Goal: Task Accomplishment & Management: Manage account settings

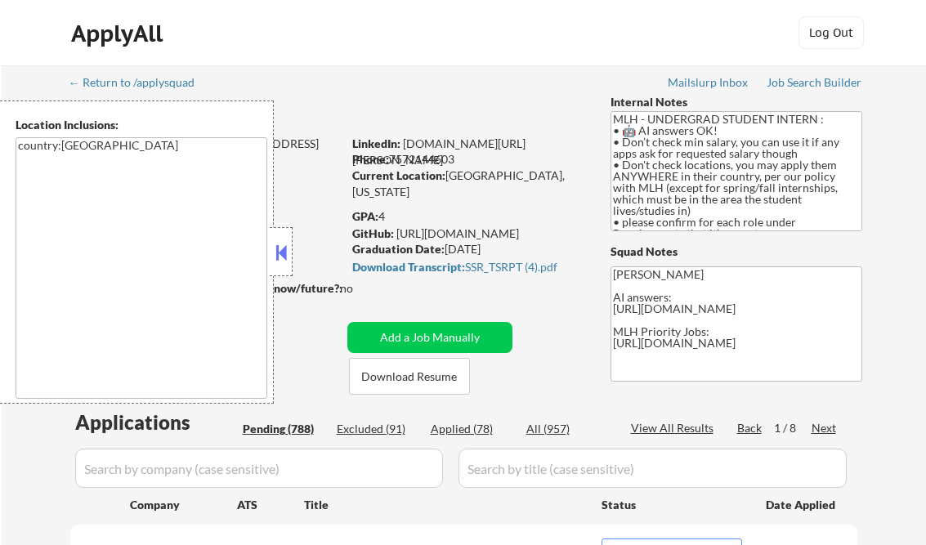
select select ""pending""
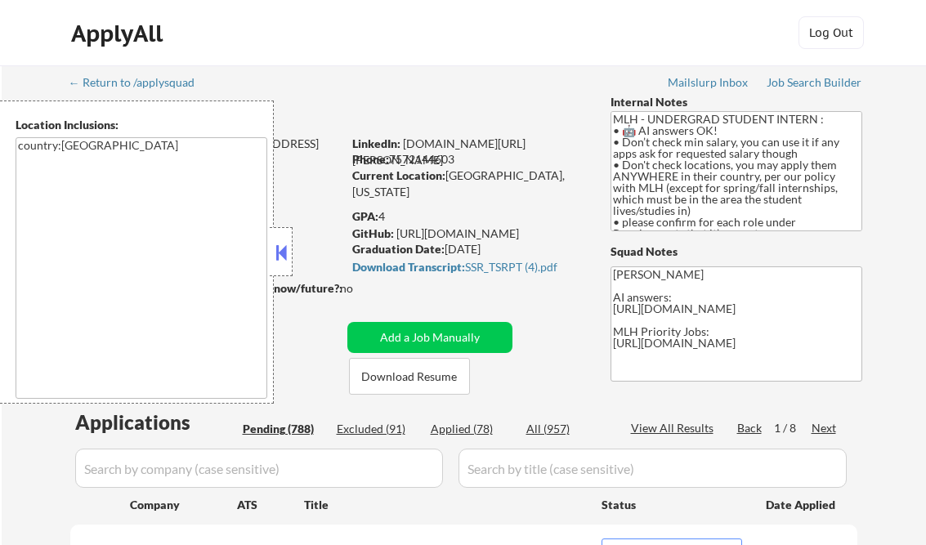
select select ""pending""
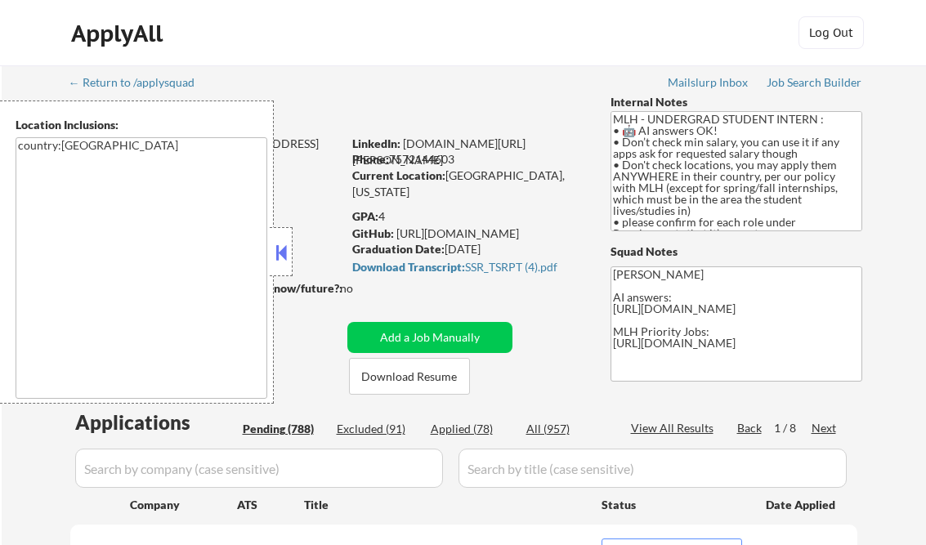
select select ""pending""
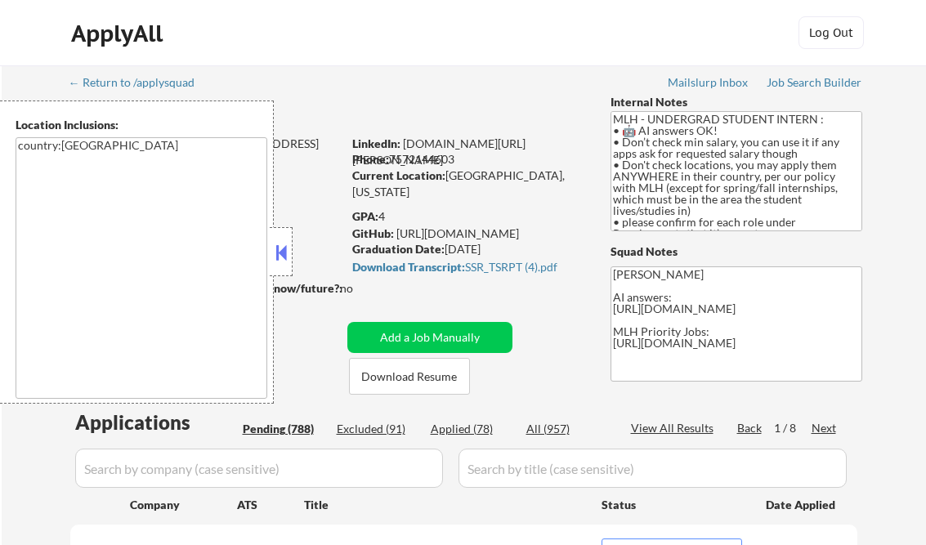
select select ""pending""
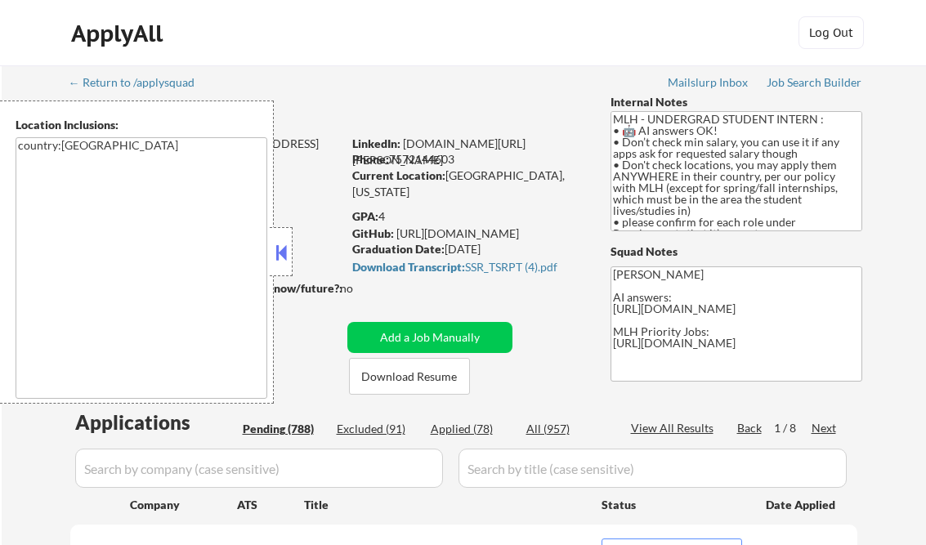
select select ""pending""
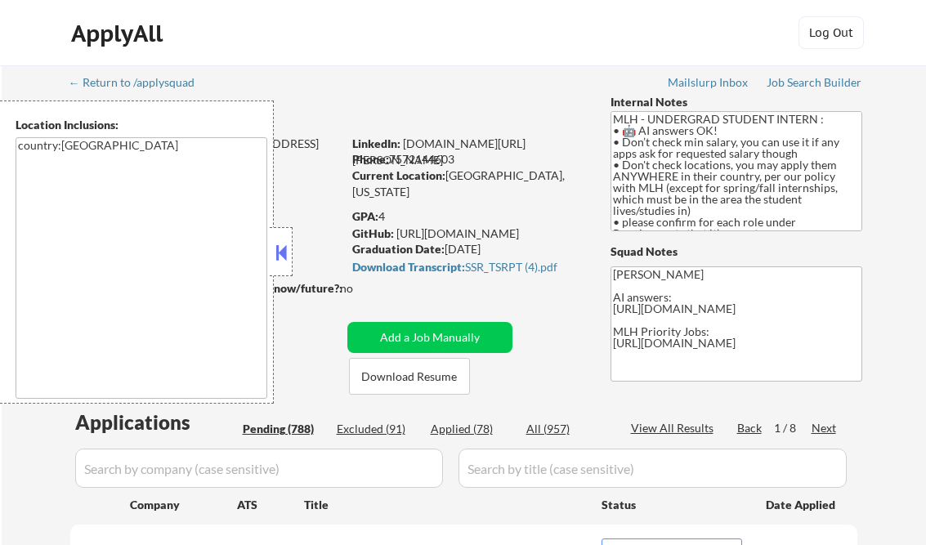
select select ""pending""
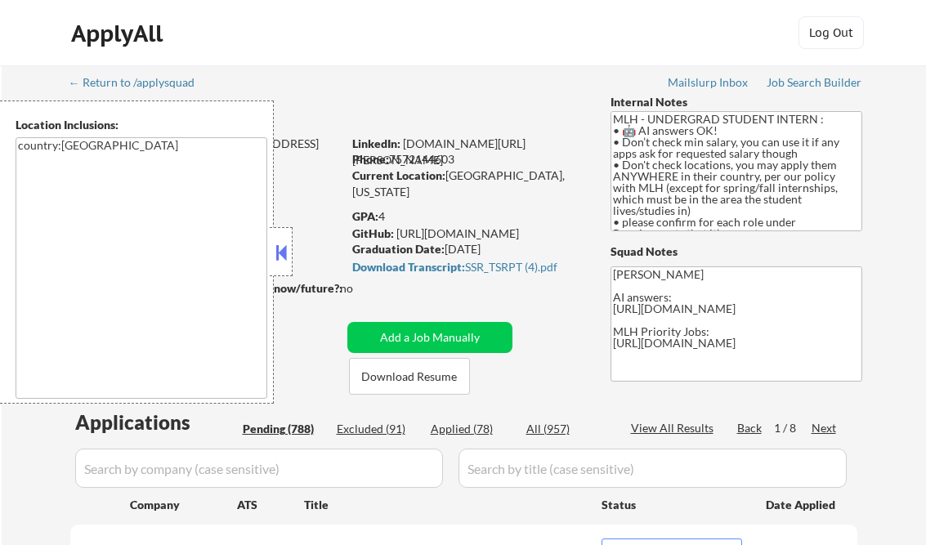
select select ""pending""
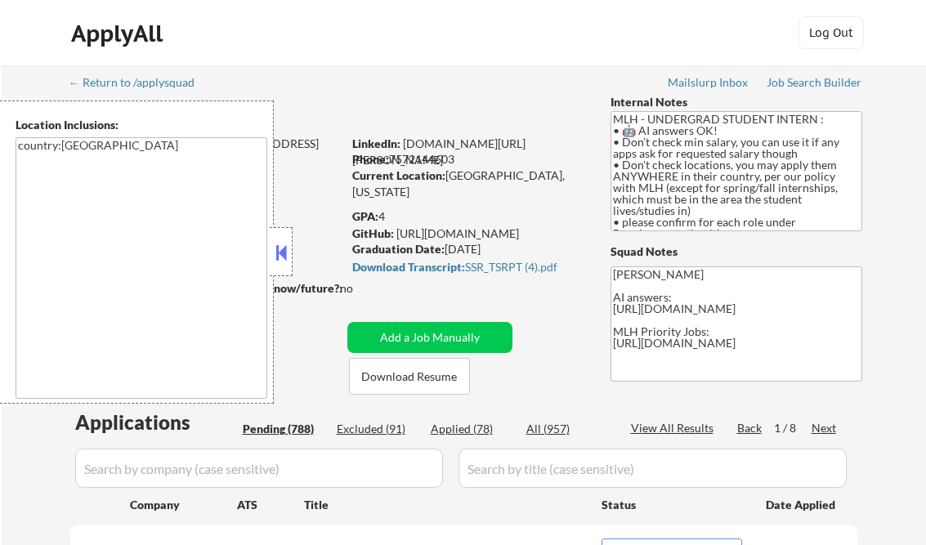
select select ""pending""
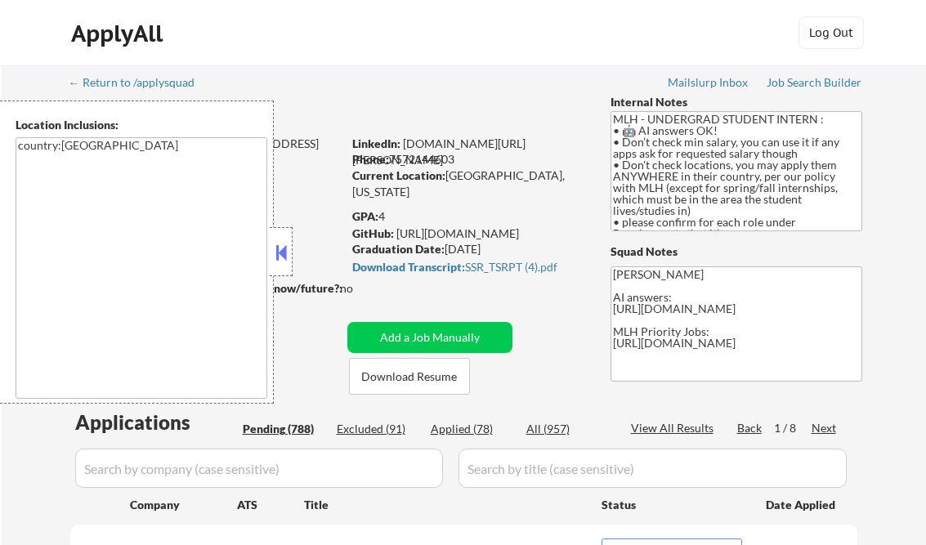
select select ""pending""
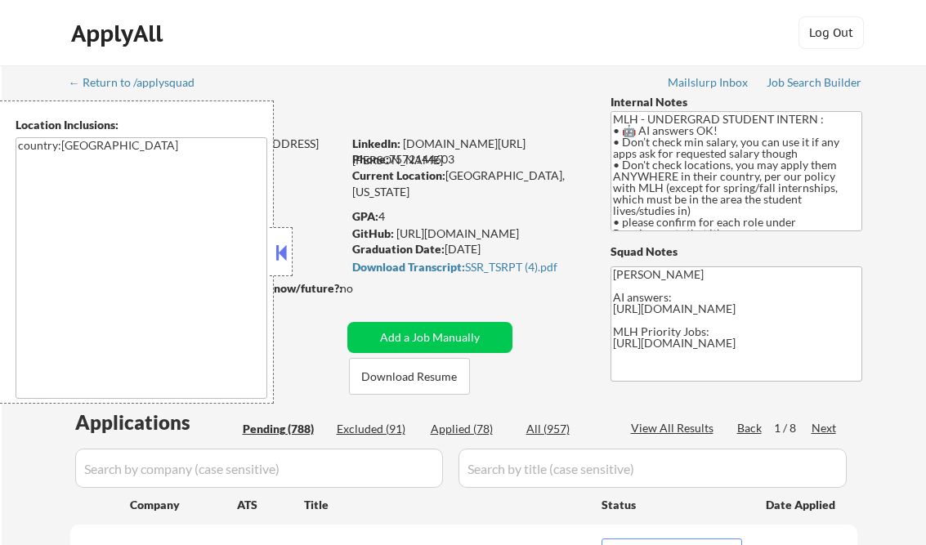
select select ""pending""
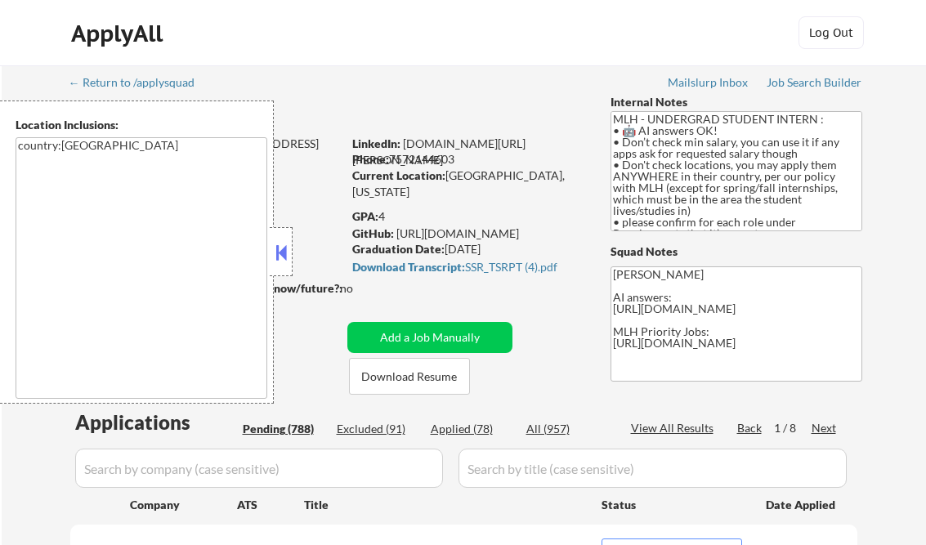
select select ""pending""
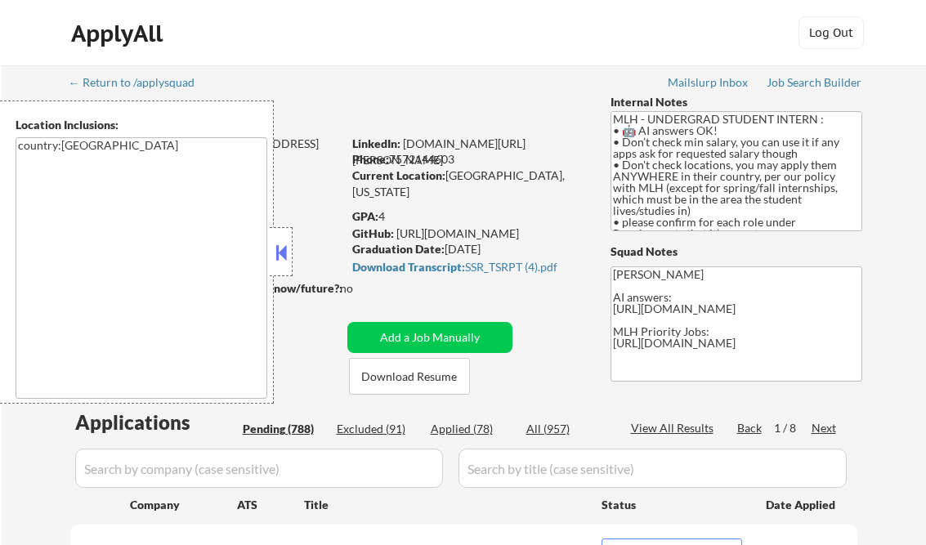
select select ""pending""
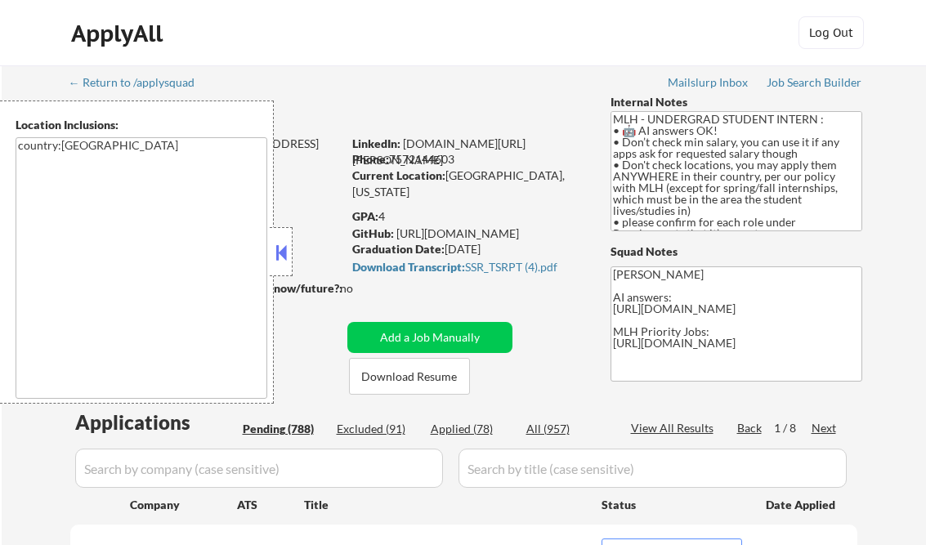
select select ""pending""
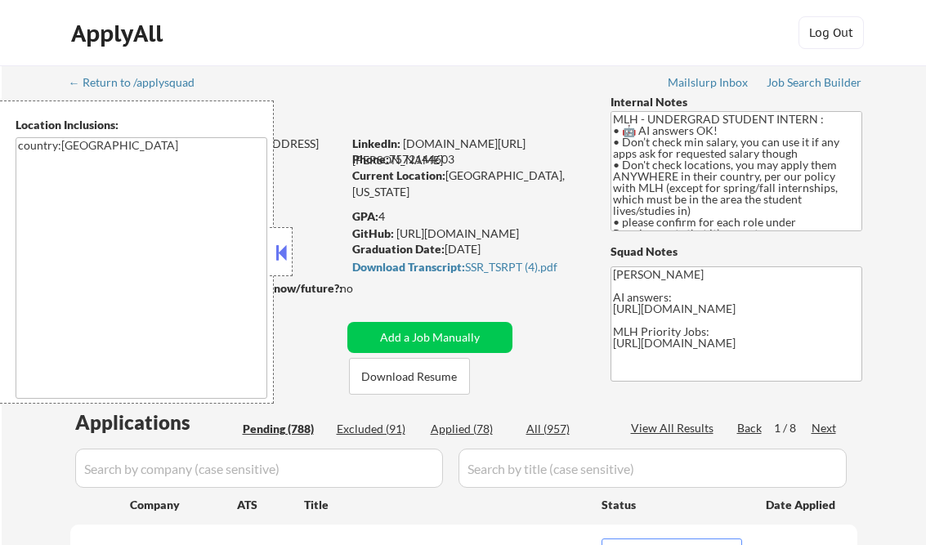
select select ""pending""
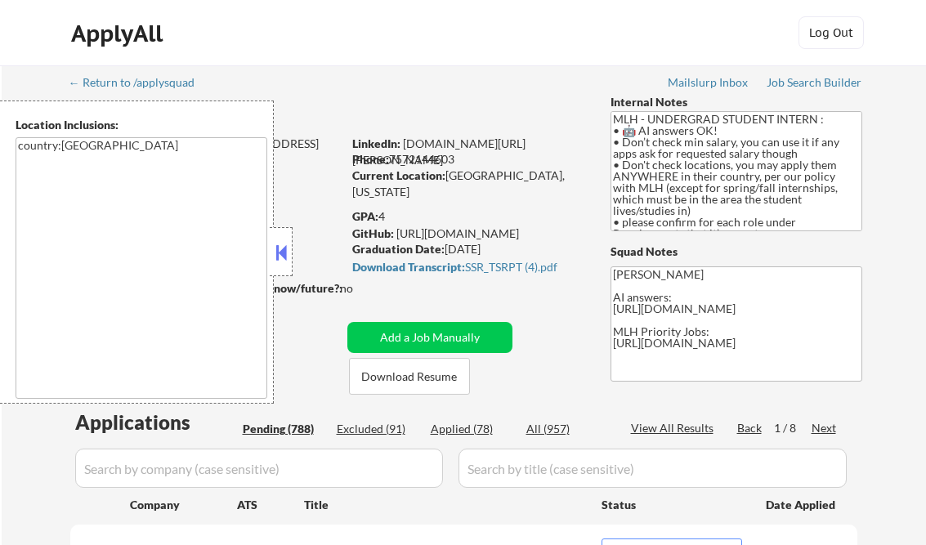
select select ""pending""
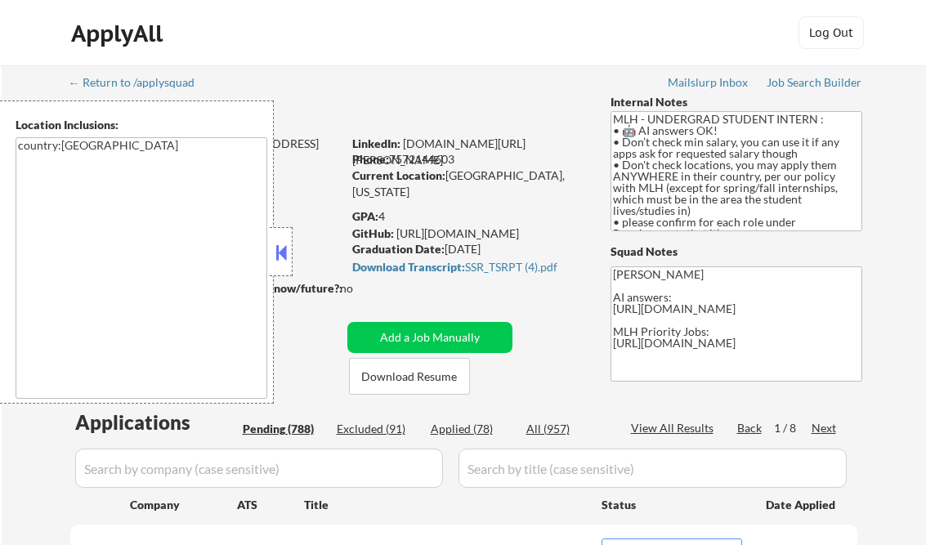
select select ""pending""
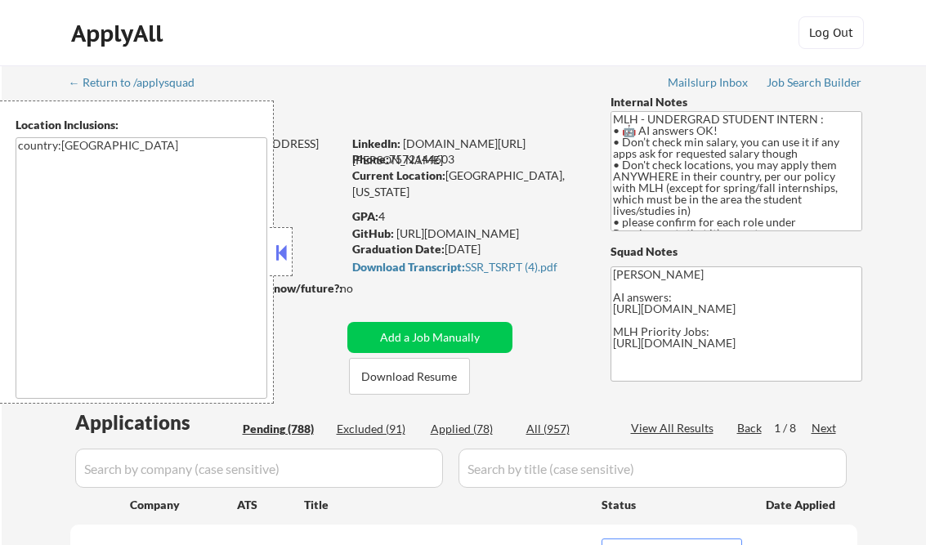
select select ""pending""
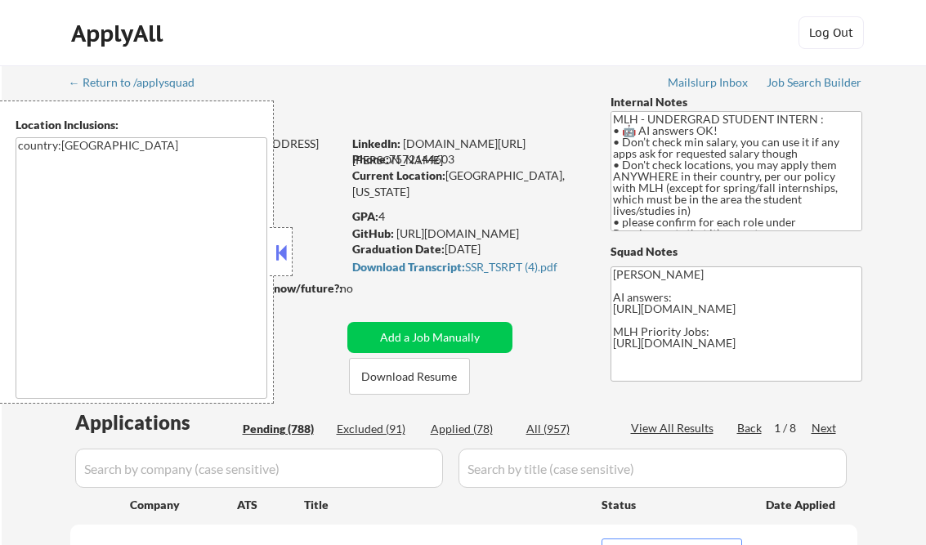
select select ""pending""
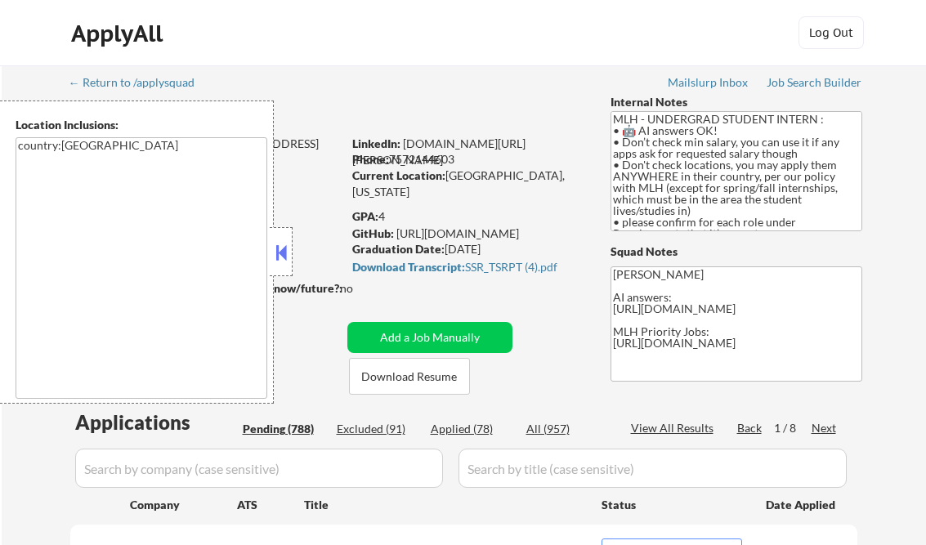
select select ""pending""
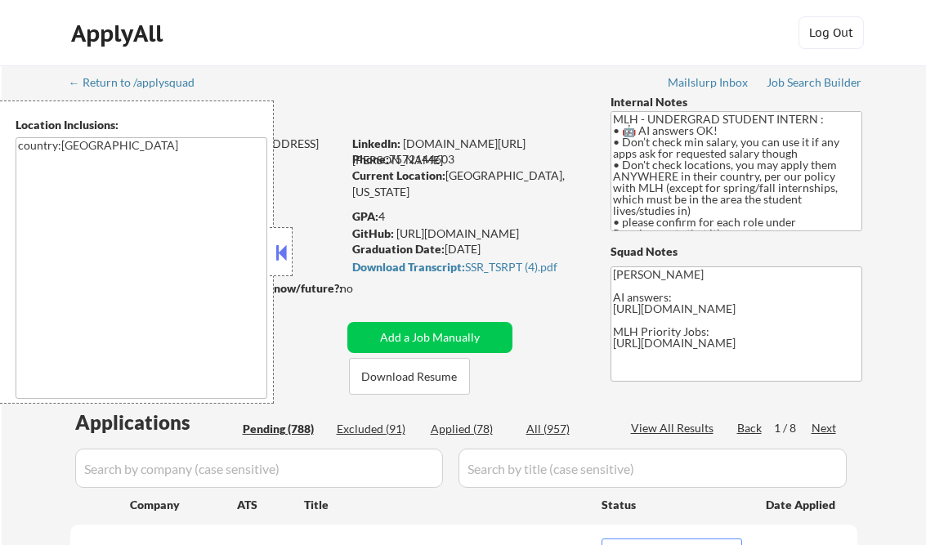
select select ""pending""
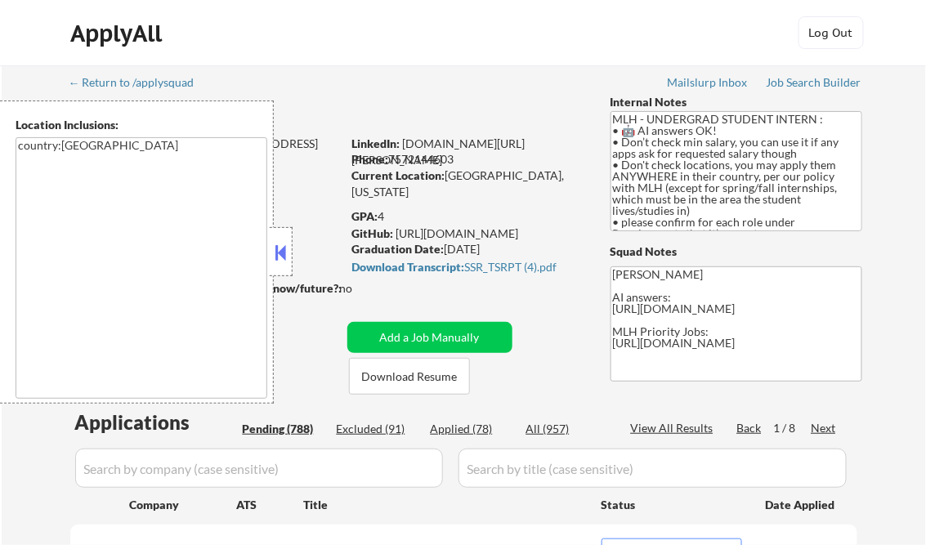
click at [277, 254] on button at bounding box center [281, 252] width 18 height 25
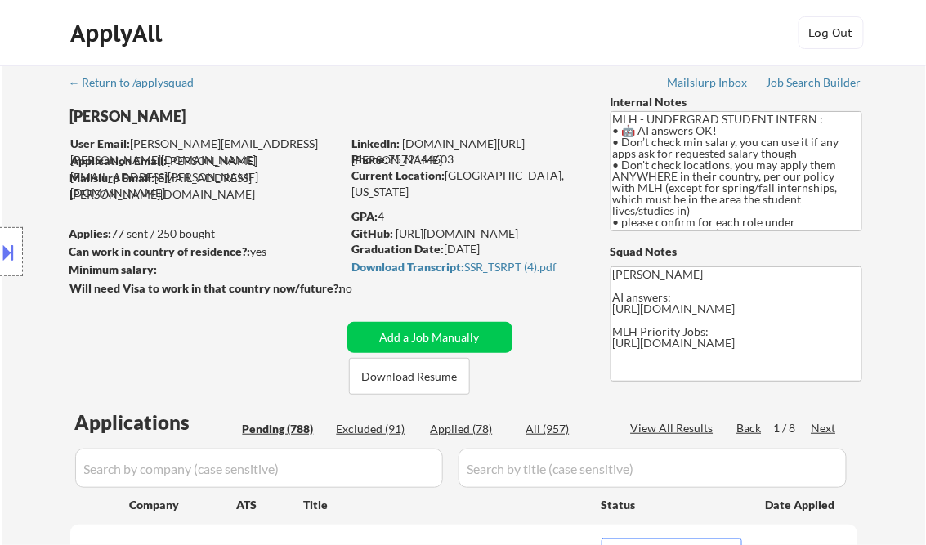
scroll to position [196, 0]
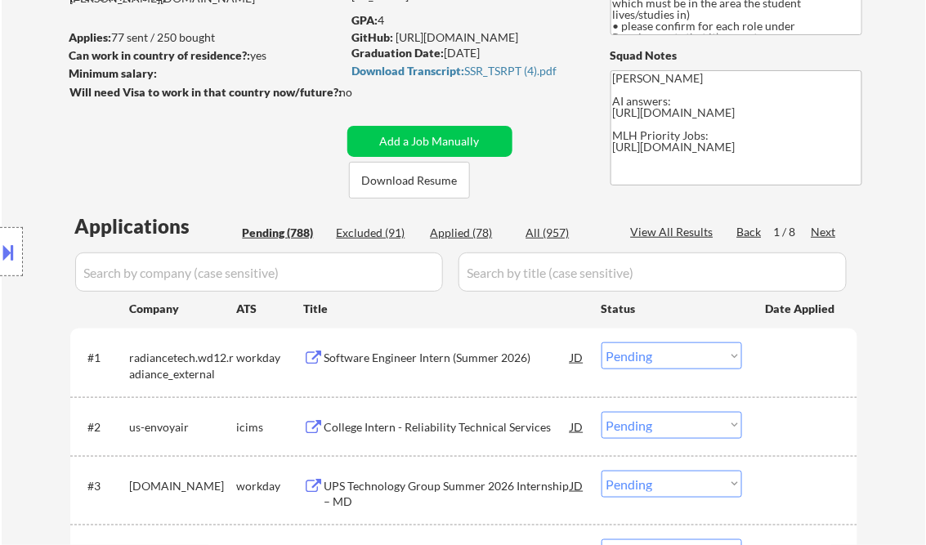
click at [433, 355] on div "Software Engineer Intern (Summer 2026)" at bounding box center [447, 358] width 247 height 16
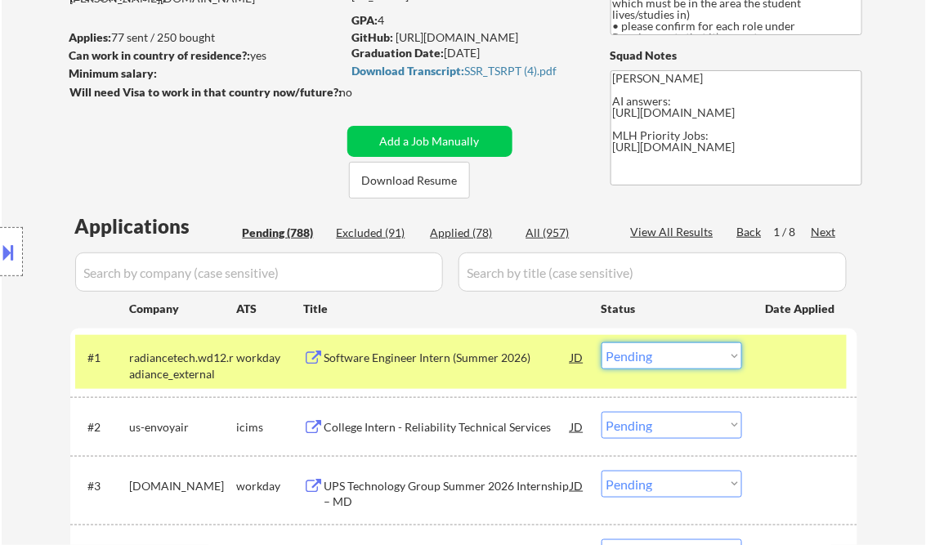
drag, startPoint x: 714, startPoint y: 352, endPoint x: 718, endPoint y: 408, distance: 55.7
click at [714, 352] on select "Choose an option... Pending Applied Excluded (Questions) Excluded (Expired) Exc…" at bounding box center [671, 355] width 141 height 27
click at [244, 164] on div "Location Inclusions: country:[GEOGRAPHIC_DATA]" at bounding box center [146, 252] width 293 height 303
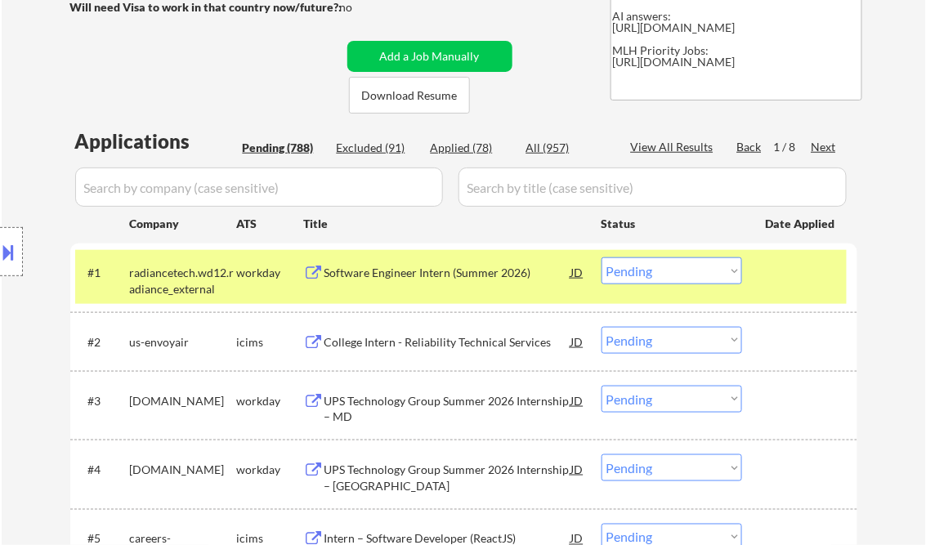
scroll to position [327, 0]
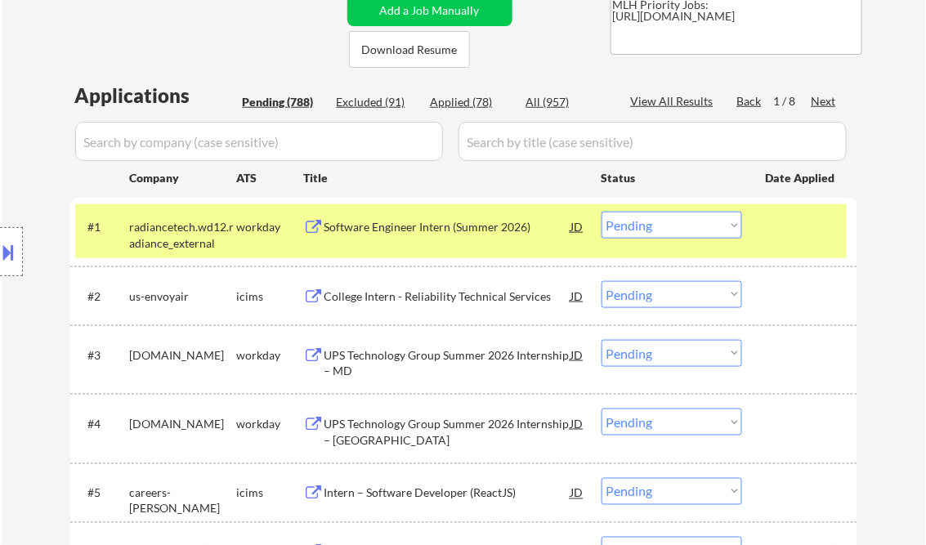
click at [422, 356] on div "UPS Technology Group Summer 2026 Internship – MD" at bounding box center [447, 363] width 247 height 32
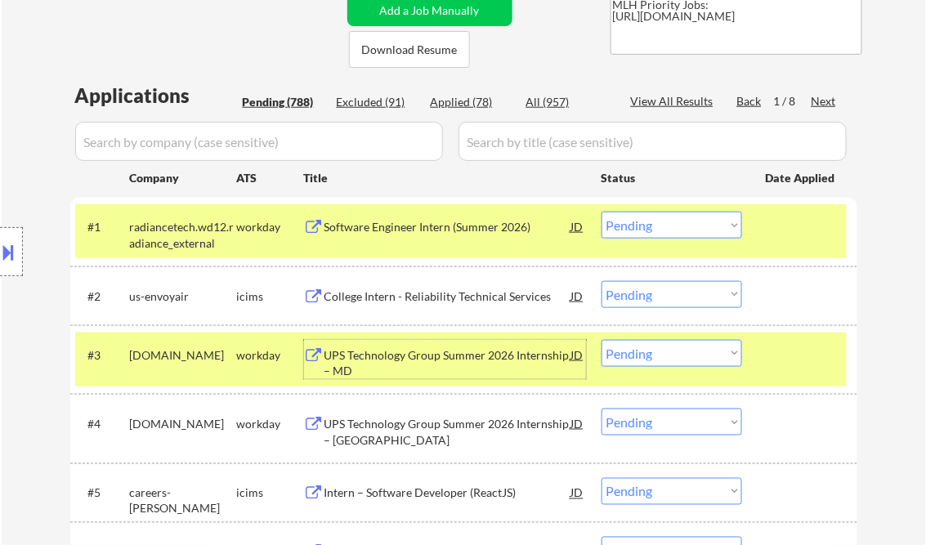
drag, startPoint x: 644, startPoint y: 353, endPoint x: 648, endPoint y: 371, distance: 18.4
click at [644, 353] on select "Choose an option... Pending Applied Excluded (Questions) Excluded (Expired) Exc…" at bounding box center [671, 353] width 141 height 27
click at [601, 340] on select "Choose an option... Pending Applied Excluded (Questions) Excluded (Expired) Exc…" at bounding box center [671, 353] width 141 height 27
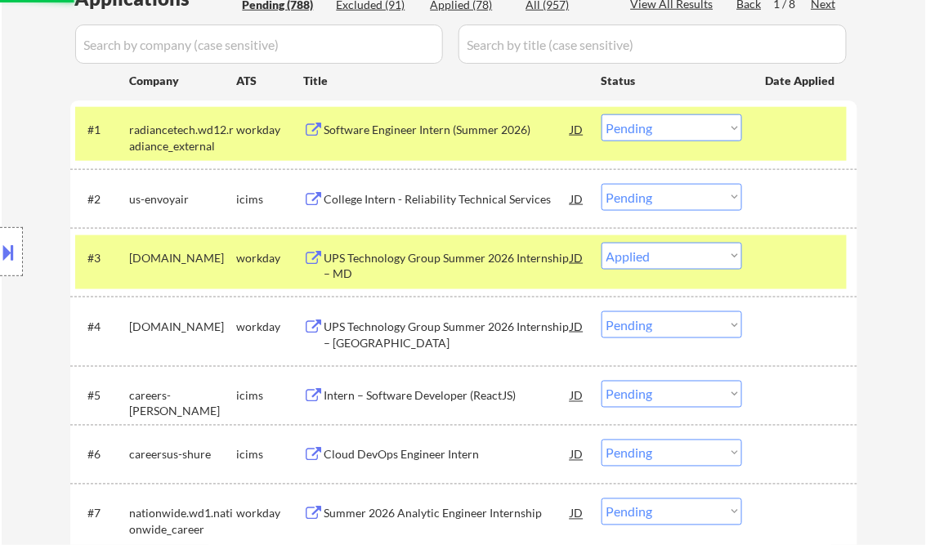
scroll to position [458, 0]
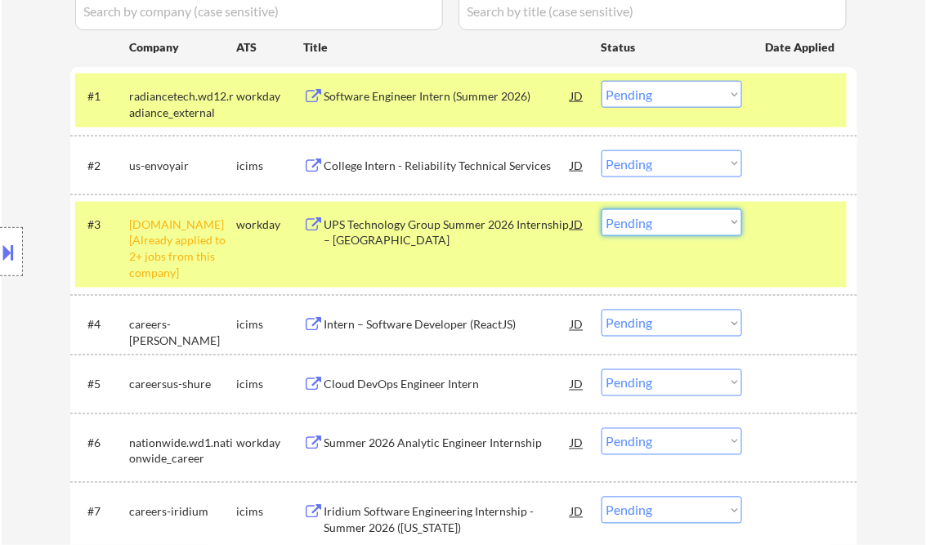
drag, startPoint x: 681, startPoint y: 221, endPoint x: 690, endPoint y: 235, distance: 17.2
click at [681, 221] on select "Choose an option... Pending Applied Excluded (Questions) Excluded (Expired) Exc…" at bounding box center [671, 222] width 141 height 27
click at [601, 209] on select "Choose an option... Pending Applied Excluded (Questions) Excluded (Expired) Exc…" at bounding box center [671, 222] width 141 height 27
select select ""pending""
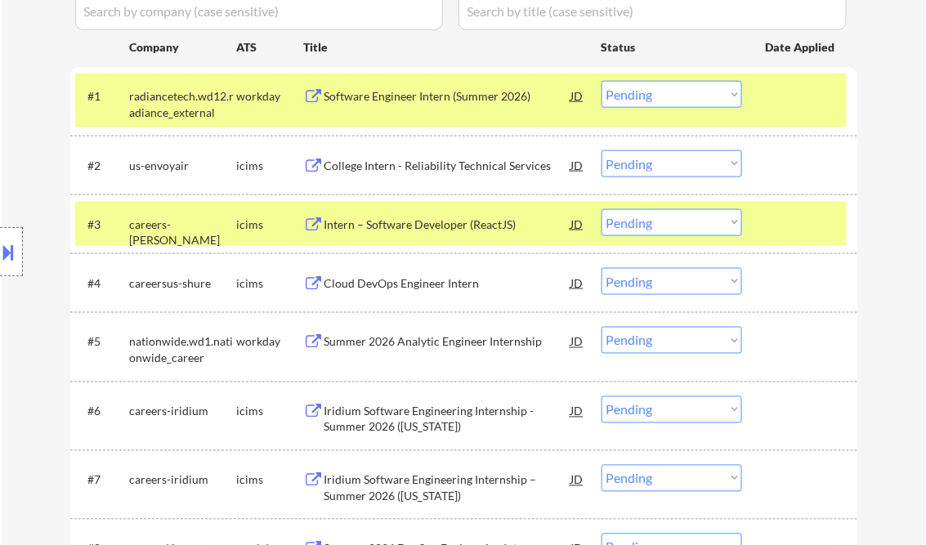
click at [444, 343] on div "Summer 2026 Analytic Engineer Internship" at bounding box center [447, 342] width 247 height 16
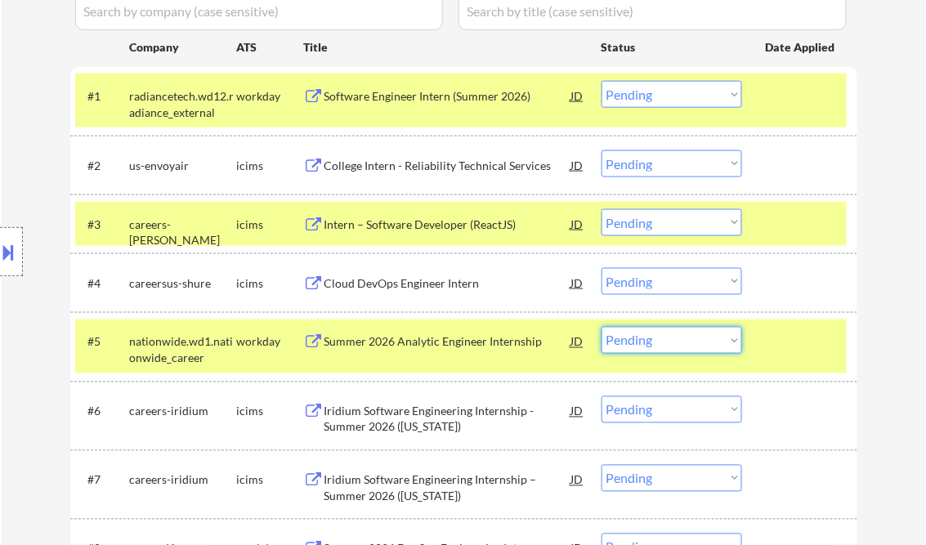
click at [636, 342] on select "Choose an option... Pending Applied Excluded (Questions) Excluded (Expired) Exc…" at bounding box center [671, 340] width 141 height 27
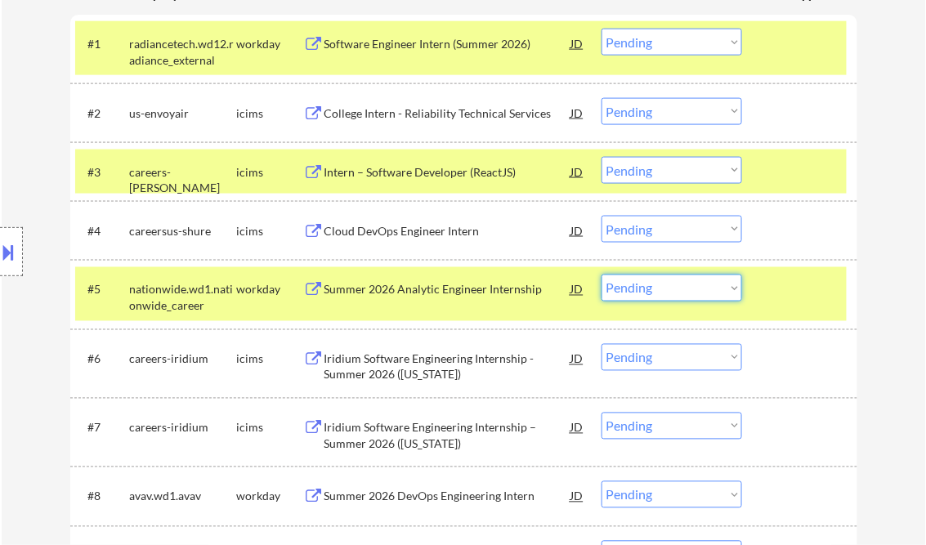
scroll to position [523, 0]
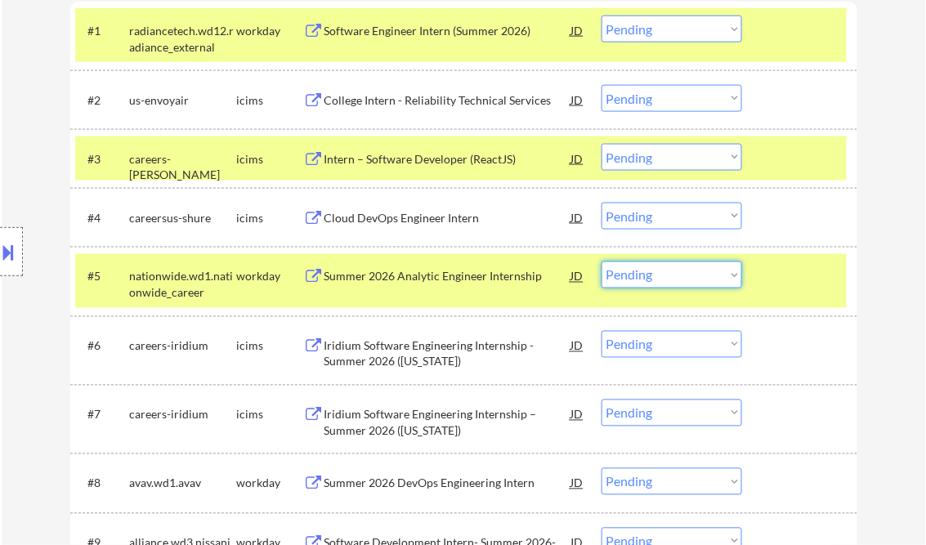
drag, startPoint x: 677, startPoint y: 273, endPoint x: 696, endPoint y: 289, distance: 24.9
click at [677, 274] on select "Choose an option... Pending Applied Excluded (Questions) Excluded (Expired) Exc…" at bounding box center [671, 274] width 141 height 27
click at [601, 261] on select "Choose an option... Pending Applied Excluded (Questions) Excluded (Expired) Exc…" at bounding box center [671, 274] width 141 height 27
select select ""pending""
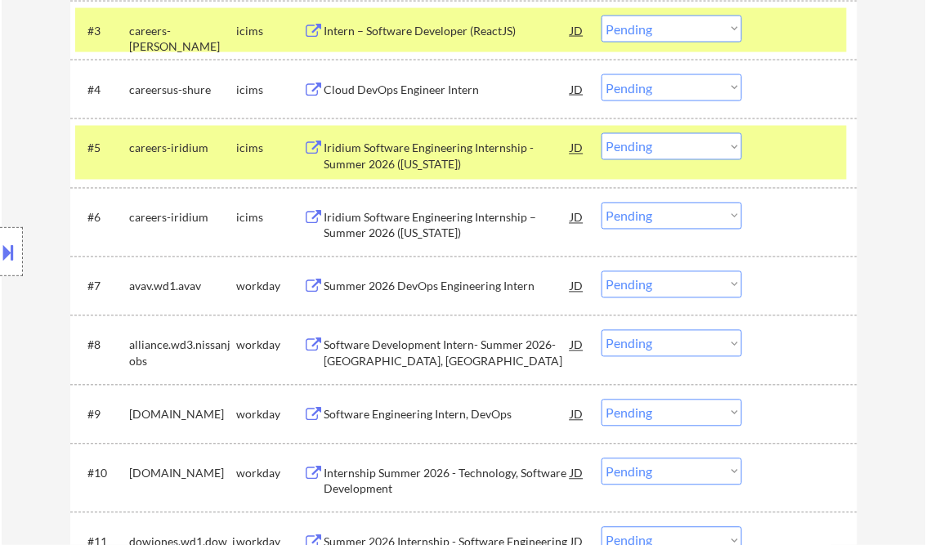
scroll to position [654, 0]
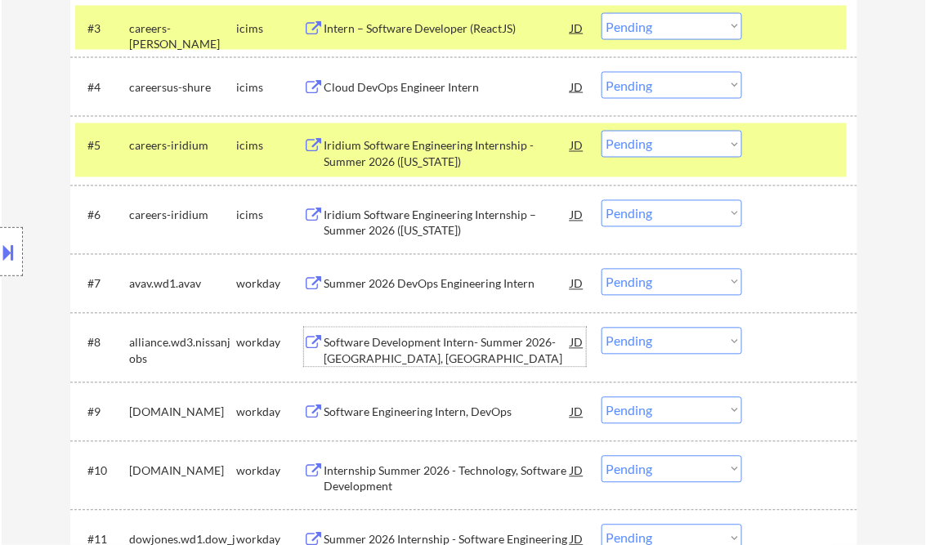
click at [418, 348] on div "Software Development Intern- Summer 2026- [GEOGRAPHIC_DATA], [GEOGRAPHIC_DATA]" at bounding box center [447, 351] width 247 height 32
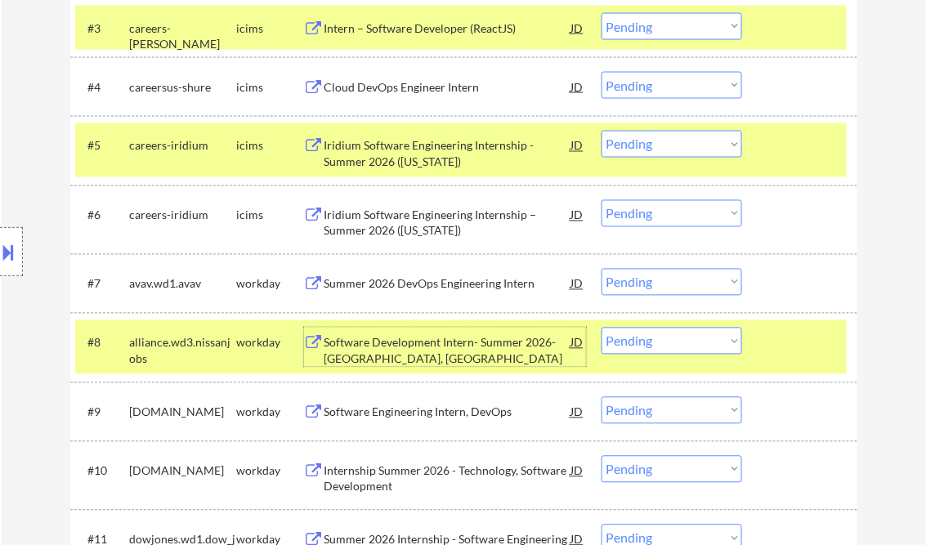
click at [478, 290] on div "Summer 2026 DevOps Engineering Intern" at bounding box center [447, 284] width 247 height 16
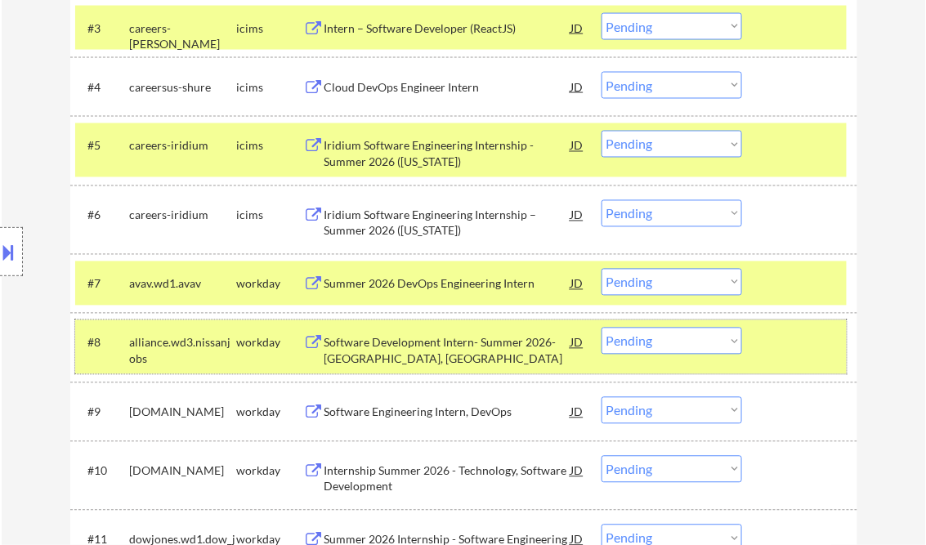
click at [832, 355] on div at bounding box center [802, 342] width 72 height 29
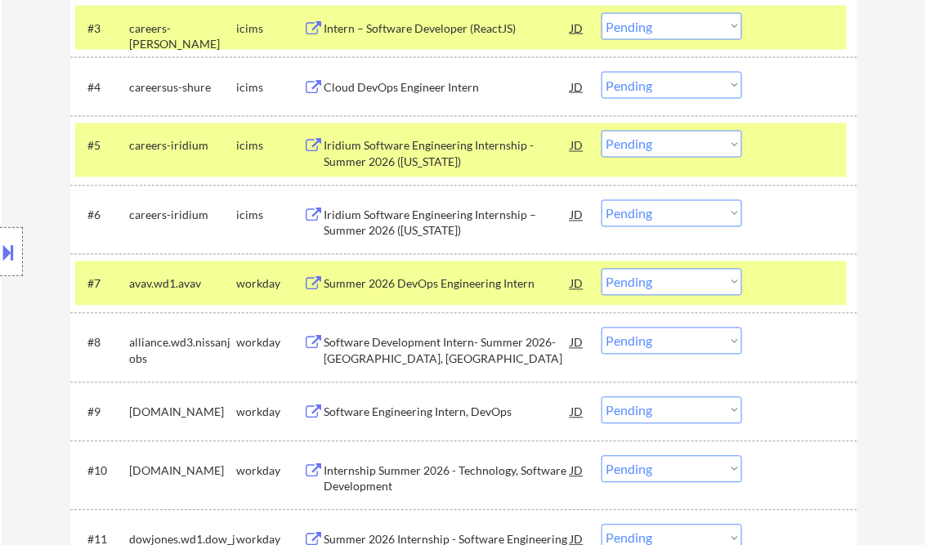
click at [788, 147] on div at bounding box center [802, 145] width 72 height 29
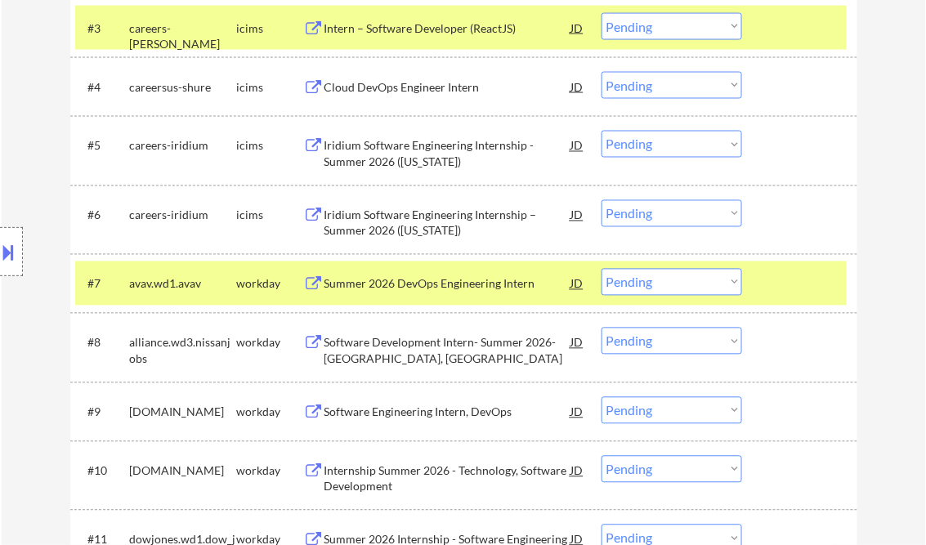
click at [782, 19] on div at bounding box center [802, 27] width 72 height 29
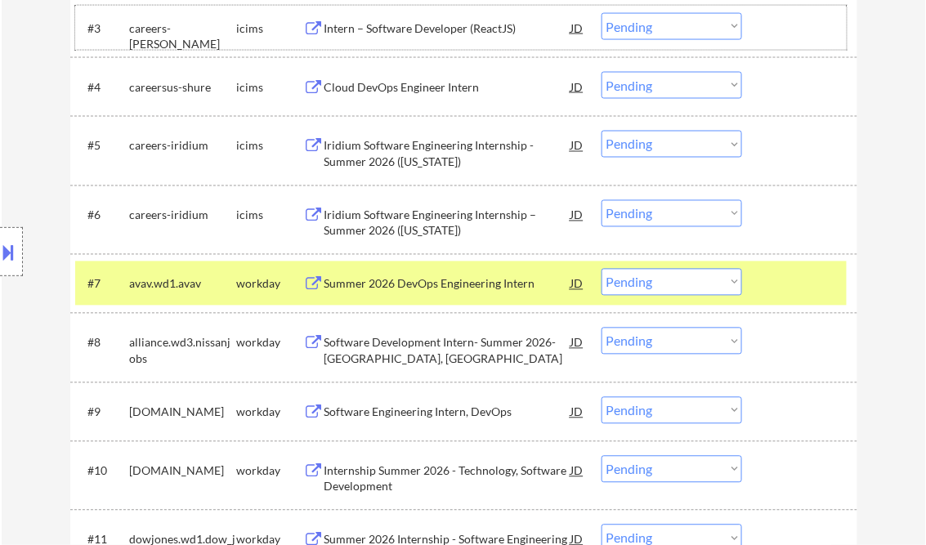
click at [659, 288] on select "Choose an option... Pending Applied Excluded (Questions) Excluded (Expired) Exc…" at bounding box center [671, 282] width 141 height 27
click at [601, 269] on select "Choose an option... Pending Applied Excluded (Questions) Excluded (Expired) Exc…" at bounding box center [671, 282] width 141 height 27
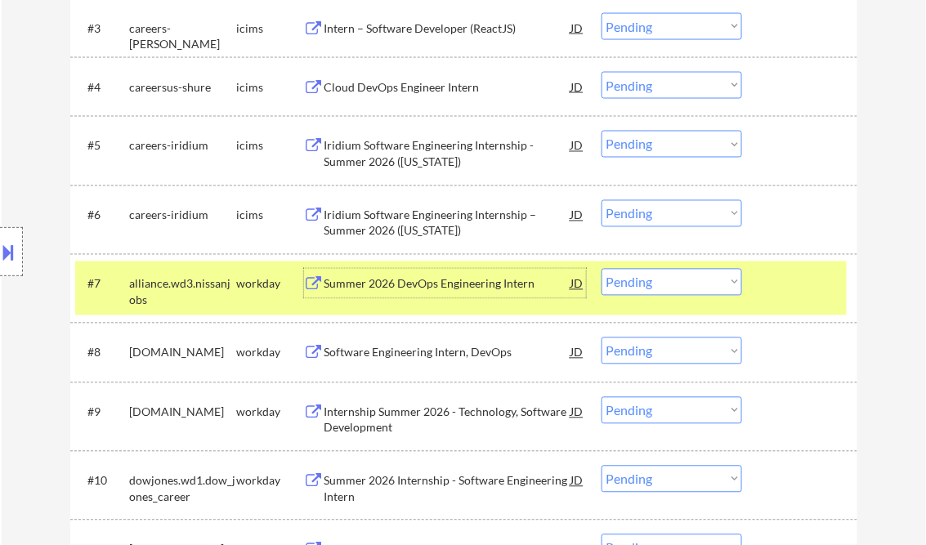
click at [445, 293] on div "Summer 2026 DevOps Engineering Intern" at bounding box center [447, 283] width 247 height 29
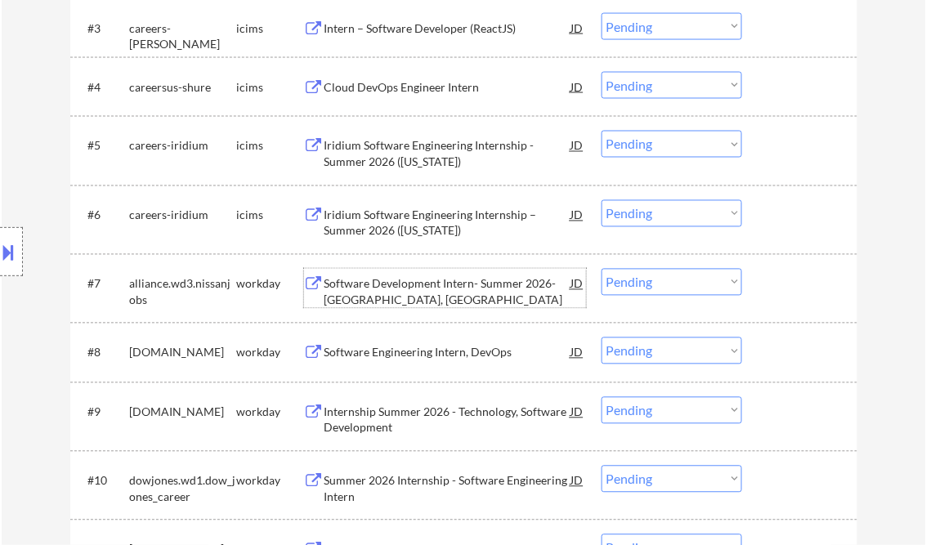
click at [656, 278] on select "Choose an option... Pending Applied Excluded (Questions) Excluded (Expired) Exc…" at bounding box center [671, 282] width 141 height 27
click at [601, 269] on select "Choose an option... Pending Applied Excluded (Questions) Excluded (Expired) Exc…" at bounding box center [671, 282] width 141 height 27
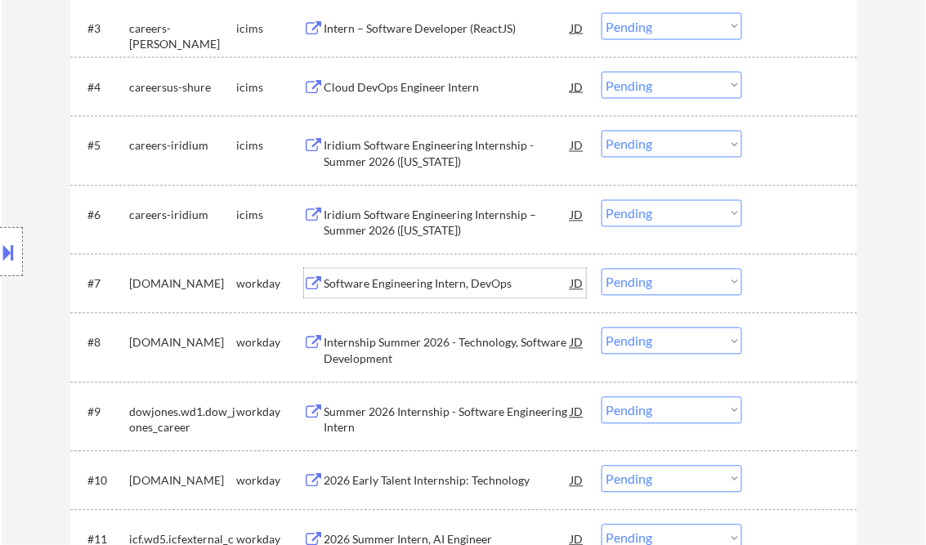
click at [405, 288] on div "Software Engineering Intern, DevOps" at bounding box center [447, 284] width 247 height 16
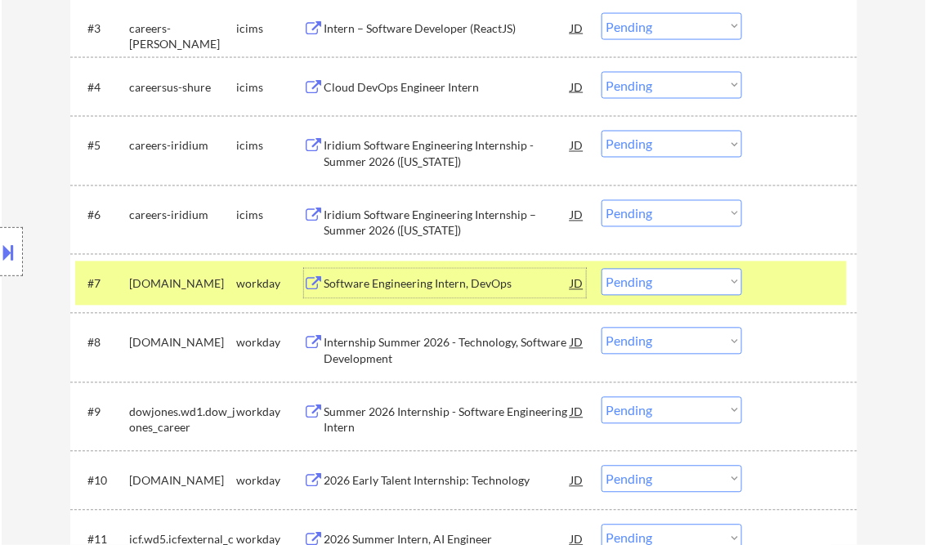
click at [684, 292] on select "Choose an option... Pending Applied Excluded (Questions) Excluded (Expired) Exc…" at bounding box center [671, 282] width 141 height 27
click at [601, 269] on select "Choose an option... Pending Applied Excluded (Questions) Excluded (Expired) Exc…" at bounding box center [671, 282] width 141 height 27
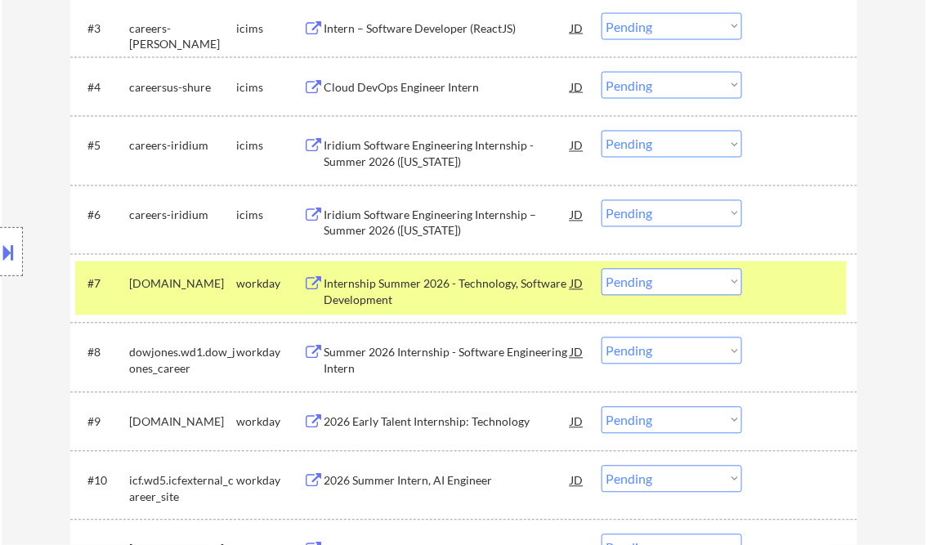
click at [427, 301] on div "Internship Summer 2026 - Technology, Software Development" at bounding box center [447, 292] width 247 height 32
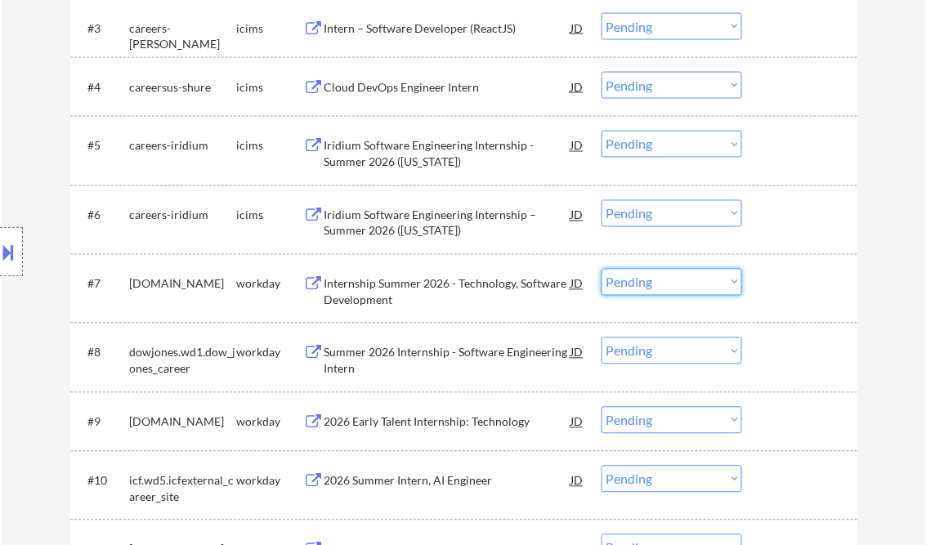
drag, startPoint x: 712, startPoint y: 279, endPoint x: 704, endPoint y: 296, distance: 19.0
click at [712, 279] on select "Choose an option... Pending Applied Excluded (Questions) Excluded (Expired) Exc…" at bounding box center [671, 282] width 141 height 27
click at [601, 269] on select "Choose an option... Pending Applied Excluded (Questions) Excluded (Expired) Exc…" at bounding box center [671, 282] width 141 height 27
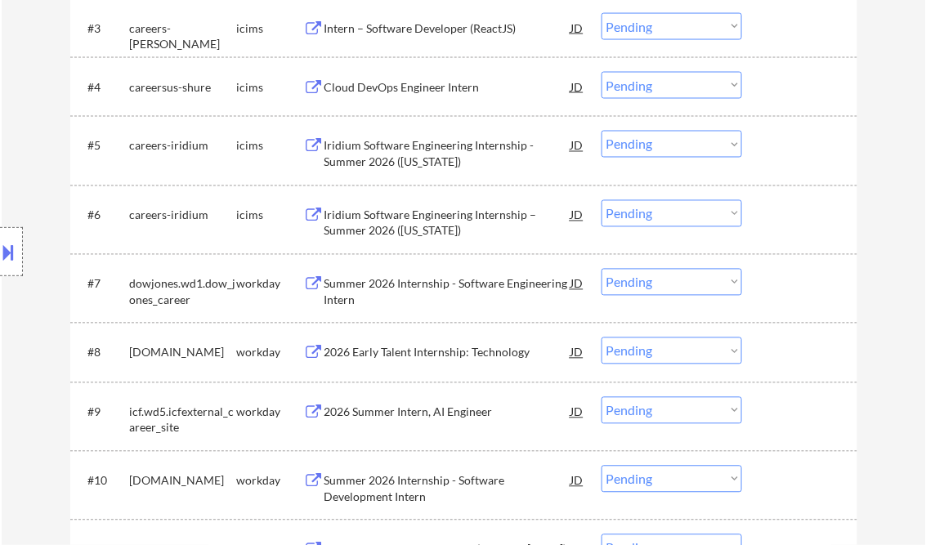
click at [421, 286] on div "Summer 2026 Internship - Software Engineering Intern" at bounding box center [447, 292] width 247 height 32
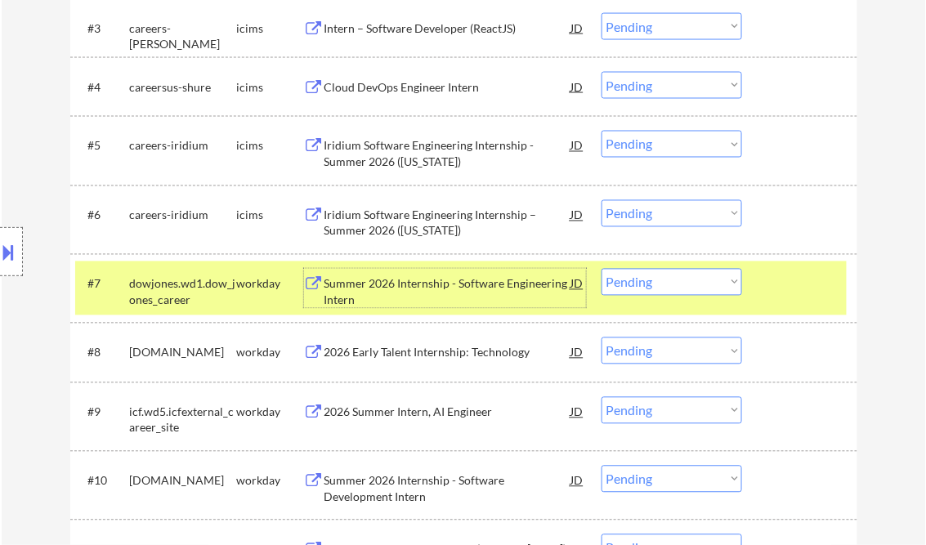
click at [650, 288] on select "Choose an option... Pending Applied Excluded (Questions) Excluded (Expired) Exc…" at bounding box center [671, 282] width 141 height 27
click at [601, 269] on select "Choose an option... Pending Applied Excluded (Questions) Excluded (Expired) Exc…" at bounding box center [671, 282] width 141 height 27
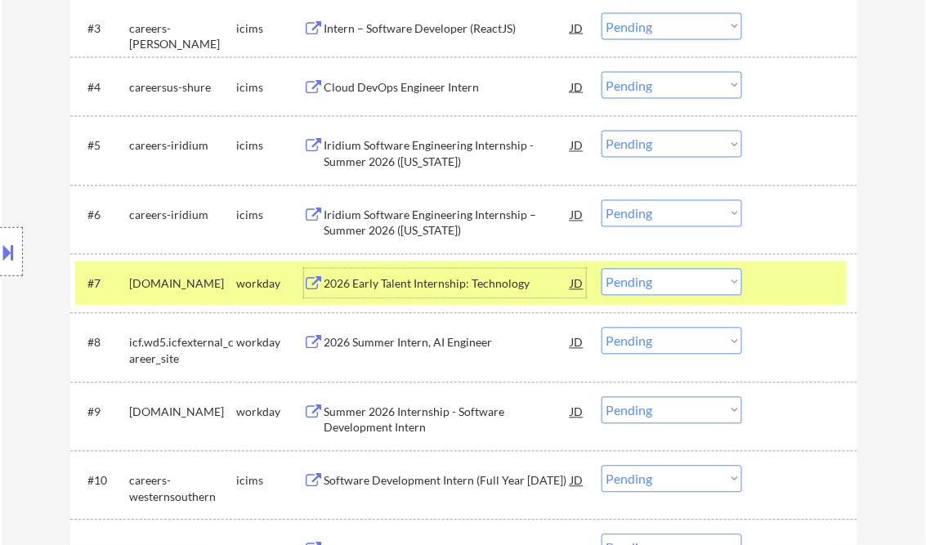
click at [429, 283] on div "2026 Early Talent Internship: Technology" at bounding box center [447, 284] width 247 height 16
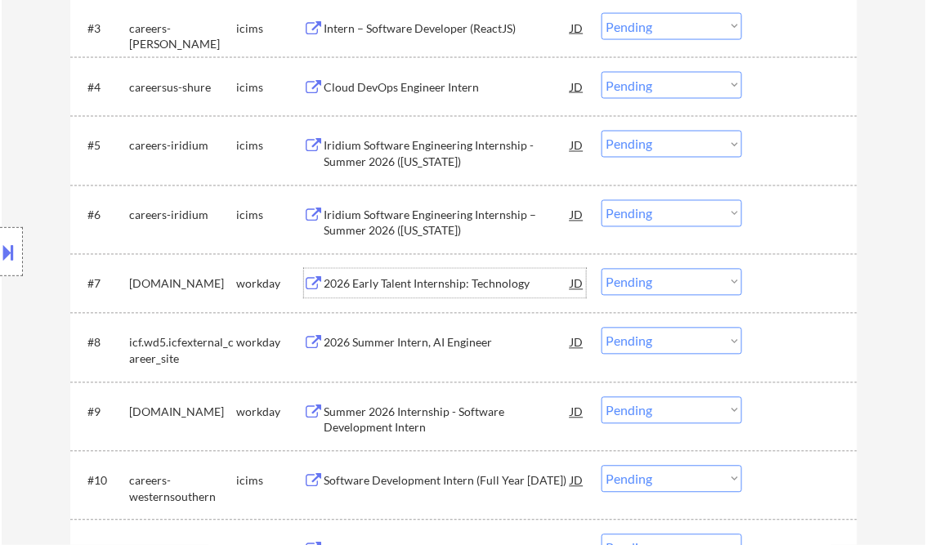
drag, startPoint x: 663, startPoint y: 284, endPoint x: 663, endPoint y: 296, distance: 11.4
click at [663, 284] on select "Choose an option... Pending Applied Excluded (Questions) Excluded (Expired) Exc…" at bounding box center [671, 282] width 141 height 27
click at [601, 269] on select "Choose an option... Pending Applied Excluded (Questions) Excluded (Expired) Exc…" at bounding box center [671, 282] width 141 height 27
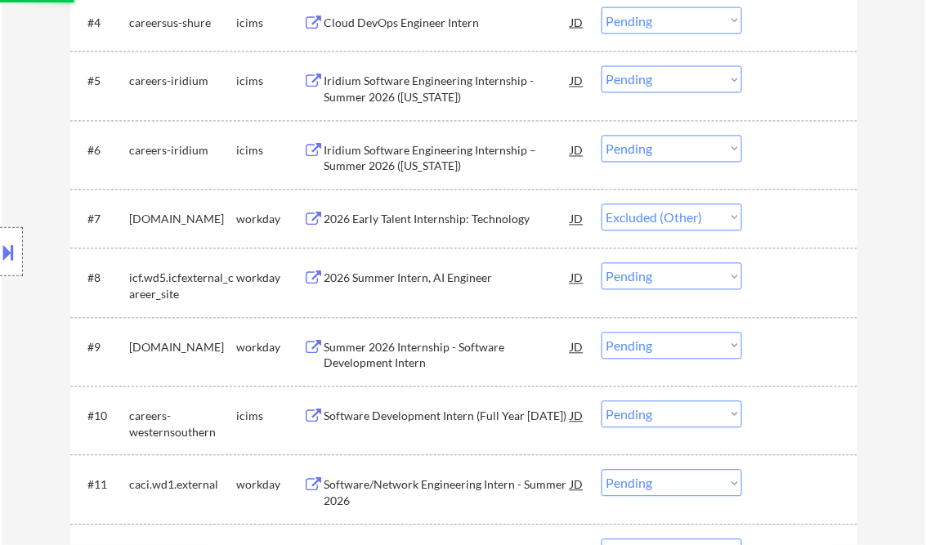
scroll to position [784, 0]
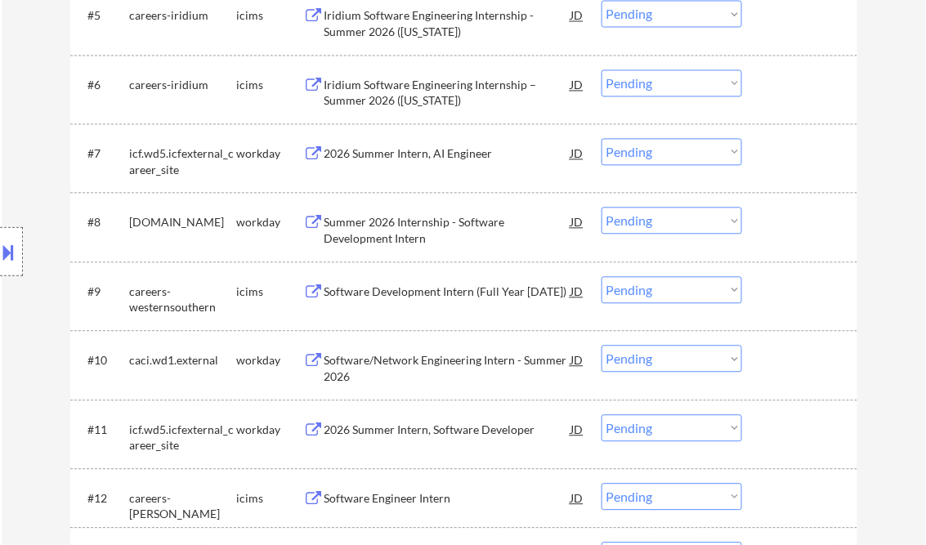
click at [413, 153] on div "2026 Summer Intern, AI Engineer" at bounding box center [447, 153] width 247 height 16
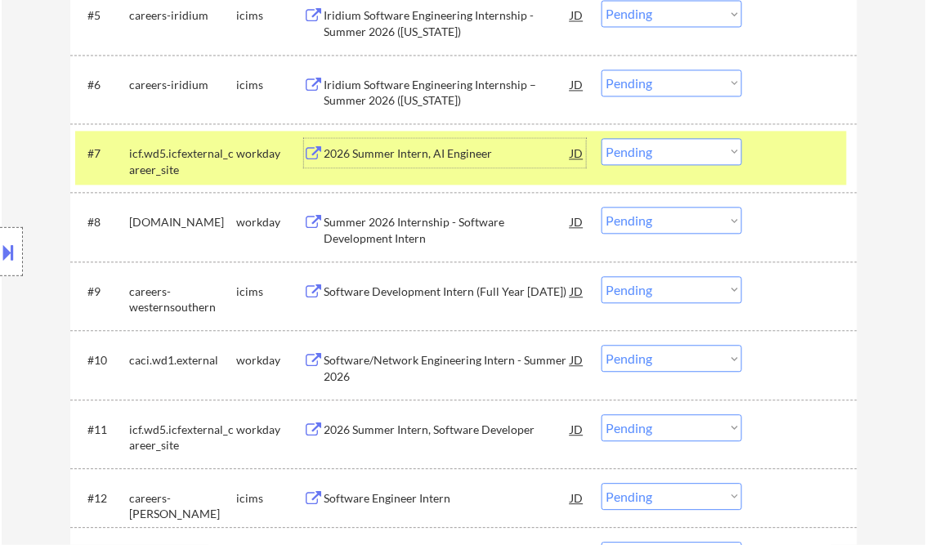
click at [685, 157] on select "Choose an option... Pending Applied Excluded (Questions) Excluded (Expired) Exc…" at bounding box center [671, 151] width 141 height 27
click at [601, 138] on select "Choose an option... Pending Applied Excluded (Questions) Excluded (Expired) Exc…" at bounding box center [671, 151] width 141 height 27
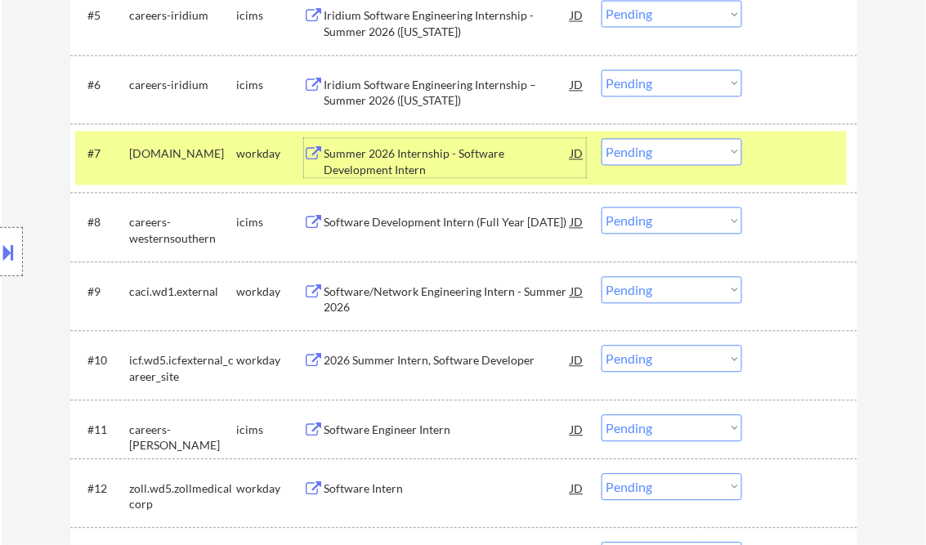
click at [425, 165] on div "Summer 2026 Internship - Software Development Intern" at bounding box center [447, 161] width 247 height 32
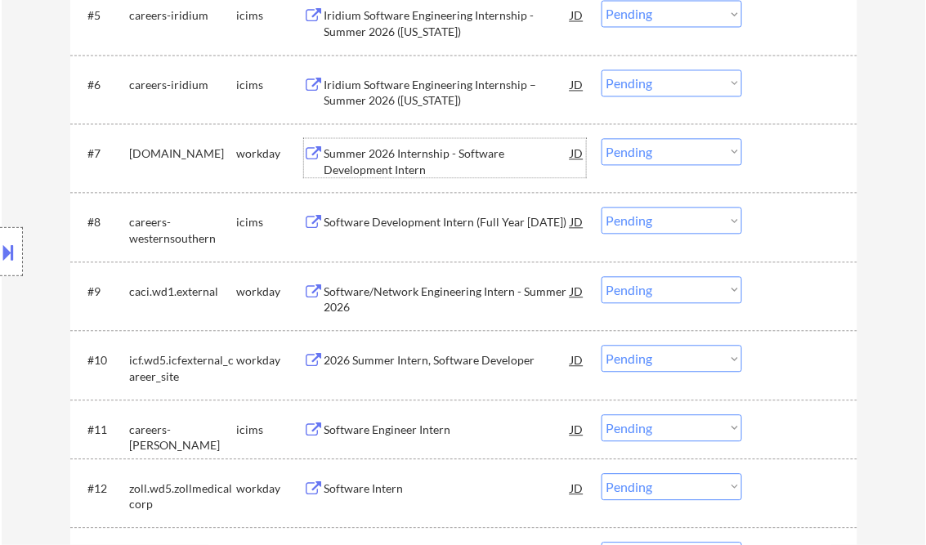
drag, startPoint x: 675, startPoint y: 152, endPoint x: 681, endPoint y: 166, distance: 15.0
click at [675, 152] on select "Choose an option... Pending Applied Excluded (Questions) Excluded (Expired) Exc…" at bounding box center [671, 151] width 141 height 27
click at [601, 138] on select "Choose an option... Pending Applied Excluded (Questions) Excluded (Expired) Exc…" at bounding box center [671, 151] width 141 height 27
select select ""pending""
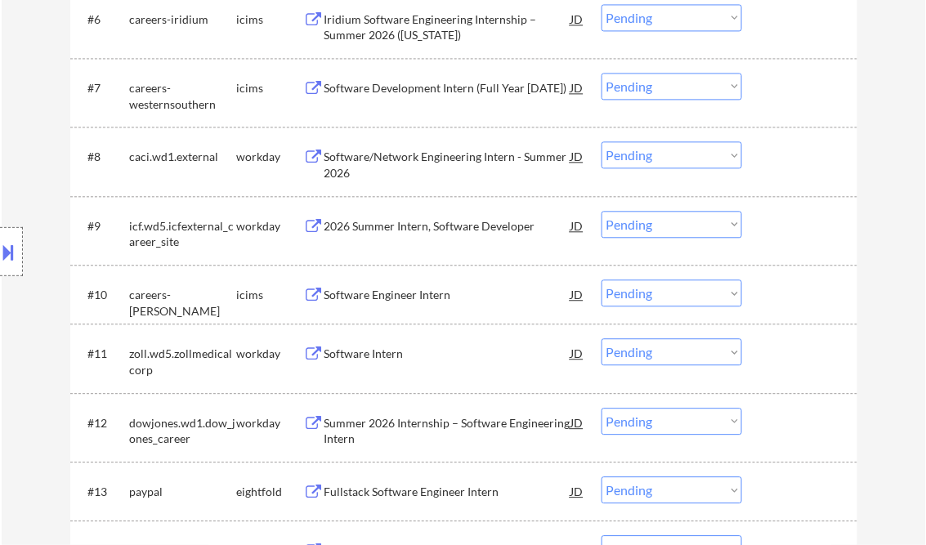
click at [400, 160] on div "Software/Network Engineering Intern - Summer 2026" at bounding box center [447, 165] width 247 height 32
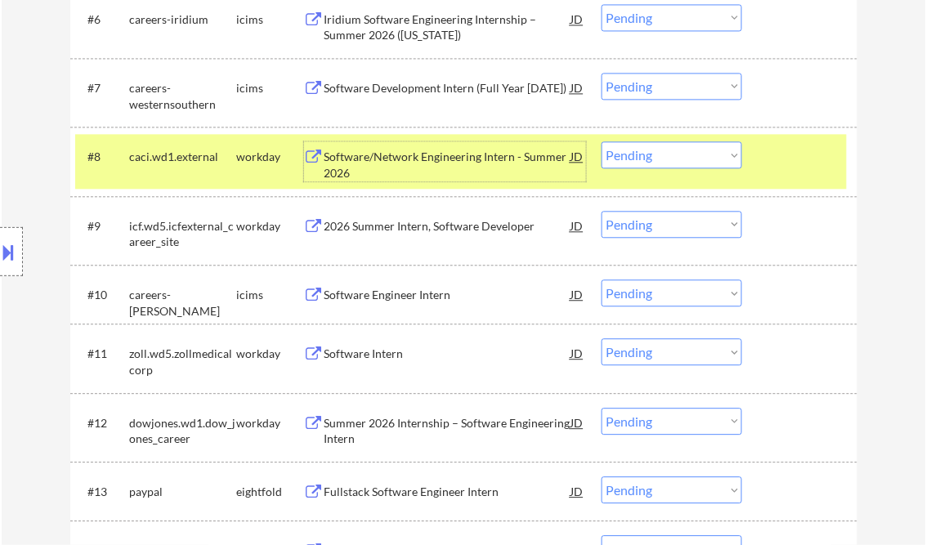
drag, startPoint x: 678, startPoint y: 152, endPoint x: 683, endPoint y: 168, distance: 16.3
click at [678, 152] on select "Choose an option... Pending Applied Excluded (Questions) Excluded (Expired) Exc…" at bounding box center [671, 154] width 141 height 27
click at [601, 141] on select "Choose an option... Pending Applied Excluded (Questions) Excluded (Expired) Exc…" at bounding box center [671, 154] width 141 height 27
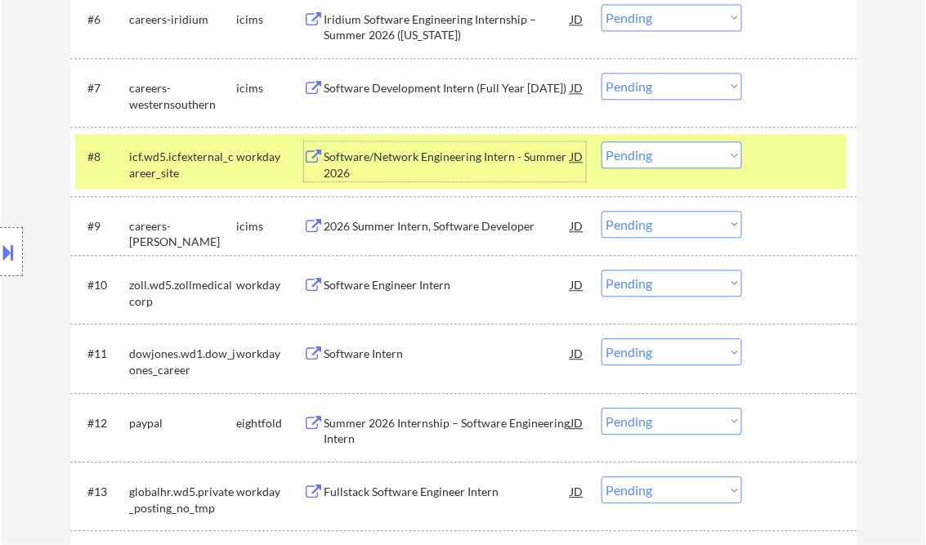
click at [453, 152] on div "Software/Network Engineering Intern - Summer 2026" at bounding box center [447, 165] width 247 height 32
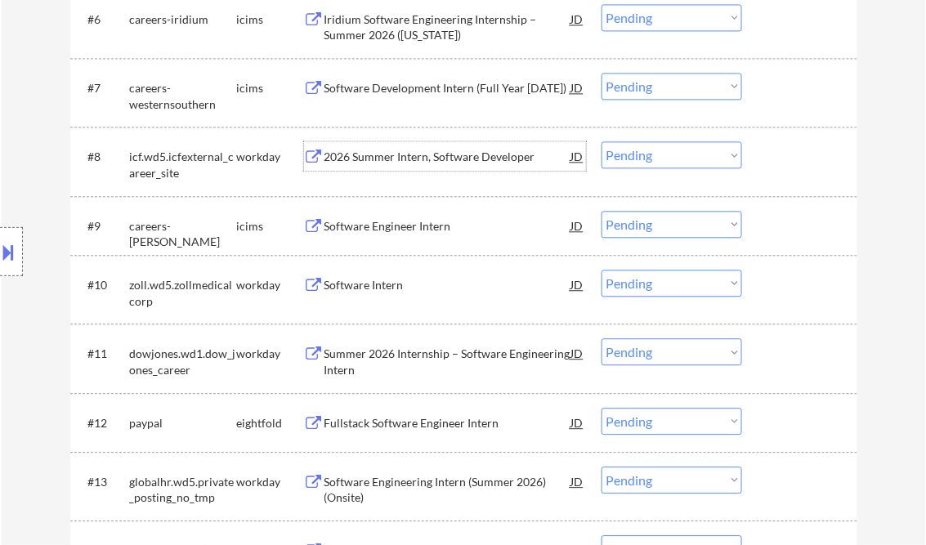
drag, startPoint x: 669, startPoint y: 151, endPoint x: 693, endPoint y: 170, distance: 30.2
click at [670, 152] on select "Choose an option... Pending Applied Excluded (Questions) Excluded (Expired) Exc…" at bounding box center [671, 154] width 141 height 27
click at [601, 141] on select "Choose an option... Pending Applied Excluded (Questions) Excluded (Expired) Exc…" at bounding box center [671, 154] width 141 height 27
select select ""pending""
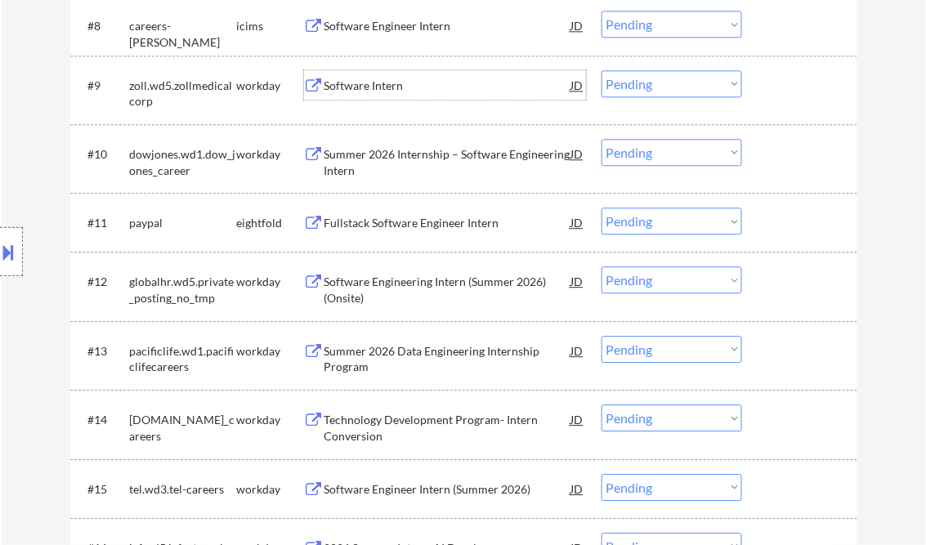
click at [388, 82] on div "Software Intern" at bounding box center [447, 86] width 247 height 16
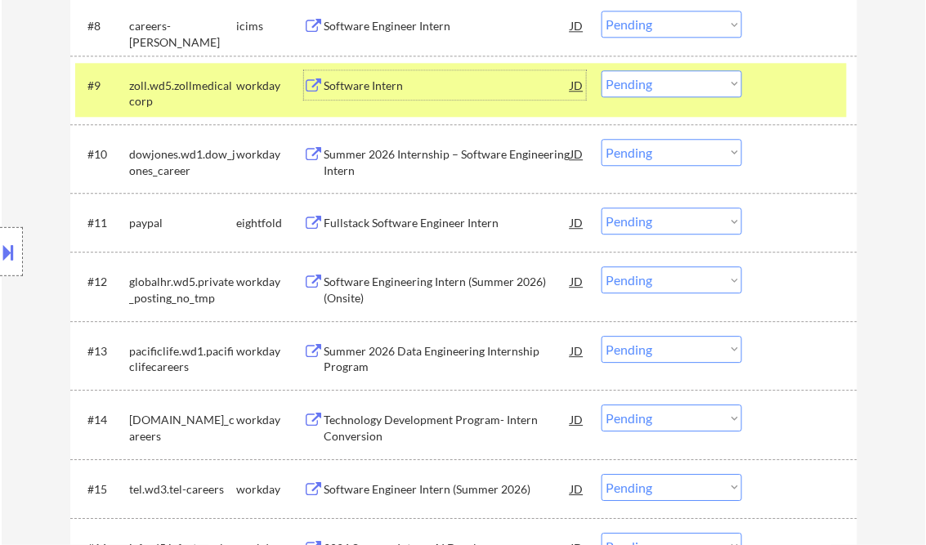
click at [644, 66] on div "#9 zoll.wd5.zollmedicalcorp workday Software Intern JD Choose an option... Pend…" at bounding box center [460, 90] width 771 height 54
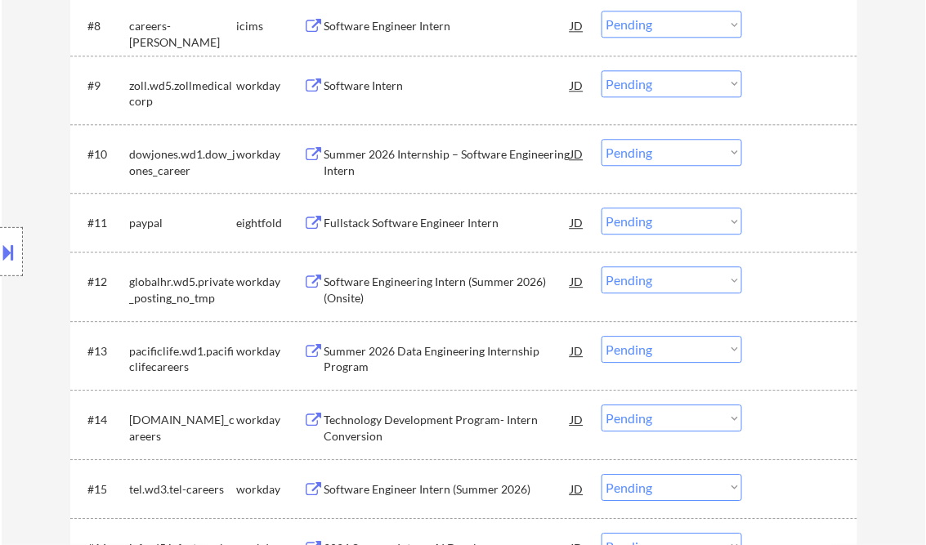
click at [653, 92] on select "Choose an option... Pending Applied Excluded (Questions) Excluded (Expired) Exc…" at bounding box center [671, 83] width 141 height 27
click at [601, 70] on select "Choose an option... Pending Applied Excluded (Questions) Excluded (Expired) Exc…" at bounding box center [671, 83] width 141 height 27
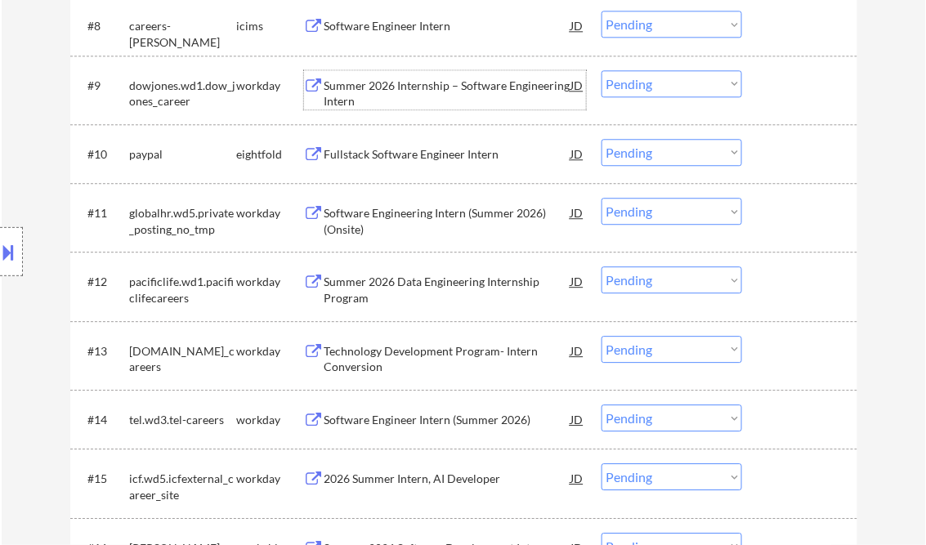
click at [425, 82] on div "Summer 2026 Internship – Software Engineering Intern" at bounding box center [447, 94] width 247 height 32
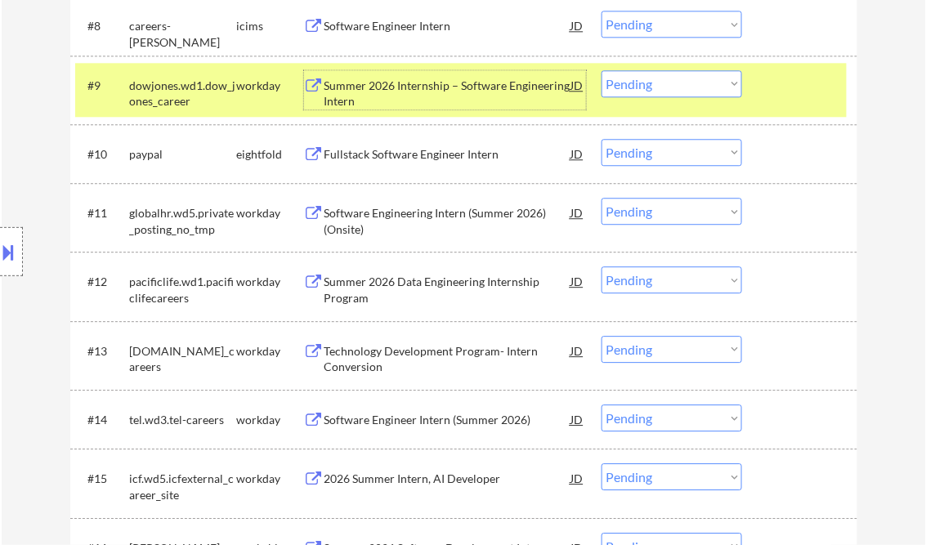
click at [646, 78] on select "Choose an option... Pending Applied Excluded (Questions) Excluded (Expired) Exc…" at bounding box center [671, 83] width 141 height 27
click at [601, 70] on select "Choose an option... Pending Applied Excluded (Questions) Excluded (Expired) Exc…" at bounding box center [671, 83] width 141 height 27
select select ""pending""
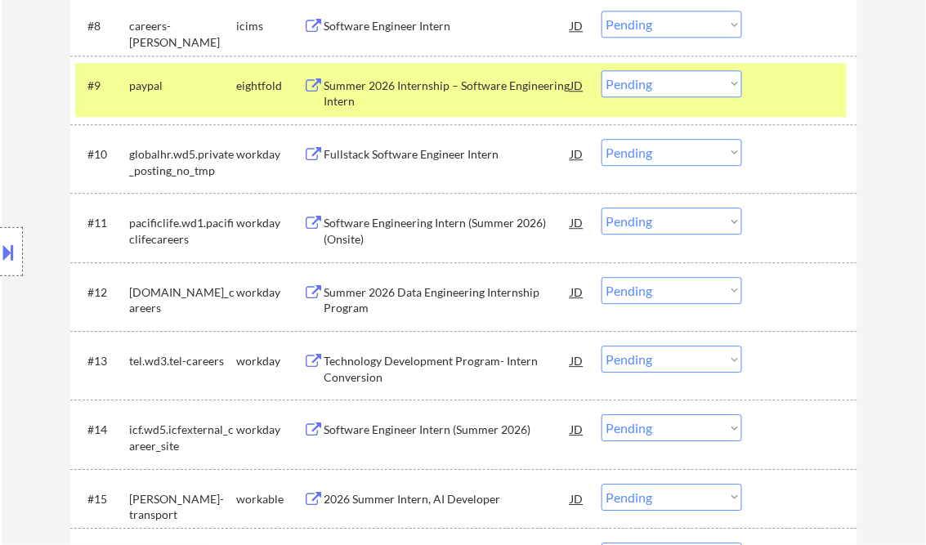
click at [411, 228] on div "Software Engineering Intern (Summer 2026) (Onsite)" at bounding box center [447, 231] width 247 height 32
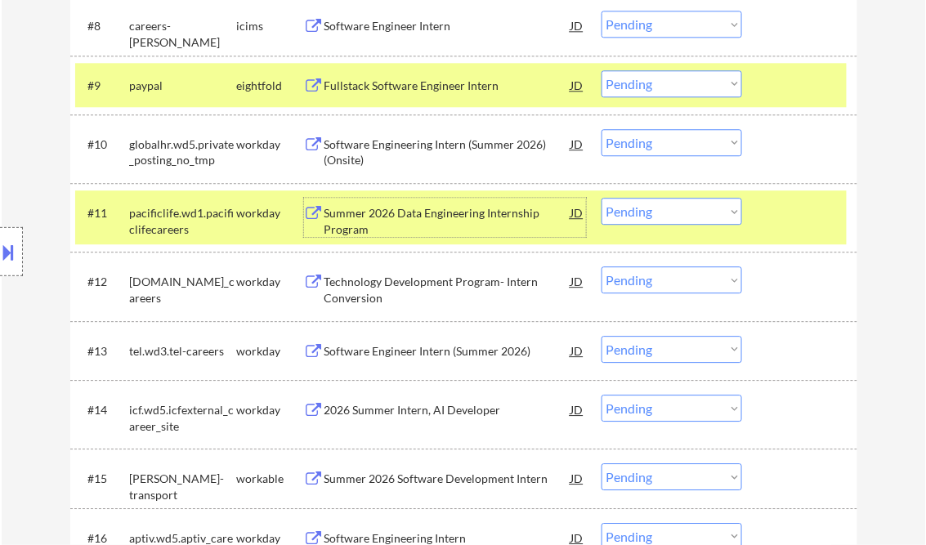
drag, startPoint x: 656, startPoint y: 215, endPoint x: 663, endPoint y: 226, distance: 12.9
click at [656, 215] on select "Choose an option... Pending Applied Excluded (Questions) Excluded (Expired) Exc…" at bounding box center [671, 211] width 141 height 27
click at [601, 198] on select "Choose an option... Pending Applied Excluded (Questions) Excluded (Expired) Exc…" at bounding box center [671, 211] width 141 height 27
select select ""pending""
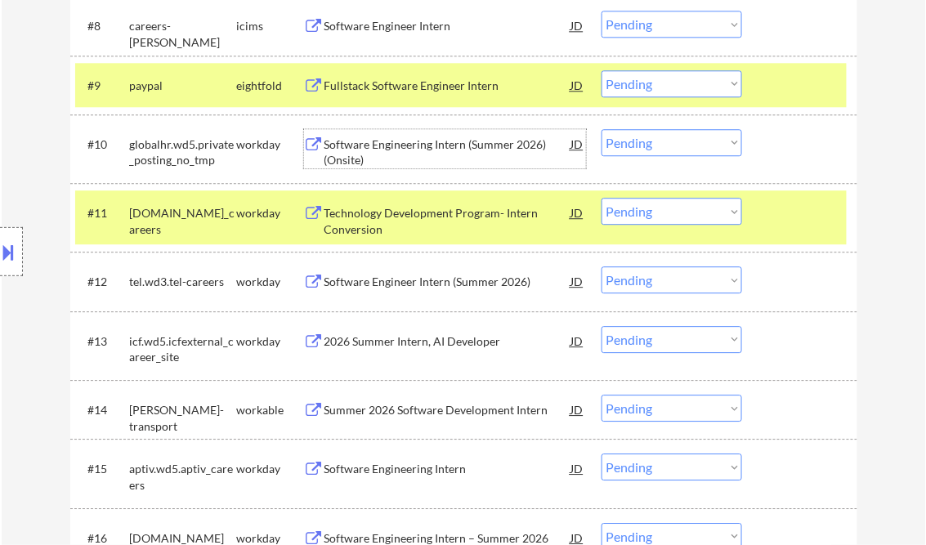
click at [382, 154] on div "Software Engineering Intern (Summer 2026) (Onsite)" at bounding box center [447, 152] width 247 height 32
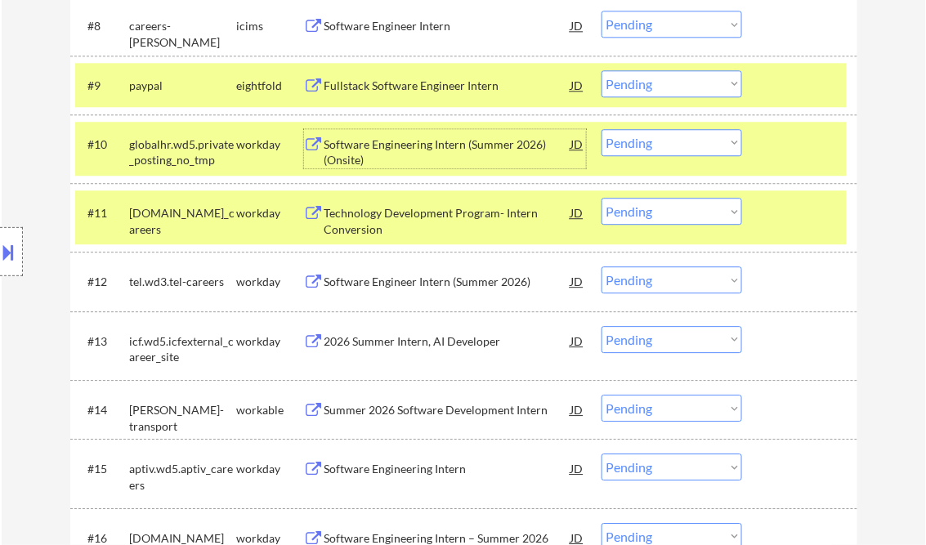
click at [672, 139] on select "Choose an option... Pending Applied Excluded (Questions) Excluded (Expired) Exc…" at bounding box center [671, 142] width 141 height 27
click at [601, 129] on select "Choose an option... Pending Applied Excluded (Questions) Excluded (Expired) Exc…" at bounding box center [671, 142] width 141 height 27
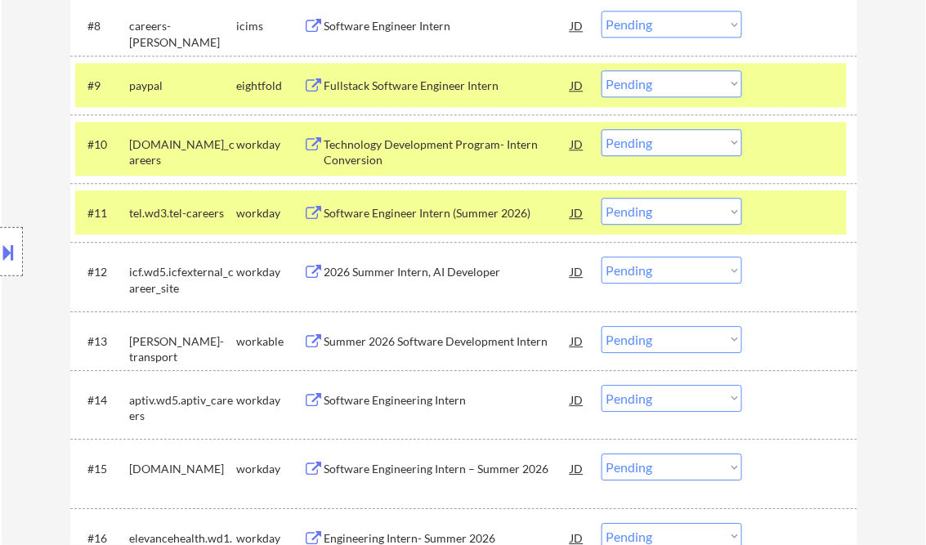
click at [415, 159] on div "Technology Development Program- Intern Conversion" at bounding box center [447, 152] width 247 height 32
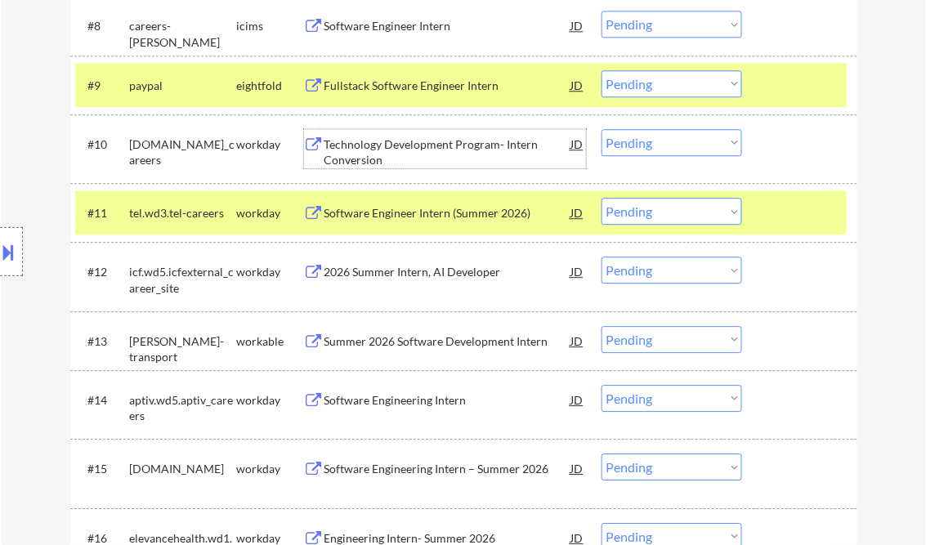
drag, startPoint x: 640, startPoint y: 149, endPoint x: 653, endPoint y: 153, distance: 13.7
click at [640, 149] on select "Choose an option... Pending Applied Excluded (Questions) Excluded (Expired) Exc…" at bounding box center [671, 142] width 141 height 27
click at [601, 129] on select "Choose an option... Pending Applied Excluded (Questions) Excluded (Expired) Exc…" at bounding box center [671, 142] width 141 height 27
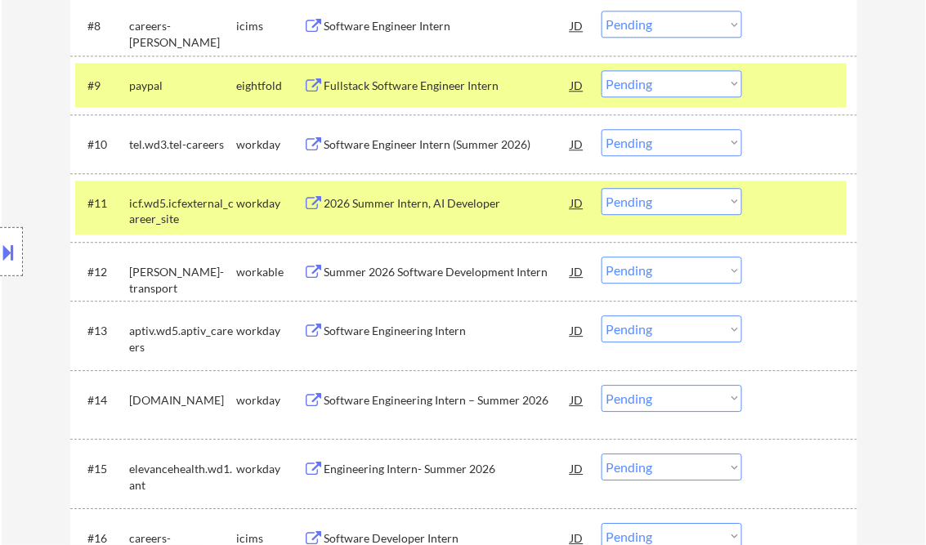
click at [395, 136] on div "Software Engineer Intern (Summer 2026)" at bounding box center [447, 144] width 247 height 16
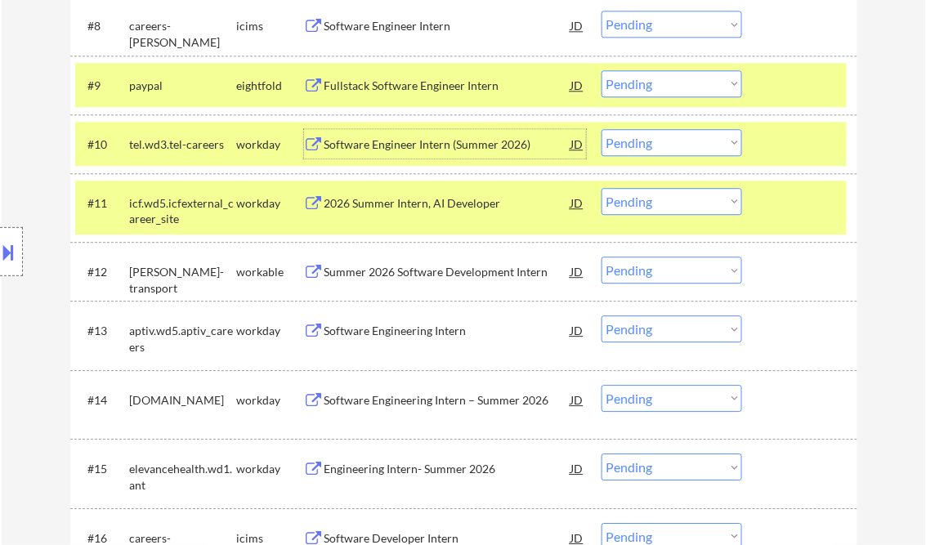
drag, startPoint x: 703, startPoint y: 141, endPoint x: 703, endPoint y: 155, distance: 14.7
click at [703, 141] on select "Choose an option... Pending Applied Excluded (Questions) Excluded (Expired) Exc…" at bounding box center [671, 142] width 141 height 27
click at [601, 129] on select "Choose an option... Pending Applied Excluded (Questions) Excluded (Expired) Exc…" at bounding box center [671, 142] width 141 height 27
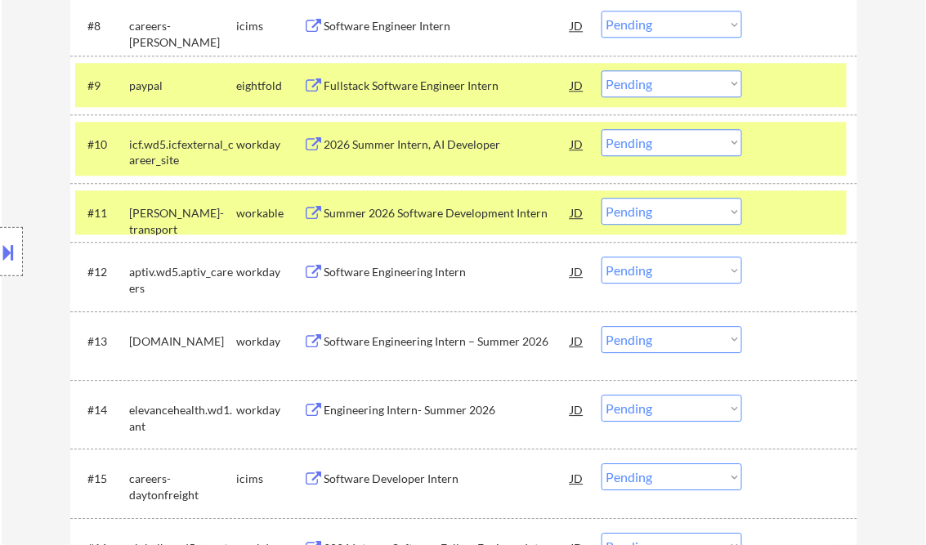
click at [407, 133] on div "2026 Summer Intern, AI Developer" at bounding box center [447, 143] width 247 height 29
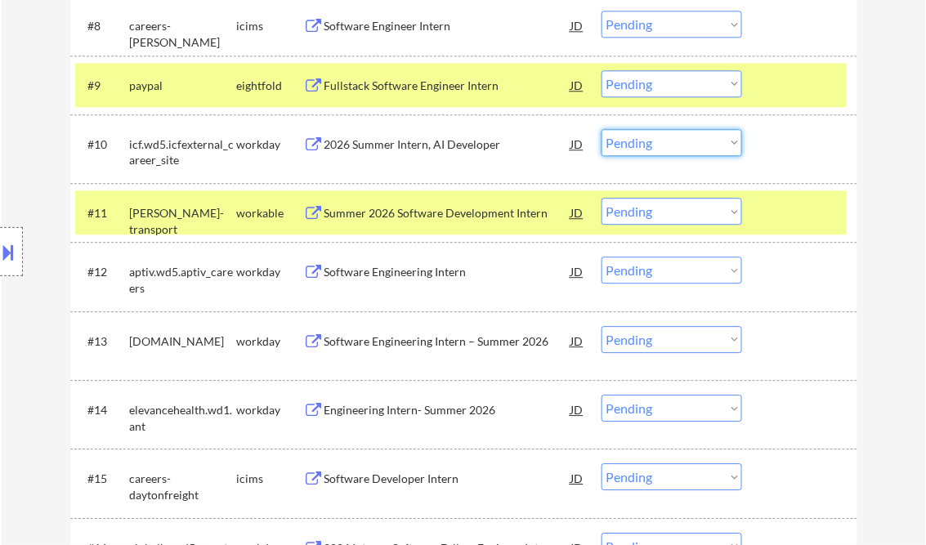
drag, startPoint x: 670, startPoint y: 146, endPoint x: 672, endPoint y: 157, distance: 10.9
click at [670, 146] on select "Choose an option... Pending Applied Excluded (Questions) Excluded (Expired) Exc…" at bounding box center [671, 142] width 141 height 27
click at [601, 129] on select "Choose an option... Pending Applied Excluded (Questions) Excluded (Expired) Exc…" at bounding box center [671, 142] width 141 height 27
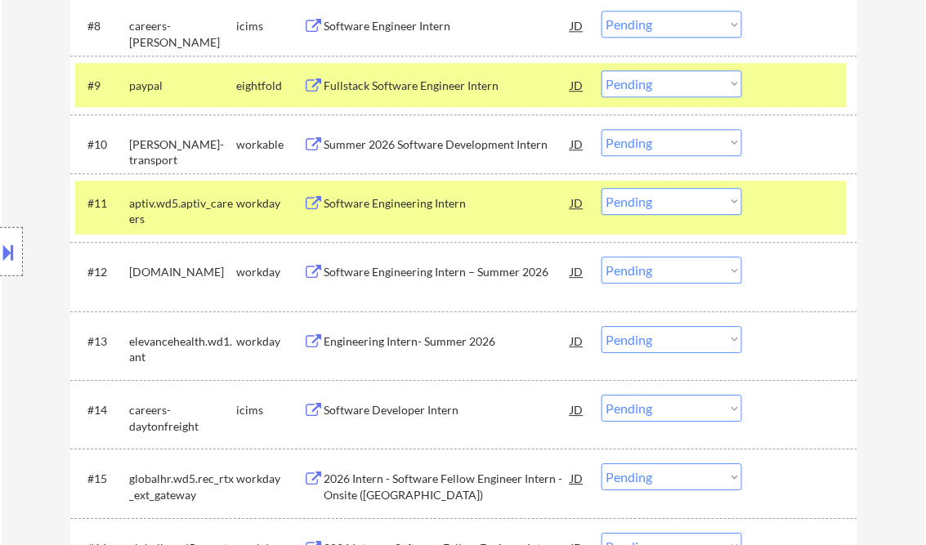
click at [463, 141] on div "Summer 2026 Software Development Intern" at bounding box center [447, 144] width 247 height 16
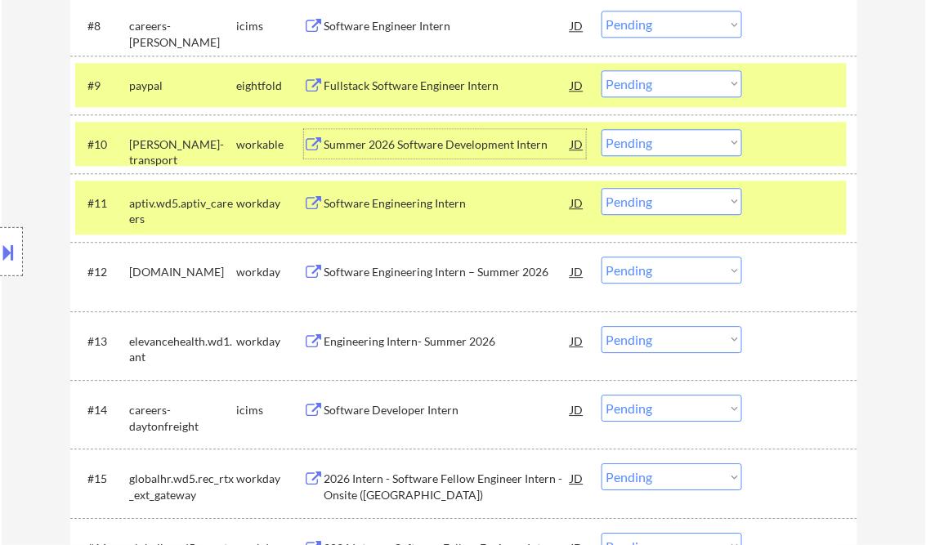
drag, startPoint x: 628, startPoint y: 145, endPoint x: 639, endPoint y: 155, distance: 14.5
click at [629, 145] on select "Choose an option... Pending Applied Excluded (Questions) Excluded (Expired) Exc…" at bounding box center [671, 142] width 141 height 27
click at [601, 129] on select "Choose an option... Pending Applied Excluded (Questions) Excluded (Expired) Exc…" at bounding box center [671, 142] width 141 height 27
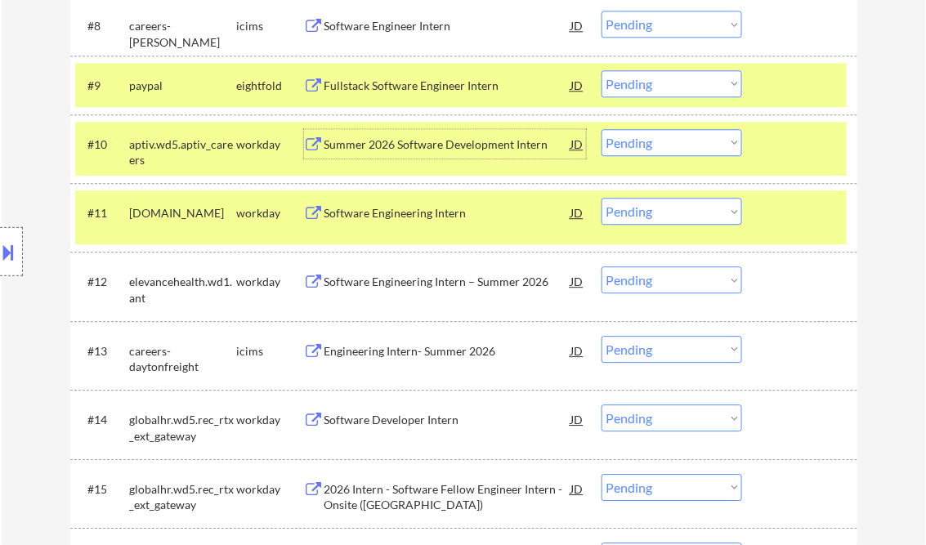
click at [404, 144] on div "Summer 2026 Software Development Intern" at bounding box center [447, 144] width 247 height 16
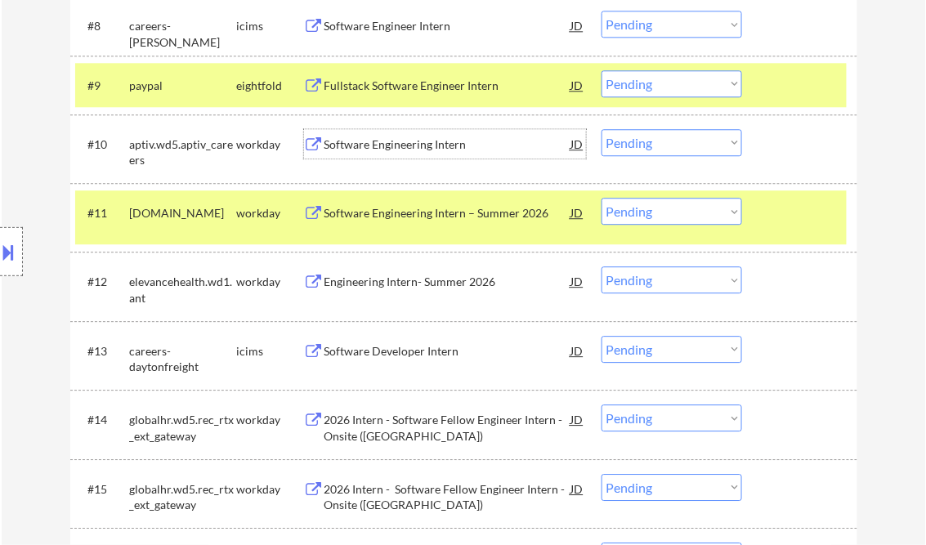
click at [650, 141] on select "Choose an option... Pending Applied Excluded (Questions) Excluded (Expired) Exc…" at bounding box center [671, 142] width 141 height 27
click at [601, 129] on select "Choose an option... Pending Applied Excluded (Questions) Excluded (Expired) Exc…" at bounding box center [671, 142] width 141 height 27
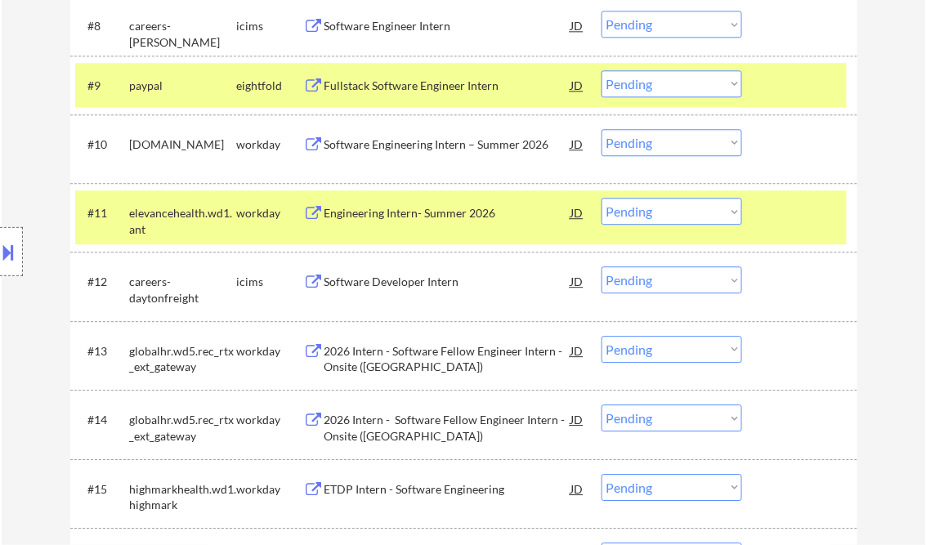
click at [419, 147] on div "Software Engineering Intern – Summer 2026" at bounding box center [447, 144] width 247 height 16
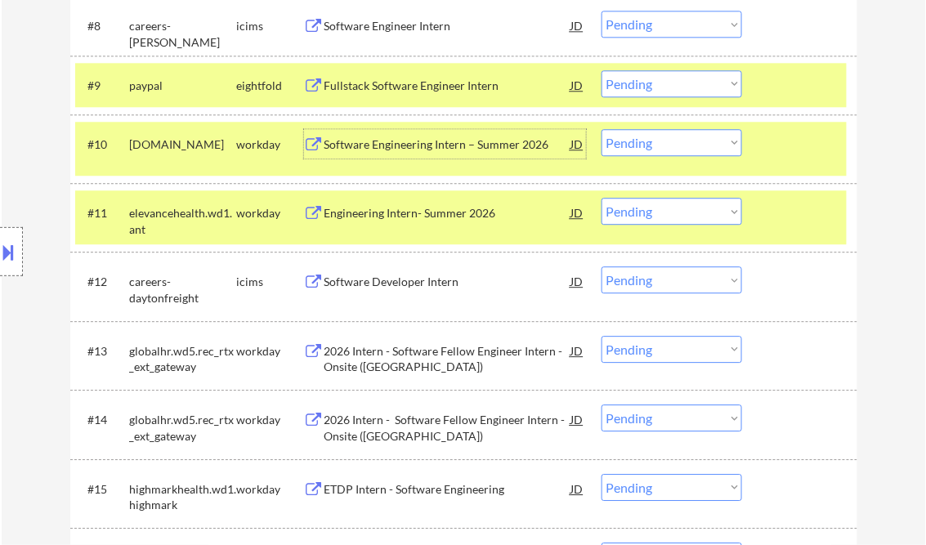
click at [640, 135] on select "Choose an option... Pending Applied Excluded (Questions) Excluded (Expired) Exc…" at bounding box center [671, 142] width 141 height 27
click at [601, 129] on select "Choose an option... Pending Applied Excluded (Questions) Excluded (Expired) Exc…" at bounding box center [671, 142] width 141 height 27
click at [449, 216] on div "Engineering Intern- Summer 2026" at bounding box center [447, 213] width 247 height 16
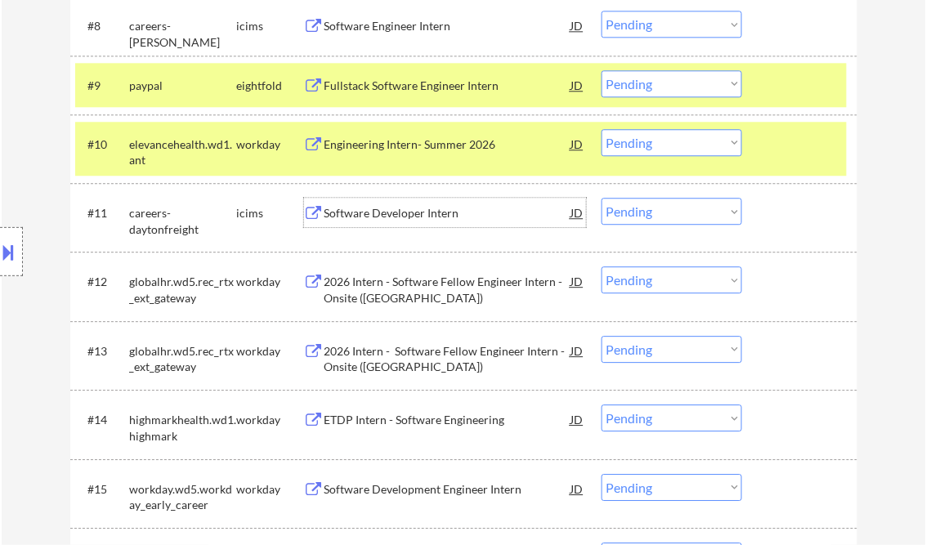
click at [652, 145] on select "Choose an option... Pending Applied Excluded (Questions) Excluded (Expired) Exc…" at bounding box center [671, 142] width 141 height 27
click at [601, 129] on select "Choose an option... Pending Applied Excluded (Questions) Excluded (Expired) Exc…" at bounding box center [671, 142] width 141 height 27
select select ""pending""
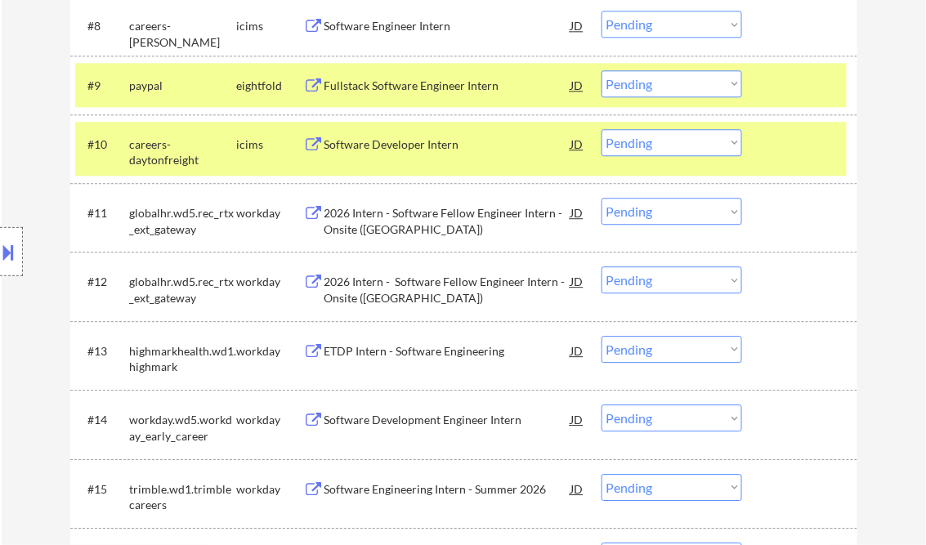
drag, startPoint x: 14, startPoint y: 299, endPoint x: 21, endPoint y: 331, distance: 32.7
click at [14, 299] on div "Location Inclusions: country:[GEOGRAPHIC_DATA]" at bounding box center [146, 252] width 293 height 303
click at [454, 212] on div "2026 Intern - Software Fellow Engineer Intern - Onsite ([GEOGRAPHIC_DATA])" at bounding box center [447, 221] width 247 height 32
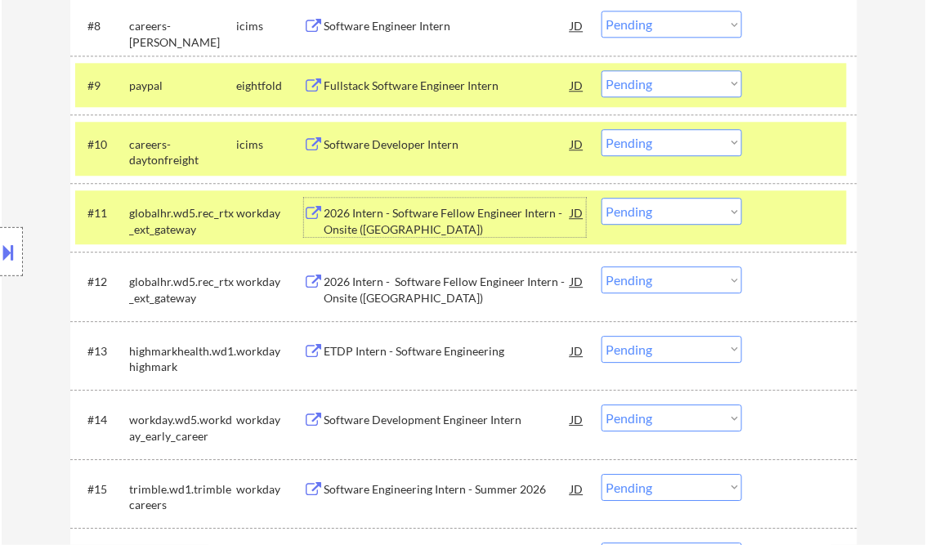
drag, startPoint x: 647, startPoint y: 211, endPoint x: 671, endPoint y: 226, distance: 27.9
click at [648, 211] on select "Choose an option... Pending Applied Excluded (Questions) Excluded (Expired) Exc…" at bounding box center [671, 211] width 141 height 27
click at [601, 198] on select "Choose an option... Pending Applied Excluded (Questions) Excluded (Expired) Exc…" at bounding box center [671, 211] width 141 height 27
click at [402, 290] on div "2026 Intern - Software Fellow Engineer Intern - Onsite ([GEOGRAPHIC_DATA])" at bounding box center [447, 290] width 247 height 32
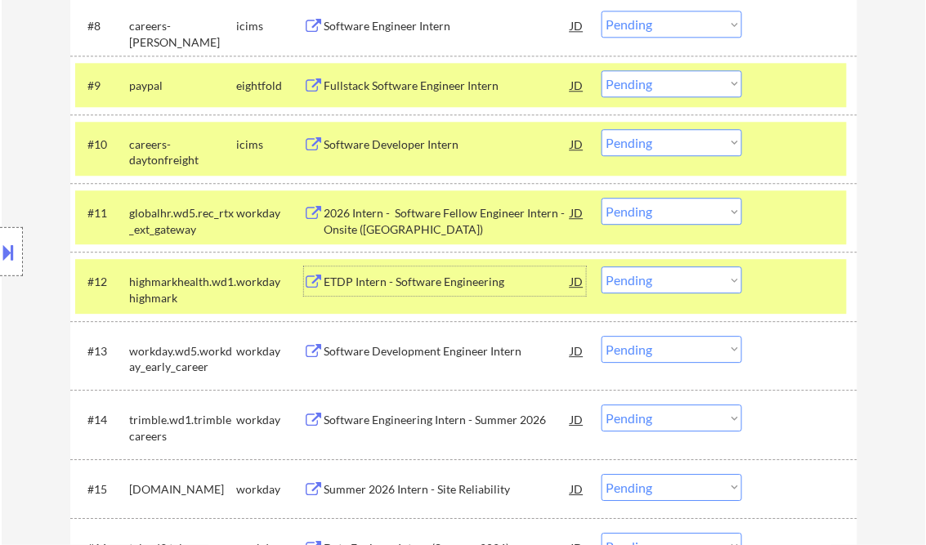
drag, startPoint x: 644, startPoint y: 208, endPoint x: 666, endPoint y: 218, distance: 24.1
click at [644, 208] on select "Choose an option... Pending Applied Excluded (Questions) Excluded (Expired) Exc…" at bounding box center [671, 211] width 141 height 27
click at [601, 198] on select "Choose an option... Pending Applied Excluded (Questions) Excluded (Expired) Exc…" at bounding box center [671, 211] width 141 height 27
click at [771, 212] on div at bounding box center [802, 212] width 72 height 29
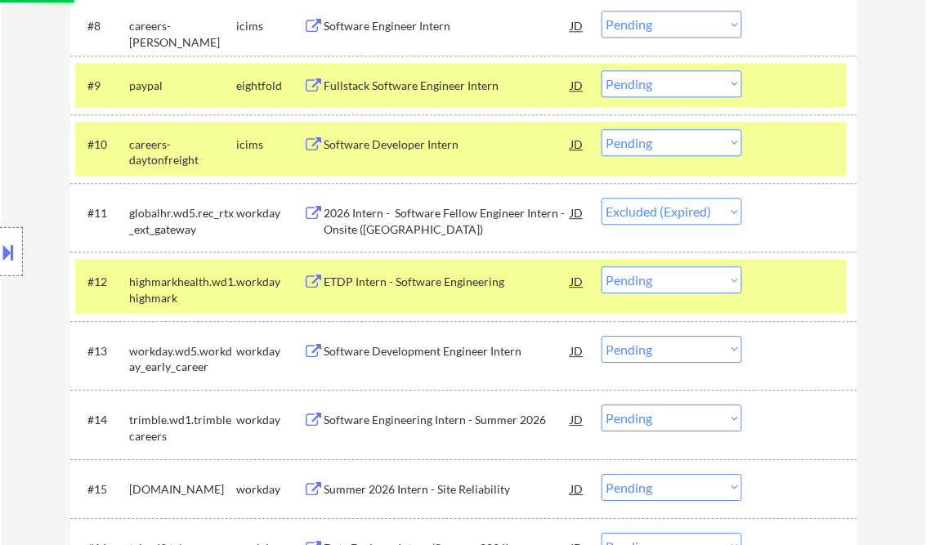
click at [792, 277] on div at bounding box center [802, 280] width 72 height 29
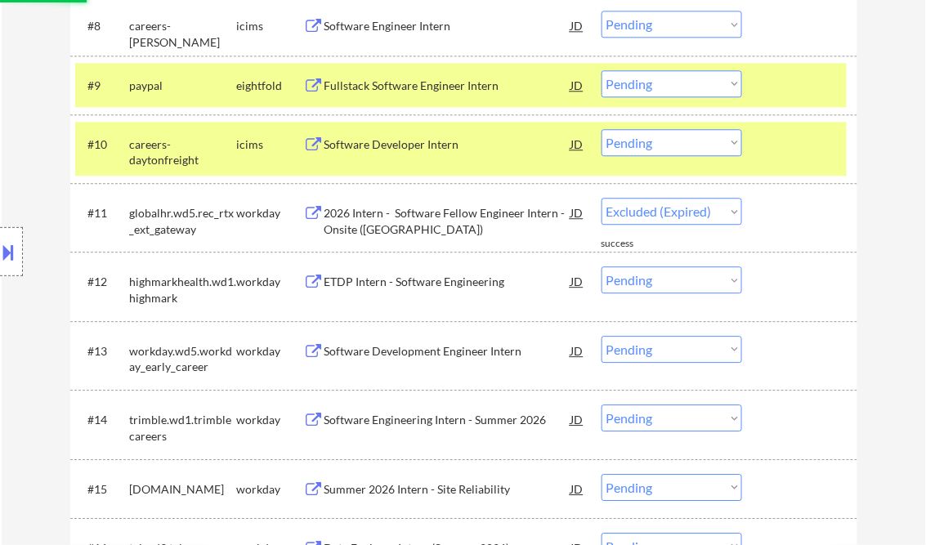
drag, startPoint x: 793, startPoint y: 144, endPoint x: 793, endPoint y: 123, distance: 20.4
click at [793, 144] on div at bounding box center [802, 143] width 72 height 29
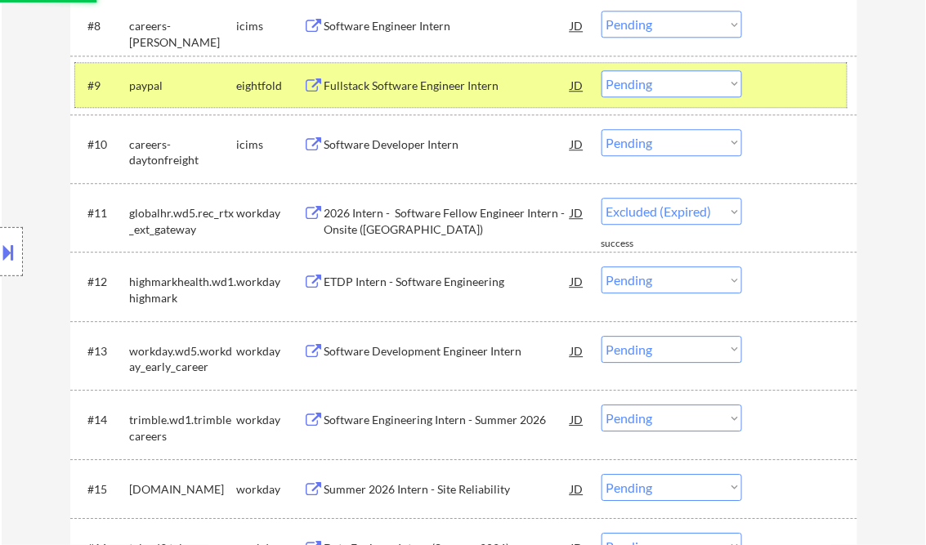
click at [791, 84] on div at bounding box center [802, 84] width 72 height 29
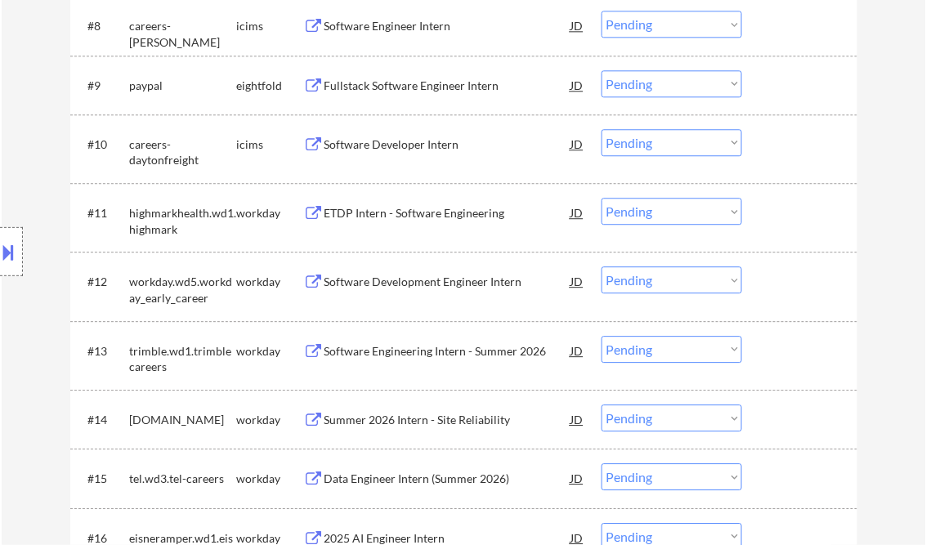
click at [405, 213] on div "ETDP Intern - Software Engineering" at bounding box center [447, 213] width 247 height 16
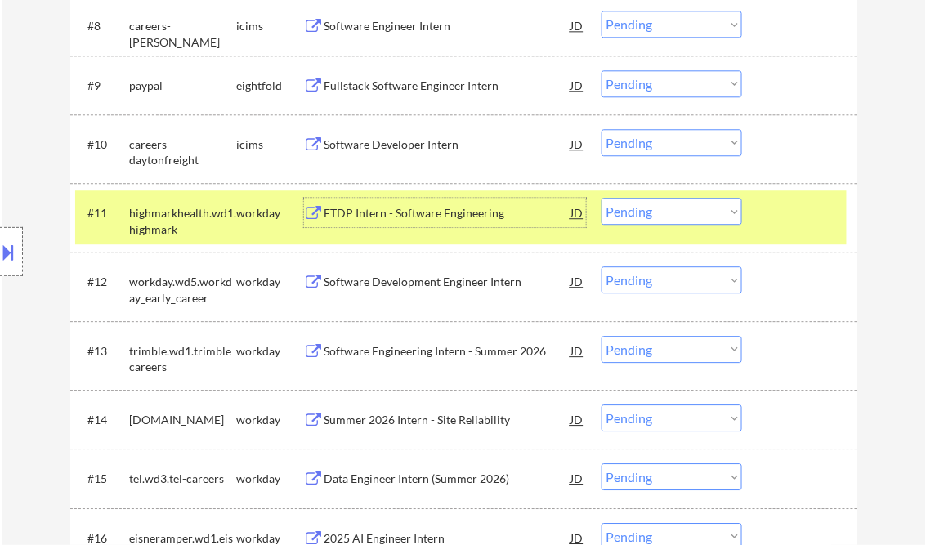
drag, startPoint x: 682, startPoint y: 216, endPoint x: 683, endPoint y: 225, distance: 9.0
click at [682, 216] on select "Choose an option... Pending Applied Excluded (Questions) Excluded (Expired) Exc…" at bounding box center [671, 211] width 141 height 27
click at [601, 198] on select "Choose an option... Pending Applied Excluded (Questions) Excluded (Expired) Exc…" at bounding box center [671, 211] width 141 height 27
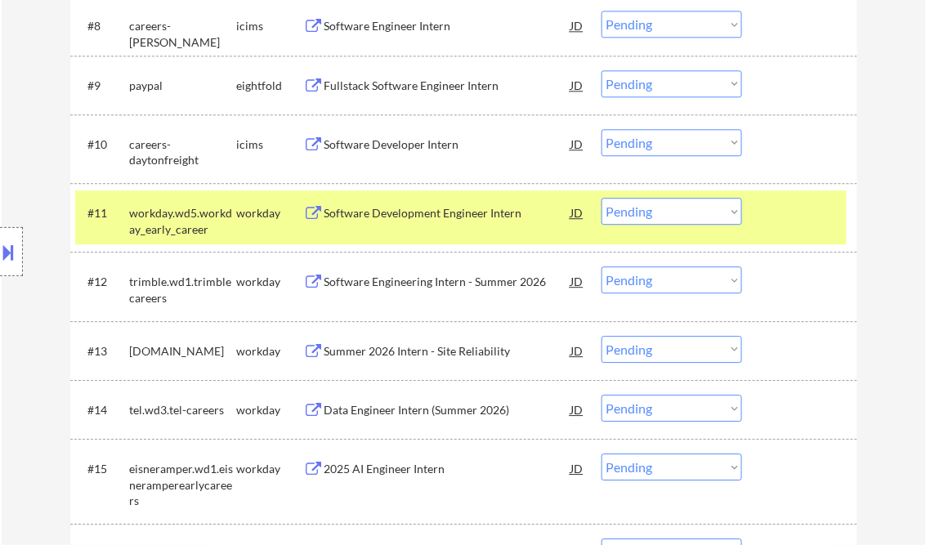
click at [399, 208] on div "Software Development Engineer Intern" at bounding box center [447, 213] width 247 height 16
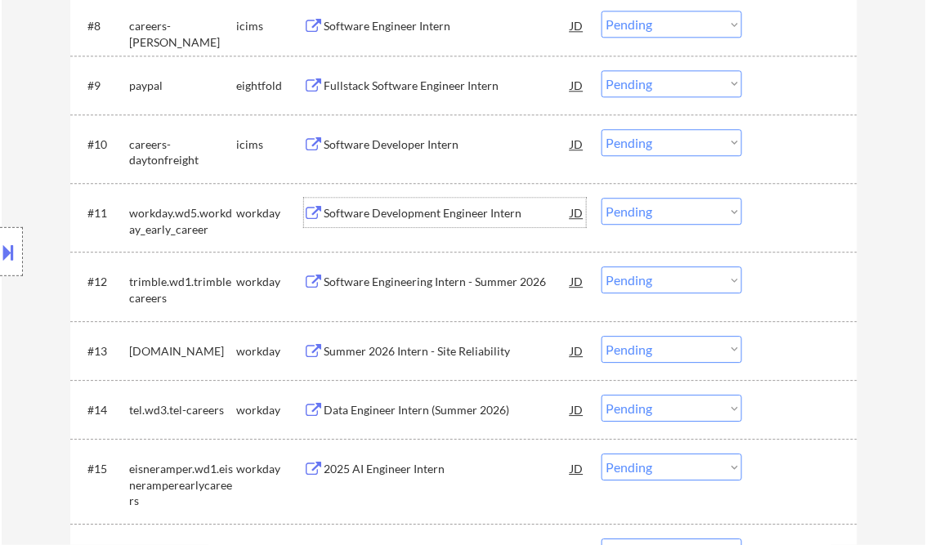
click at [407, 215] on div "Software Development Engineer Intern" at bounding box center [447, 213] width 247 height 16
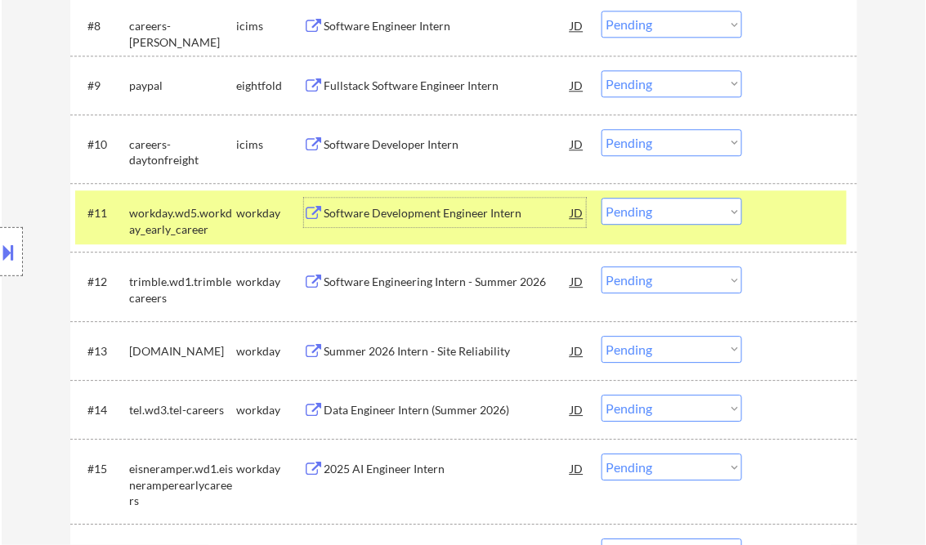
click at [672, 217] on select "Choose an option... Pending Applied Excluded (Questions) Excluded (Expired) Exc…" at bounding box center [671, 211] width 141 height 27
click at [601, 198] on select "Choose an option... Pending Applied Excluded (Questions) Excluded (Expired) Exc…" at bounding box center [671, 211] width 141 height 27
select select ""pending""
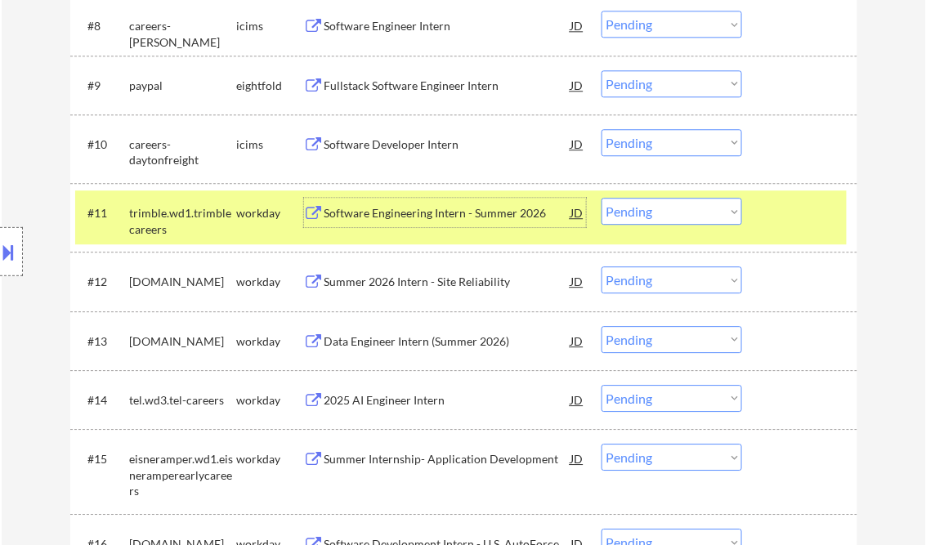
click at [372, 217] on div "Software Engineering Intern - Summer 2026" at bounding box center [447, 213] width 247 height 16
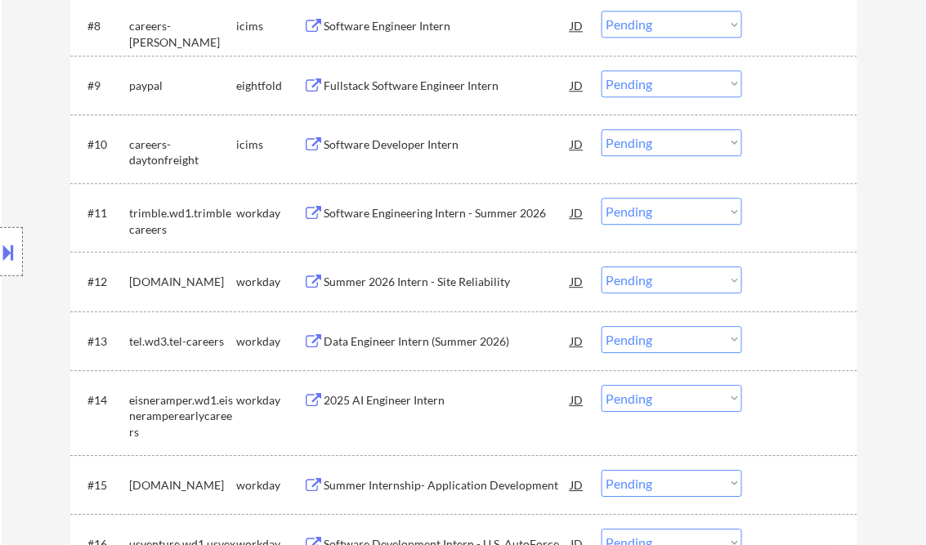
select select ""pending""
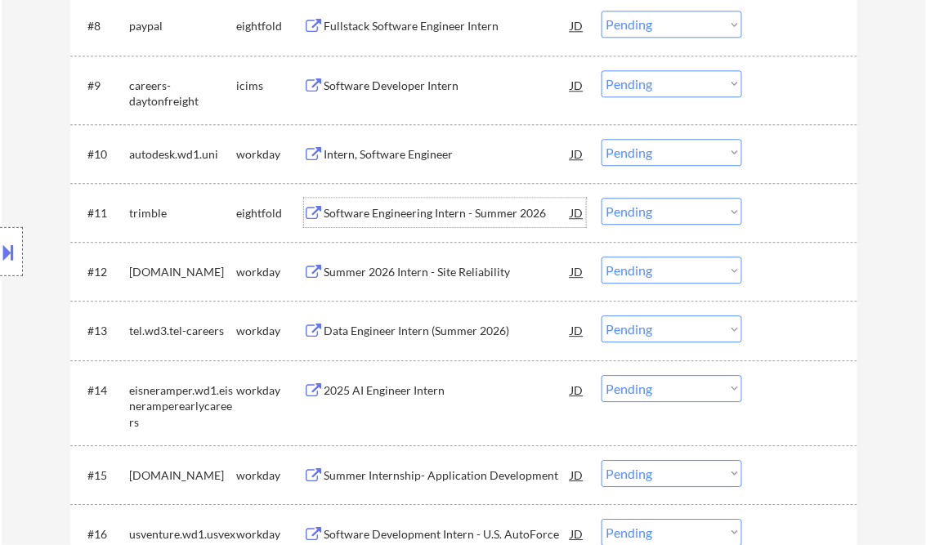
click at [425, 213] on div "Software Engineering Intern - Summer 2026" at bounding box center [447, 213] width 247 height 16
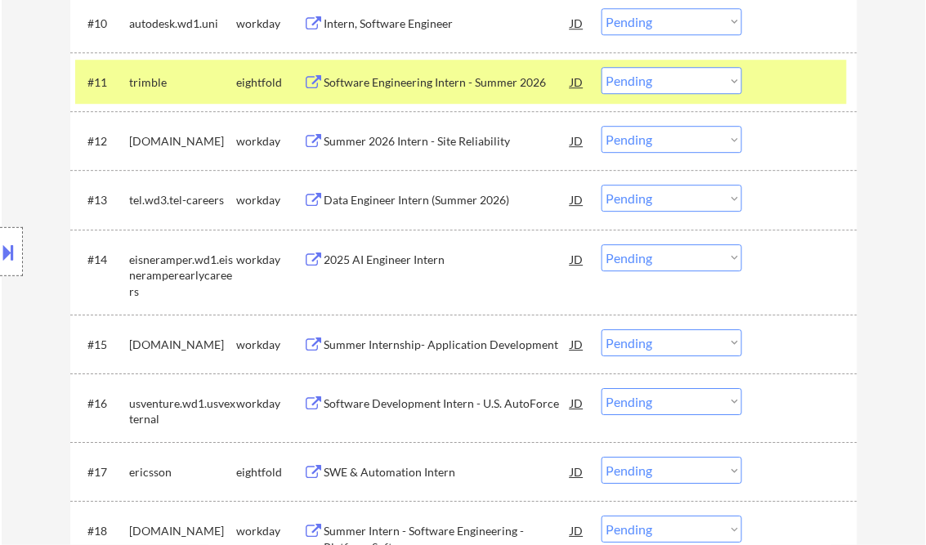
scroll to position [915, 0]
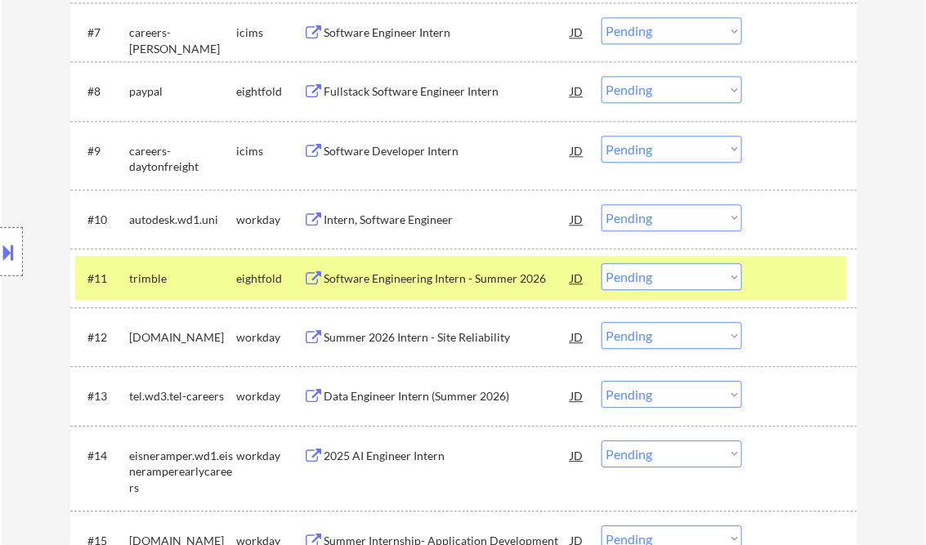
click at [424, 219] on div "Intern, Software Engineer" at bounding box center [447, 220] width 247 height 16
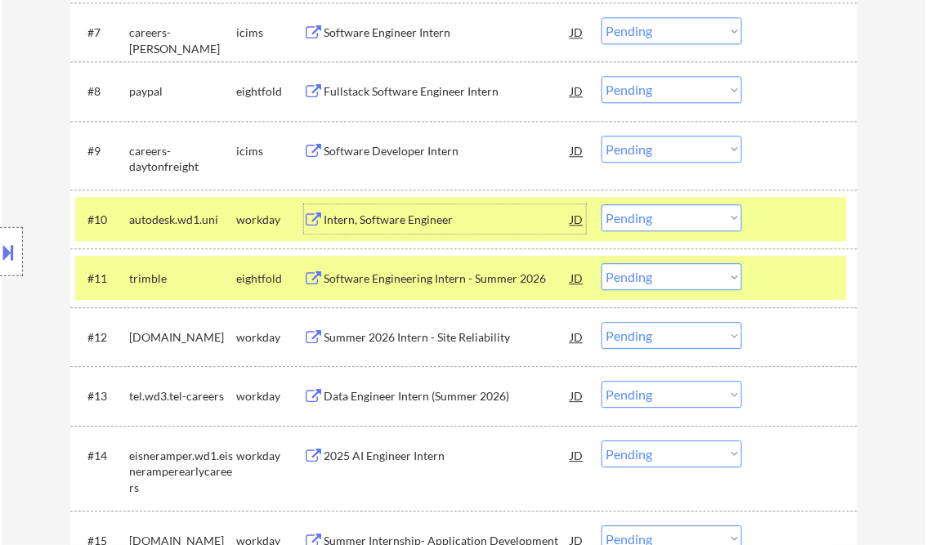
click at [628, 227] on select "Choose an option... Pending Applied Excluded (Questions) Excluded (Expired) Exc…" at bounding box center [671, 217] width 141 height 27
click at [601, 204] on select "Choose an option... Pending Applied Excluded (Questions) Excluded (Expired) Exc…" at bounding box center [671, 217] width 141 height 27
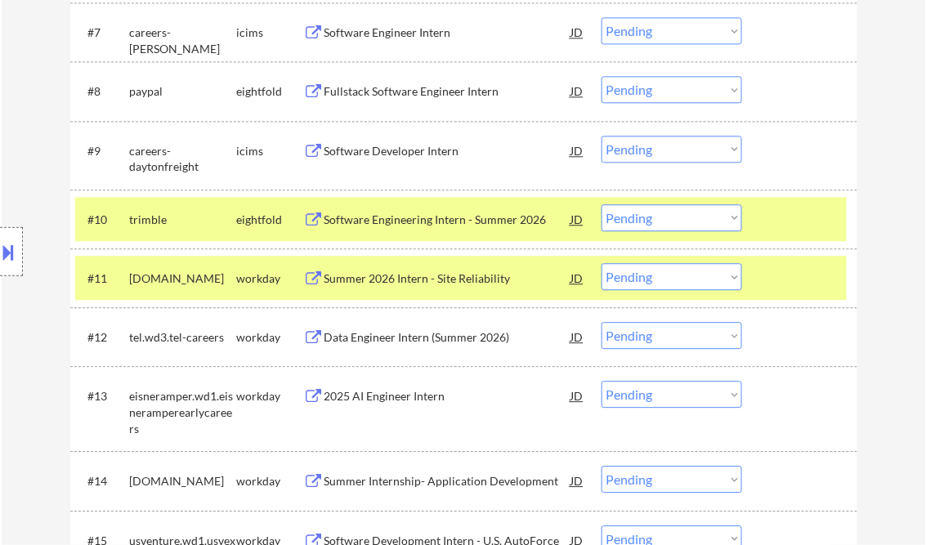
drag, startPoint x: 645, startPoint y: 216, endPoint x: 672, endPoint y: 232, distance: 31.5
click at [645, 216] on select "Choose an option... Pending Applied Excluded (Questions) Excluded (Expired) Exc…" at bounding box center [671, 217] width 141 height 27
click at [601, 204] on select "Choose an option... Pending Applied Excluded (Questions) Excluded (Expired) Exc…" at bounding box center [671, 217] width 141 height 27
click at [829, 265] on div at bounding box center [802, 277] width 72 height 29
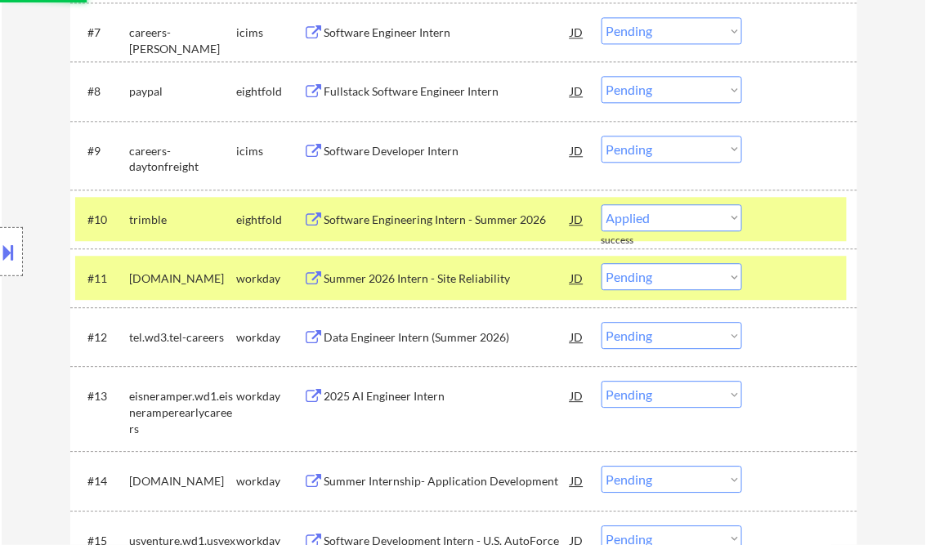
select select ""pending""
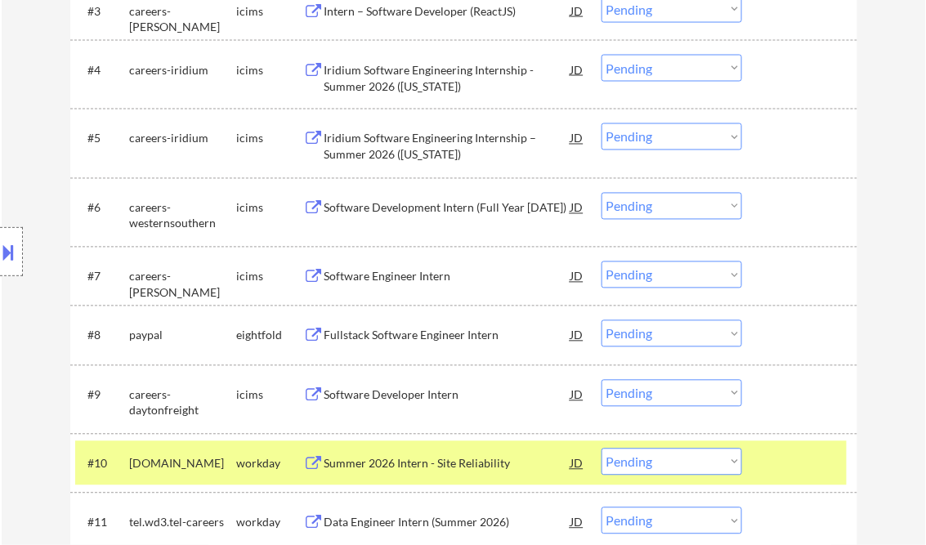
scroll to position [784, 0]
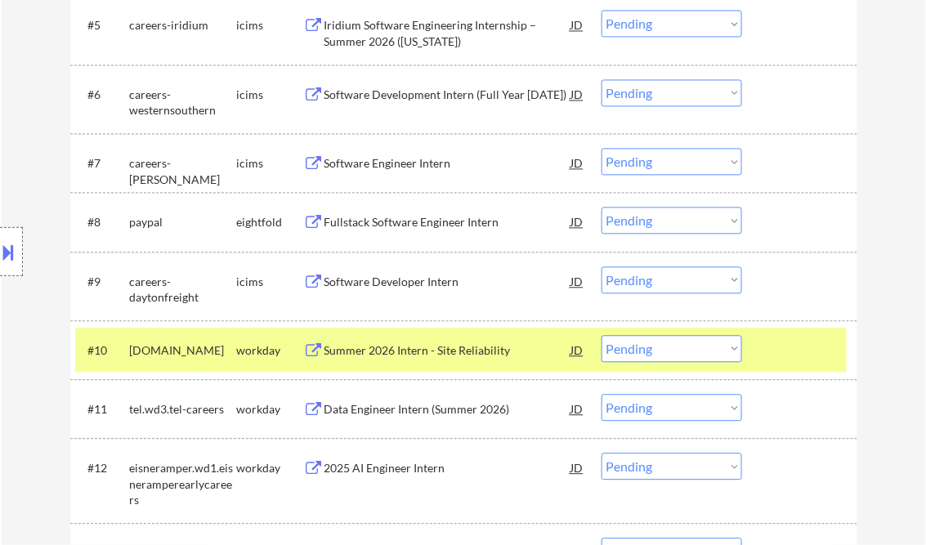
click at [430, 344] on div "Summer 2026 Intern - Site Reliability" at bounding box center [447, 350] width 247 height 16
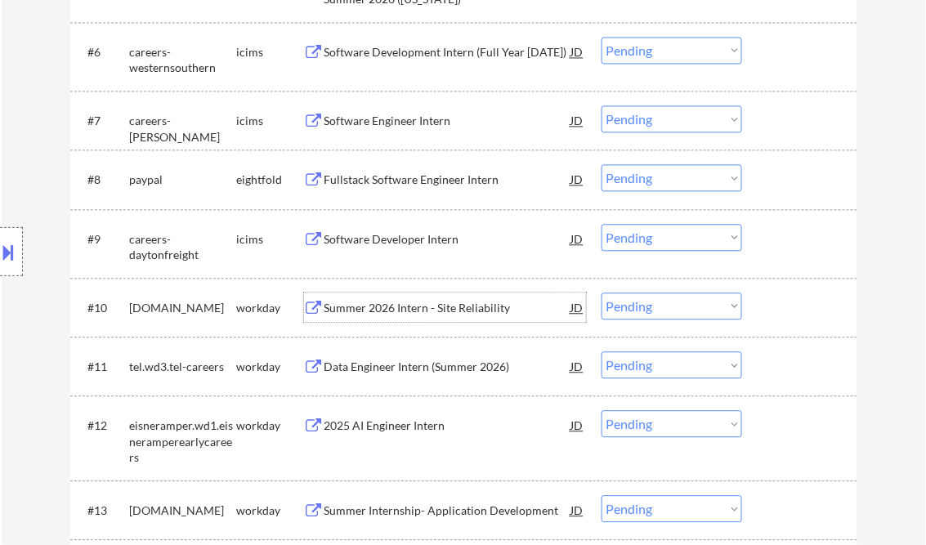
scroll to position [850, 0]
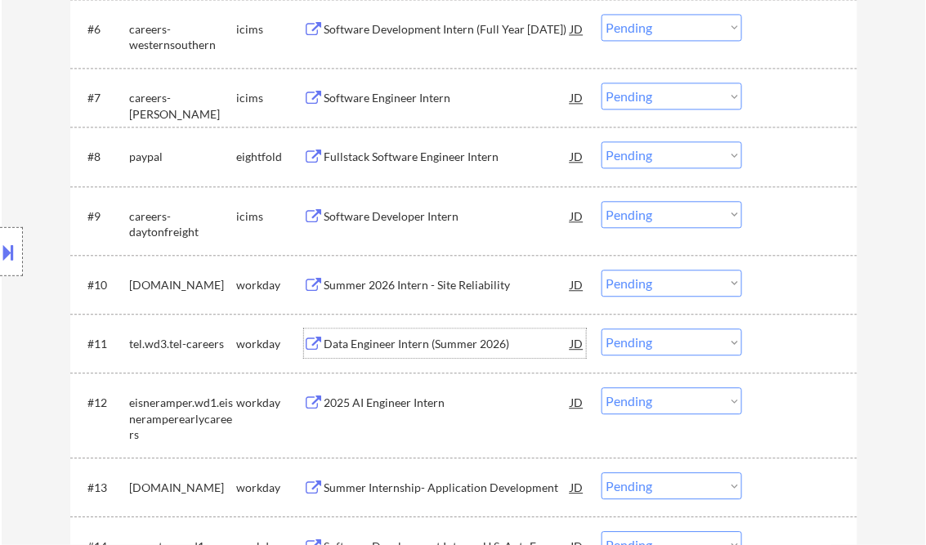
click at [431, 346] on div "Data Engineer Intern (Summer 2026)" at bounding box center [447, 344] width 247 height 16
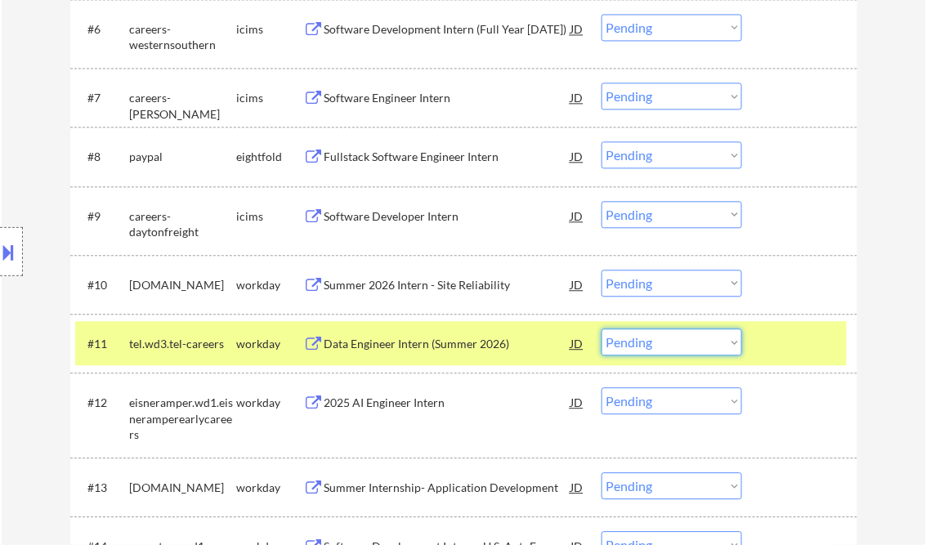
drag, startPoint x: 658, startPoint y: 346, endPoint x: 667, endPoint y: 356, distance: 13.3
click at [659, 346] on select "Choose an option... Pending Applied Excluded (Questions) Excluded (Expired) Exc…" at bounding box center [671, 341] width 141 height 27
click at [647, 342] on select "Choose an option... Pending Applied Excluded (Questions) Excluded (Expired) Exc…" at bounding box center [671, 341] width 141 height 27
click at [601, 328] on select "Choose an option... Pending Applied Excluded (Questions) Excluded (Expired) Exc…" at bounding box center [671, 341] width 141 height 27
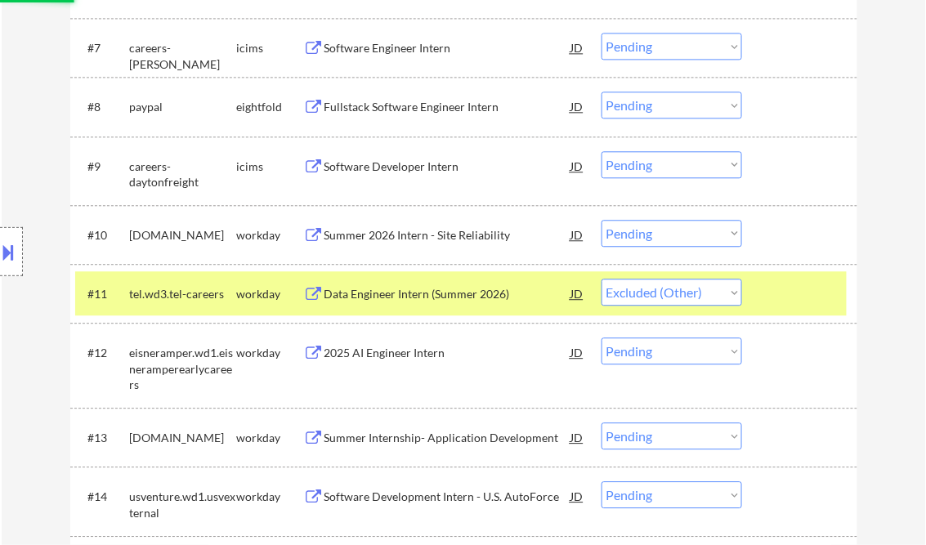
scroll to position [915, 0]
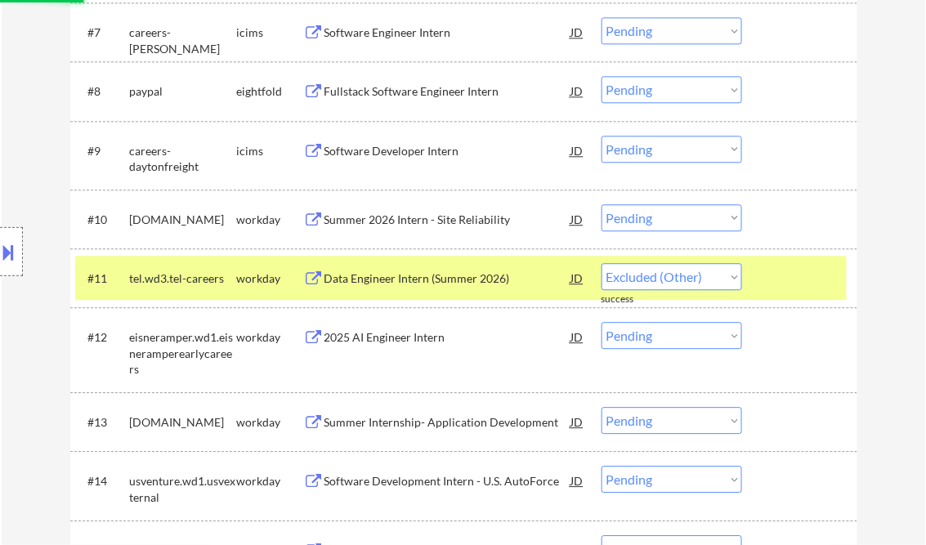
select select ""pending""
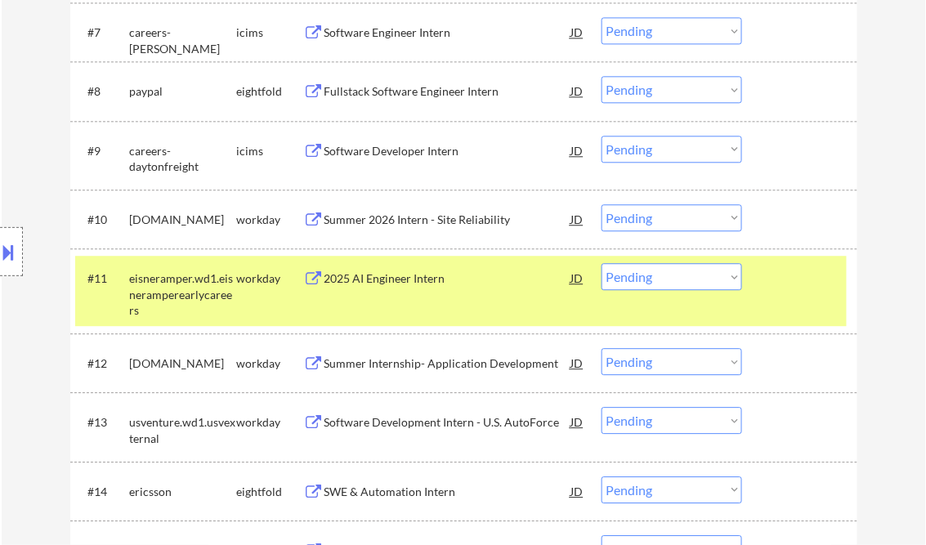
scroll to position [980, 0]
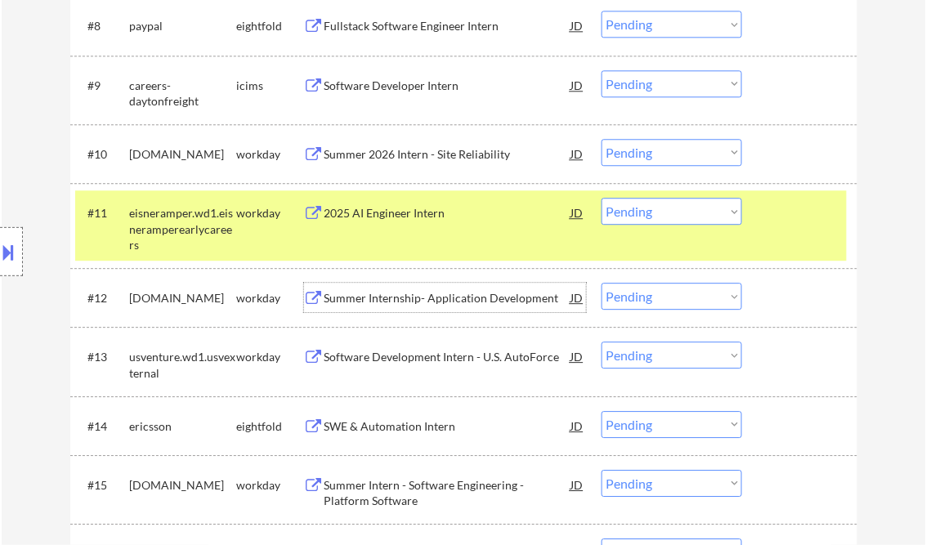
click at [382, 291] on div "Summer Internship- Application Development" at bounding box center [447, 298] width 247 height 16
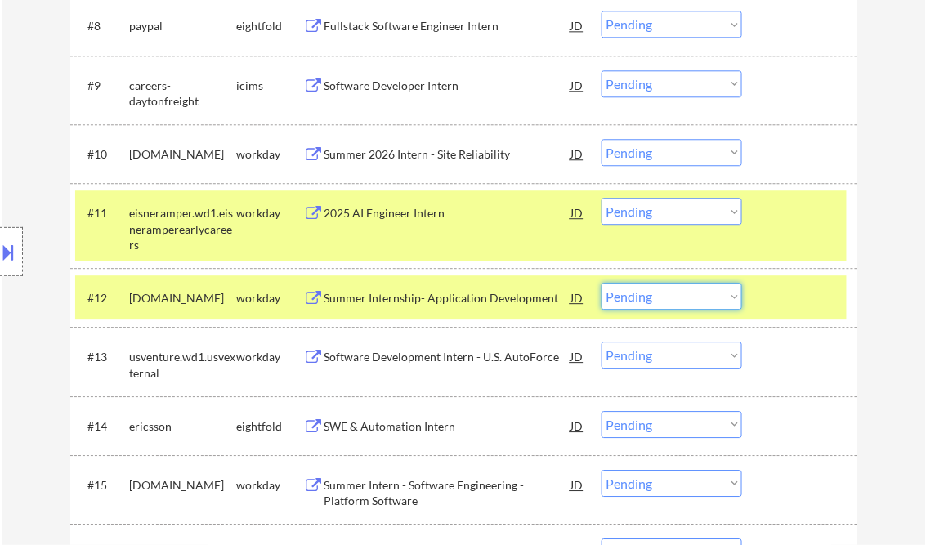
click at [657, 293] on select "Choose an option... Pending Applied Excluded (Questions) Excluded (Expired) Exc…" at bounding box center [671, 296] width 141 height 27
click at [601, 283] on select "Choose an option... Pending Applied Excluded (Questions) Excluded (Expired) Exc…" at bounding box center [671, 296] width 141 height 27
select select ""pending""
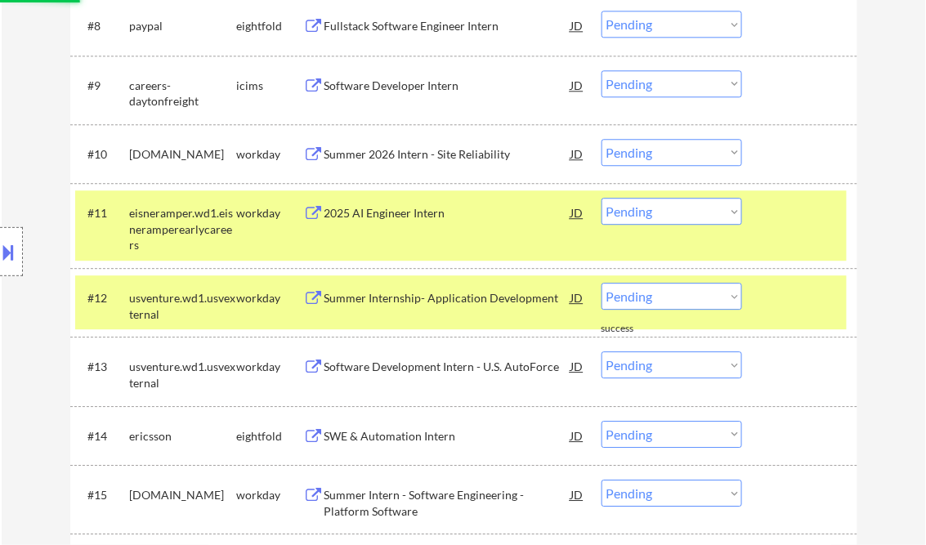
scroll to position [1046, 0]
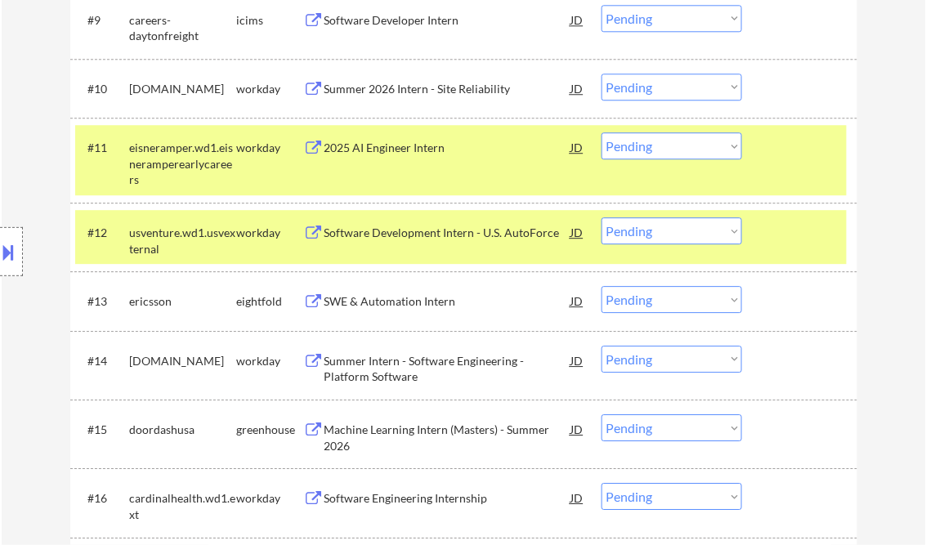
click at [404, 157] on div "2025 AI Engineer Intern" at bounding box center [447, 146] width 247 height 29
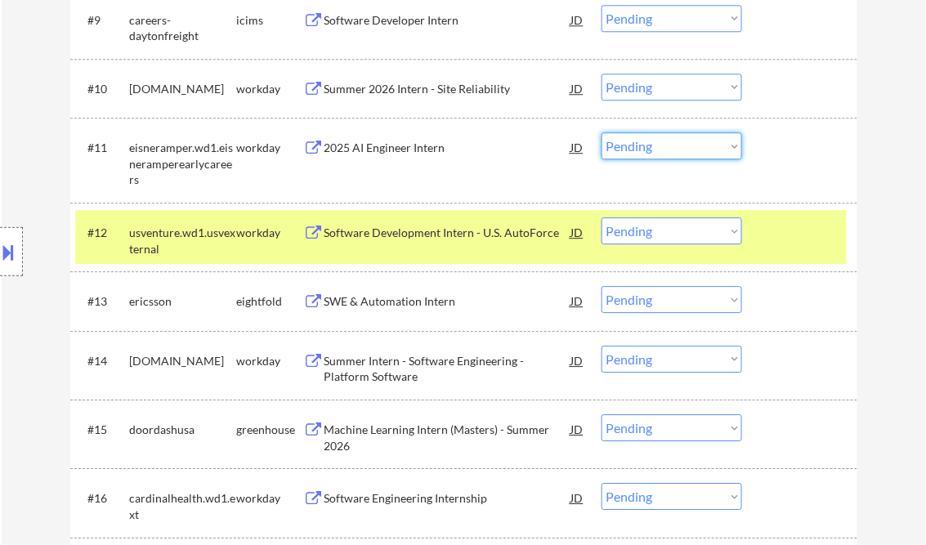
drag, startPoint x: 638, startPoint y: 151, endPoint x: 646, endPoint y: 160, distance: 12.1
click at [639, 151] on select "Choose an option... Pending Applied Excluded (Questions) Excluded (Expired) Exc…" at bounding box center [671, 145] width 141 height 27
click at [601, 132] on select "Choose an option... Pending Applied Excluded (Questions) Excluded (Expired) Exc…" at bounding box center [671, 145] width 141 height 27
select select ""pending""
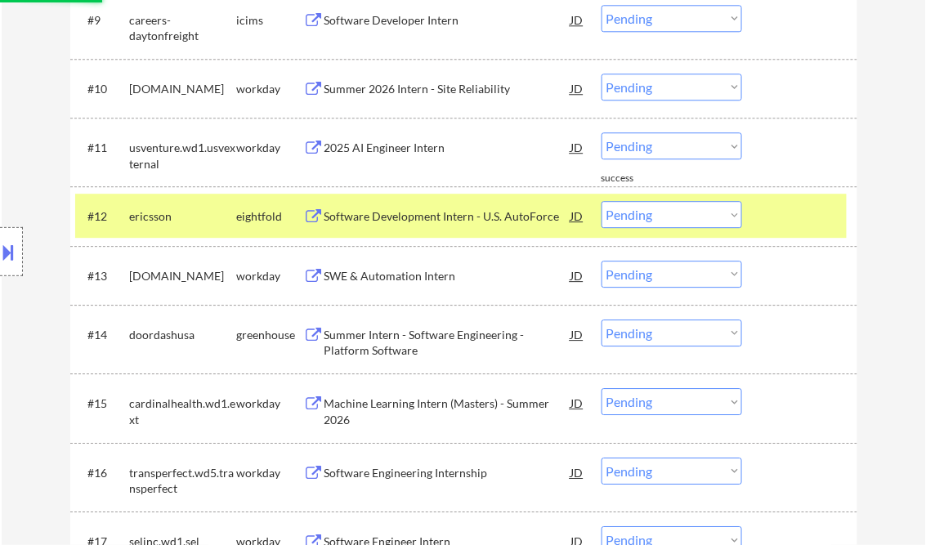
click at [384, 94] on div "Summer 2026 Intern - Site Reliability" at bounding box center [447, 89] width 247 height 16
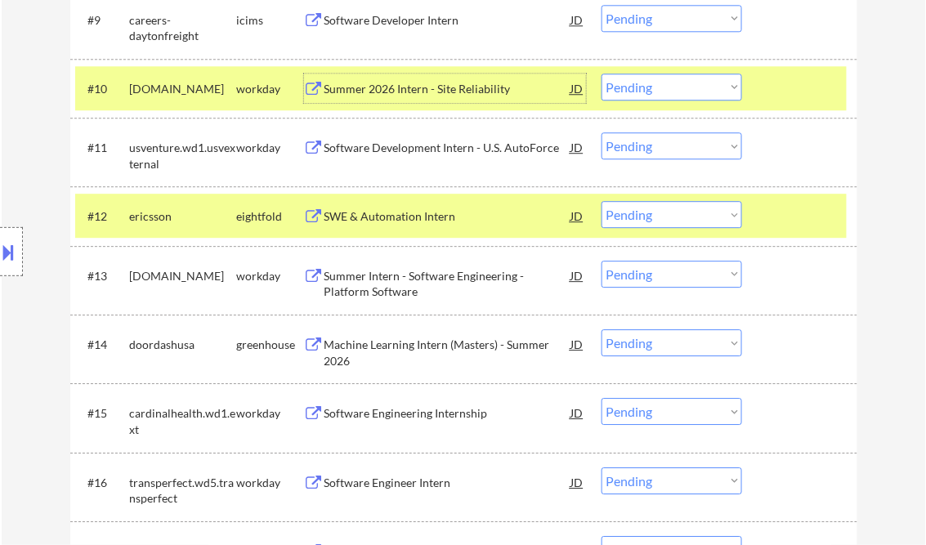
click at [654, 91] on select "Choose an option... Pending Applied Excluded (Questions) Excluded (Expired) Exc…" at bounding box center [671, 87] width 141 height 27
click at [601, 74] on select "Choose an option... Pending Applied Excluded (Questions) Excluded (Expired) Exc…" at bounding box center [671, 87] width 141 height 27
select select ""pending""
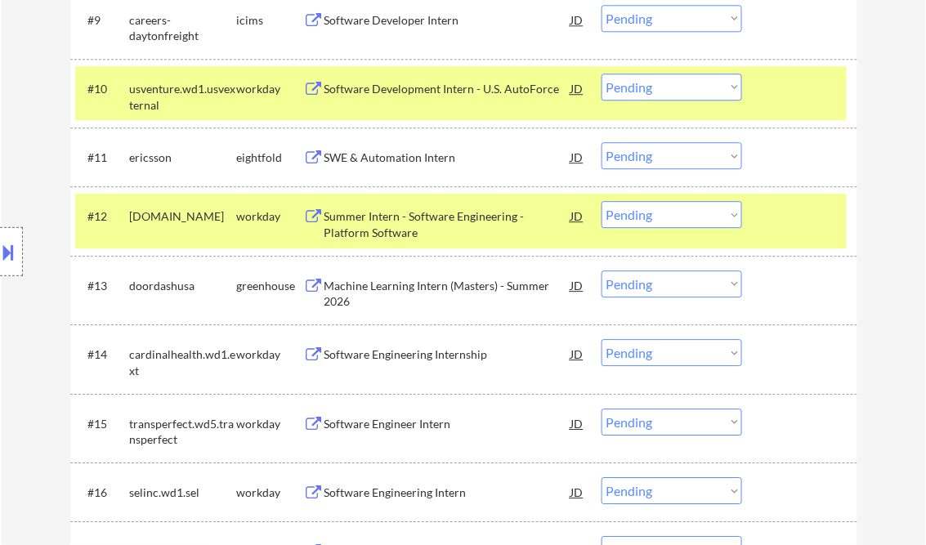
click at [386, 227] on div "Summer Intern - Software Engineering - Platform Software" at bounding box center [447, 224] width 247 height 32
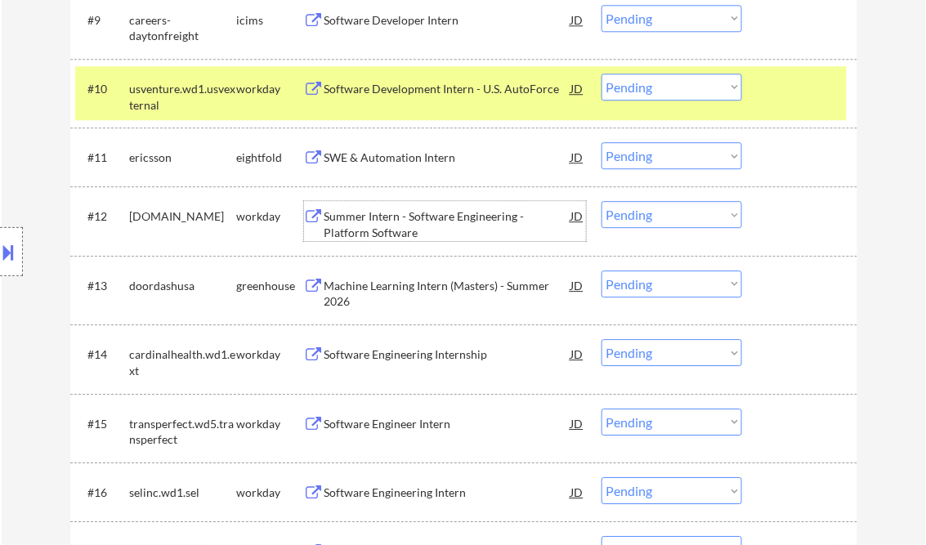
drag, startPoint x: 645, startPoint y: 218, endPoint x: 654, endPoint y: 226, distance: 11.6
click at [645, 218] on select "Choose an option... Pending Applied Excluded (Questions) Excluded (Expired) Exc…" at bounding box center [671, 214] width 141 height 27
click at [601, 201] on select "Choose an option... Pending Applied Excluded (Questions) Excluded (Expired) Exc…" at bounding box center [671, 214] width 141 height 27
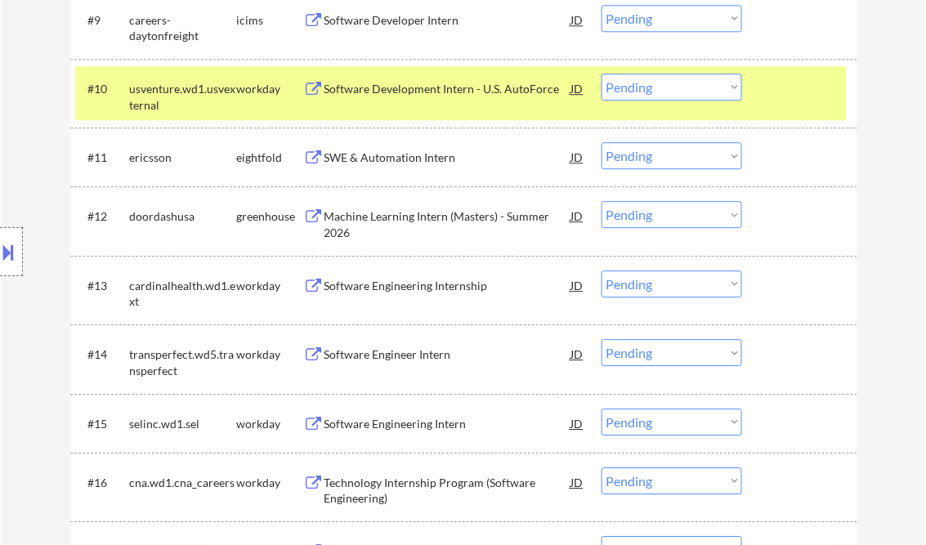
click at [660, 217] on select "Choose an option... Pending Applied Excluded (Questions) Excluded (Expired) Exc…" at bounding box center [671, 214] width 141 height 27
click at [601, 201] on select "Choose an option... Pending Applied Excluded (Questions) Excluded (Expired) Exc…" at bounding box center [671, 214] width 141 height 27
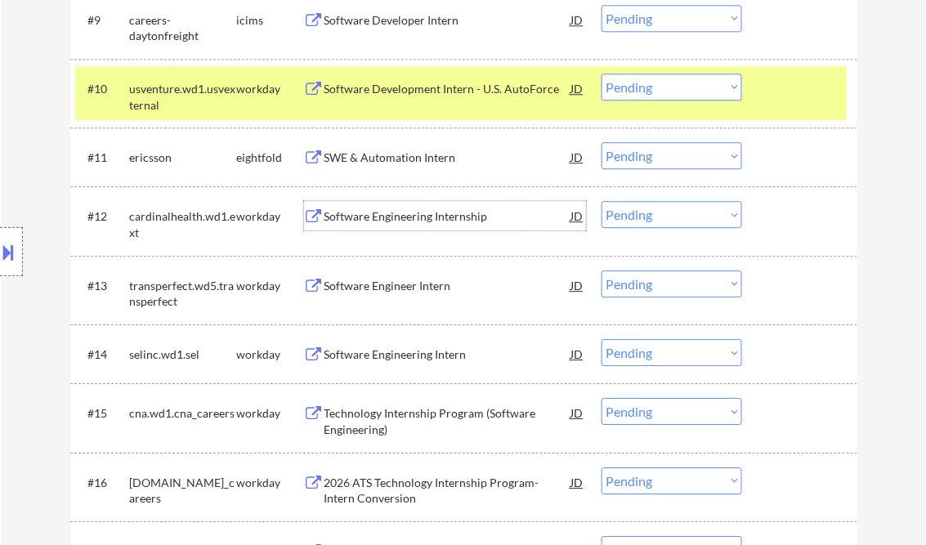
click at [386, 217] on div "Software Engineering Internship" at bounding box center [447, 216] width 247 height 16
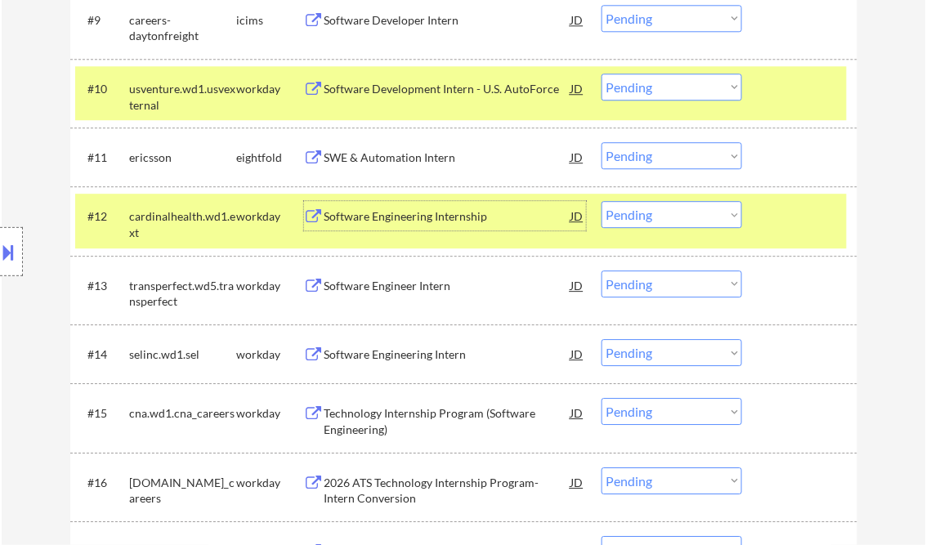
drag, startPoint x: 641, startPoint y: 217, endPoint x: 643, endPoint y: 226, distance: 9.3
click at [641, 217] on select "Choose an option... Pending Applied Excluded (Questions) Excluded (Expired) Exc…" at bounding box center [671, 214] width 141 height 27
click at [601, 201] on select "Choose an option... Pending Applied Excluded (Questions) Excluded (Expired) Exc…" at bounding box center [671, 214] width 141 height 27
click at [404, 288] on div "Software Engineer Intern" at bounding box center [447, 286] width 247 height 16
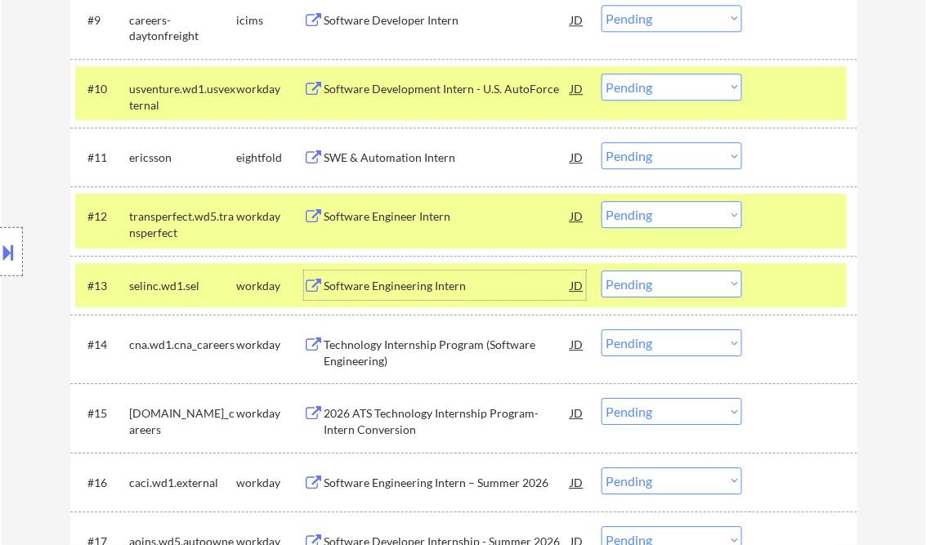
click at [680, 220] on select "Choose an option... Pending Applied Excluded (Questions) Excluded (Expired) Exc…" at bounding box center [671, 214] width 141 height 27
click at [601, 201] on select "Choose an option... Pending Applied Excluded (Questions) Excluded (Expired) Exc…" at bounding box center [671, 214] width 141 height 27
drag, startPoint x: 786, startPoint y: 281, endPoint x: 792, endPoint y: 269, distance: 13.5
click at [787, 281] on div at bounding box center [802, 284] width 72 height 29
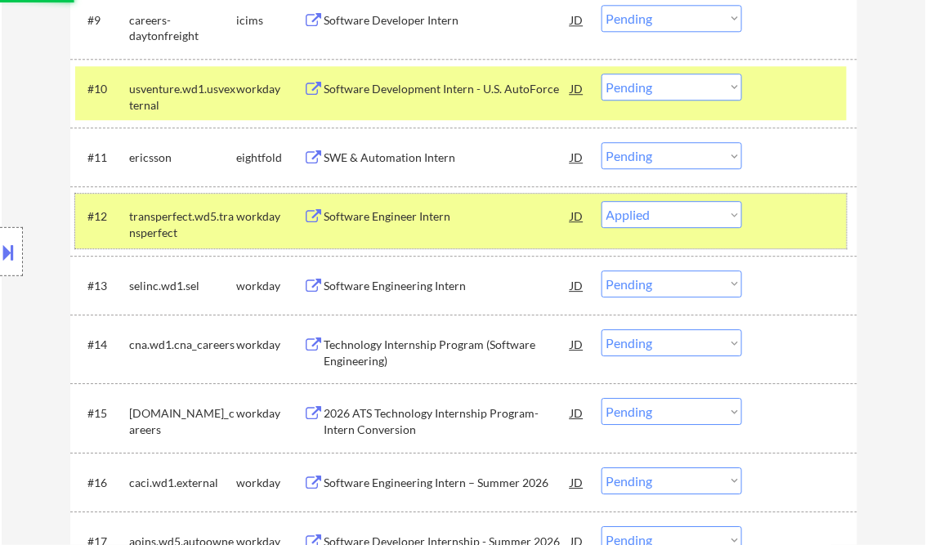
click at [793, 239] on div "#12 transperfect.wd5.transperfect workday Software Engineer Intern JD Choose an…" at bounding box center [460, 221] width 771 height 54
click at [794, 84] on div at bounding box center [802, 88] width 72 height 29
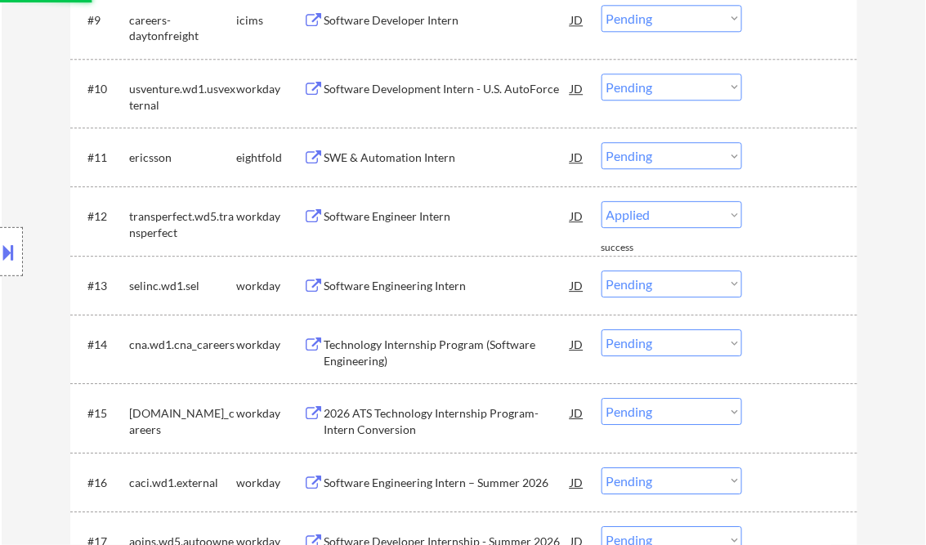
select select ""pending""
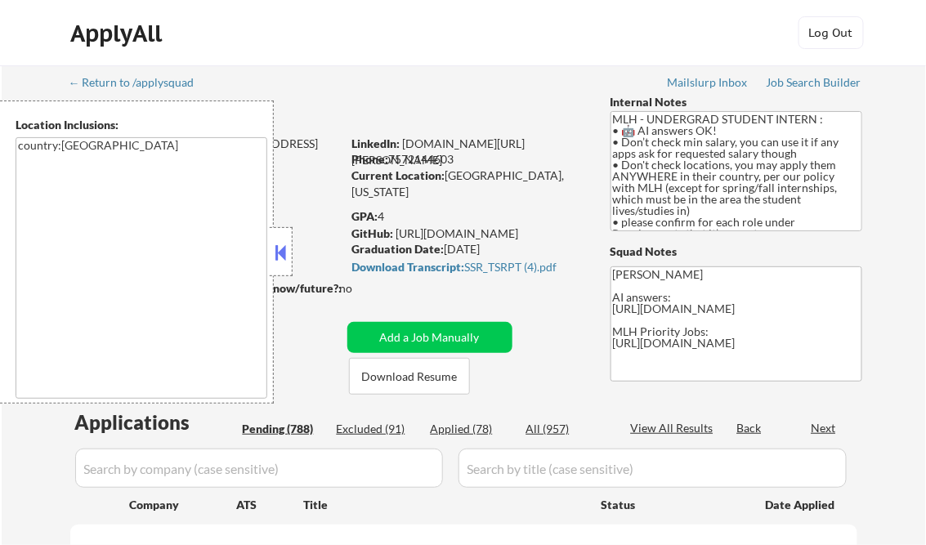
select select ""pending""
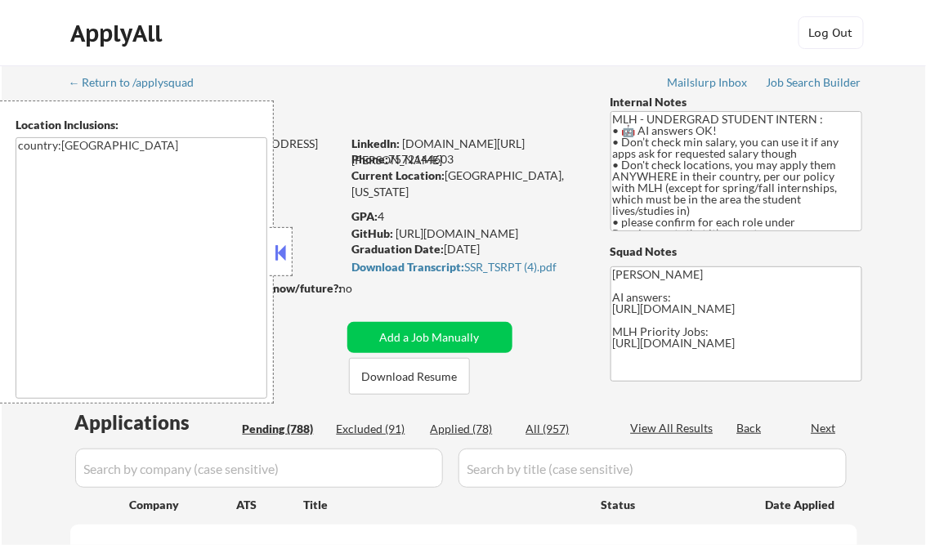
select select ""pending""
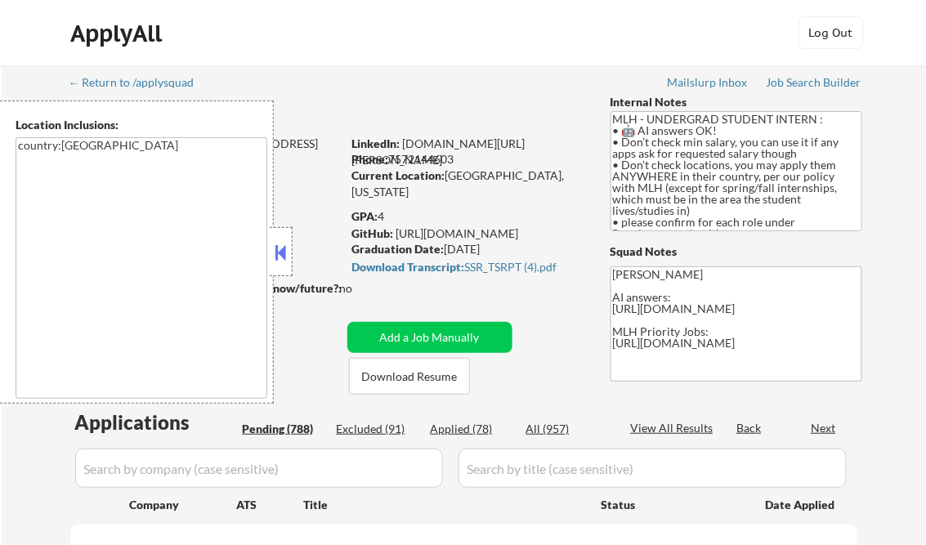
select select ""pending""
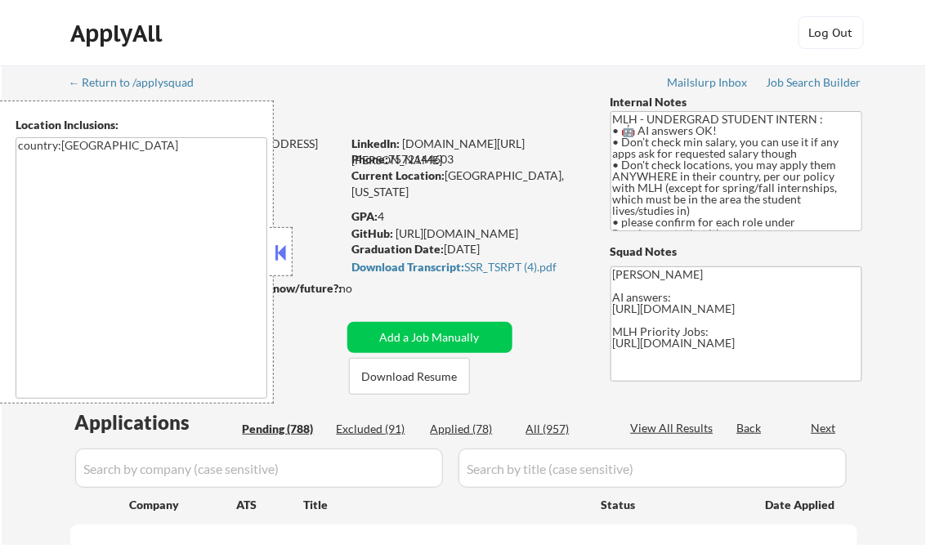
select select ""pending""
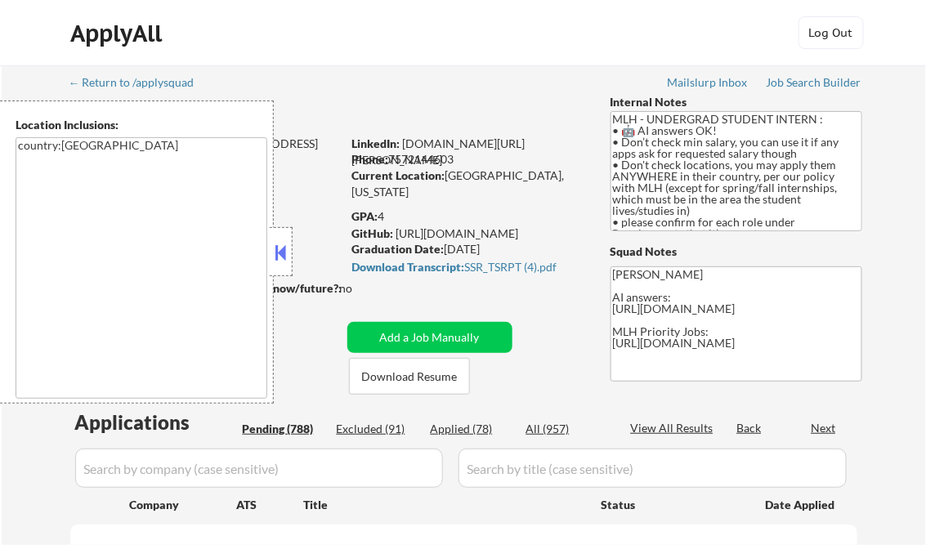
select select ""pending""
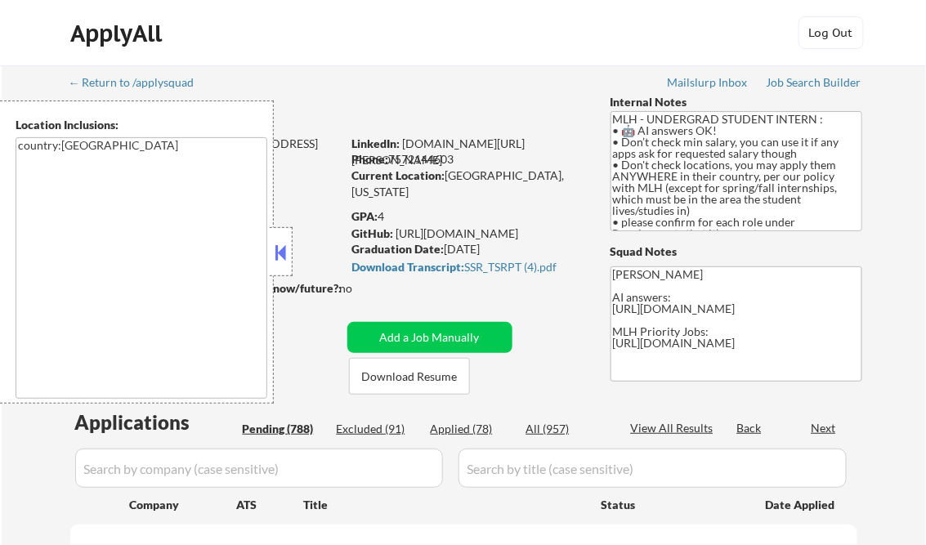
select select ""pending""
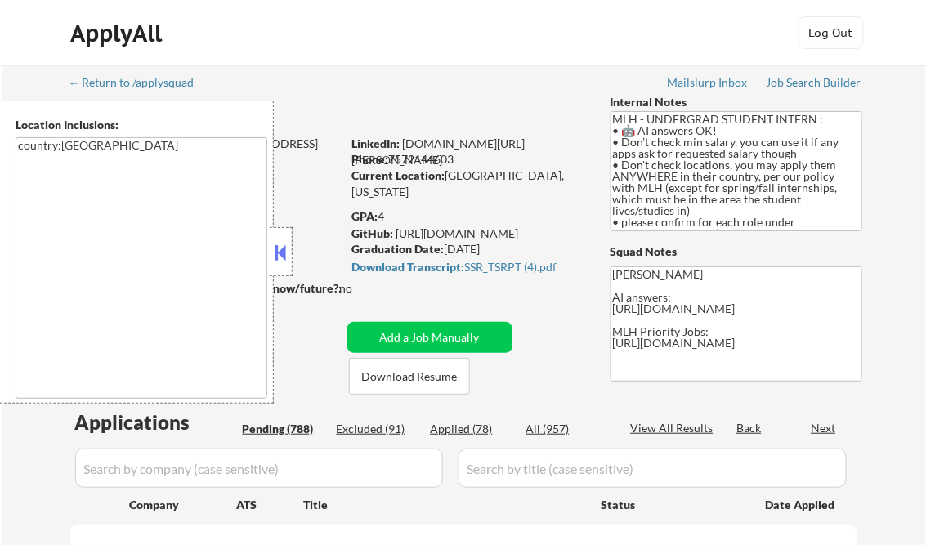
select select ""pending""
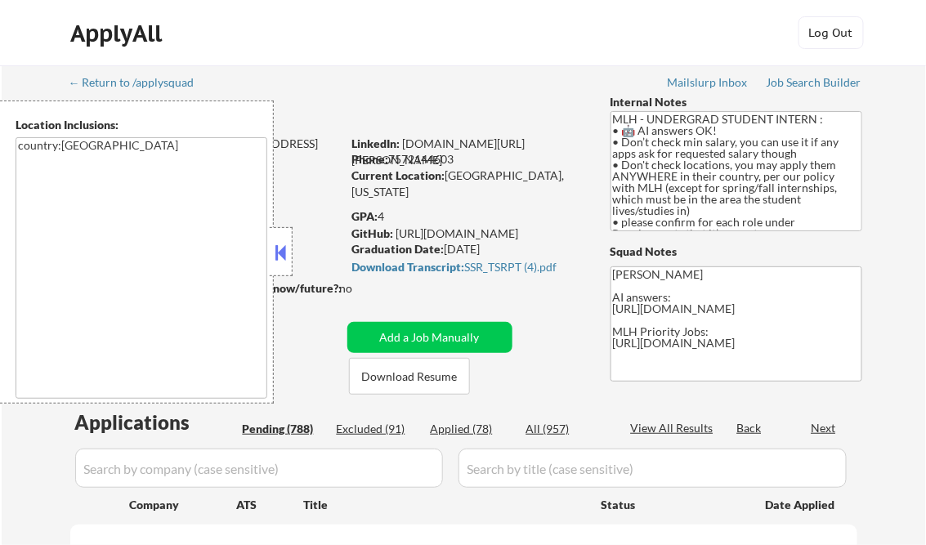
select select ""pending""
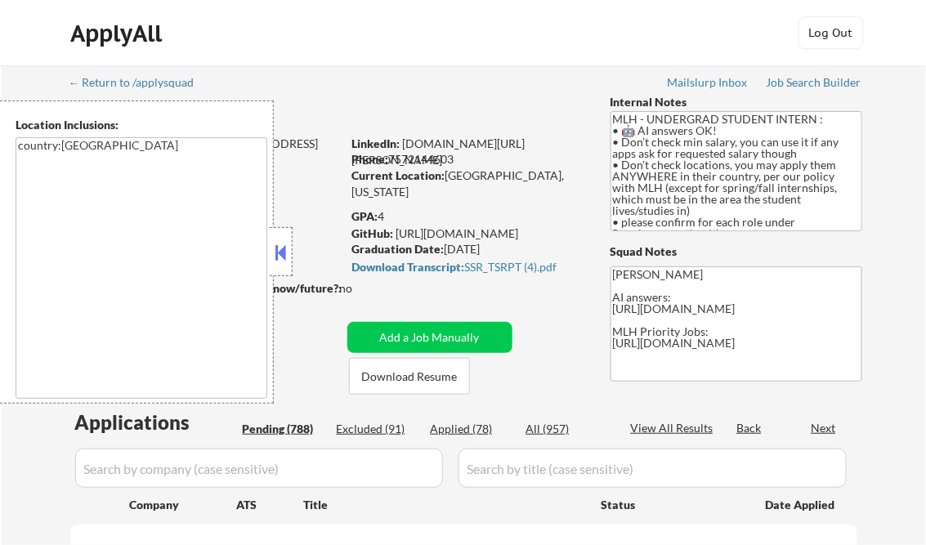
select select ""pending""
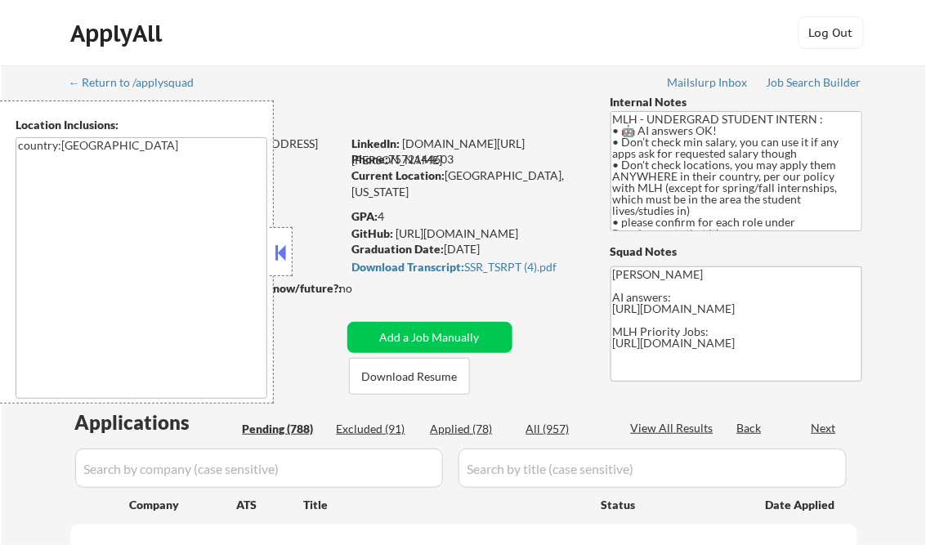
select select ""pending""
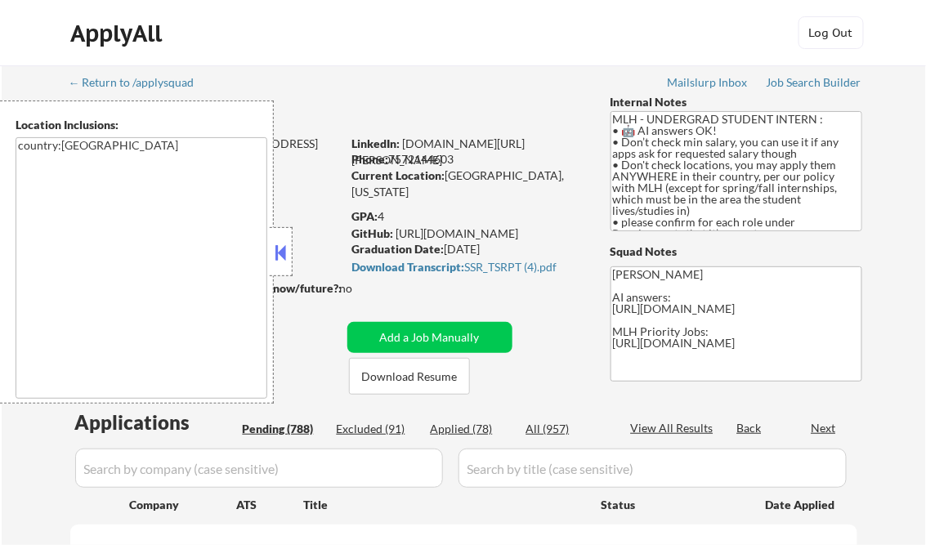
select select ""pending""
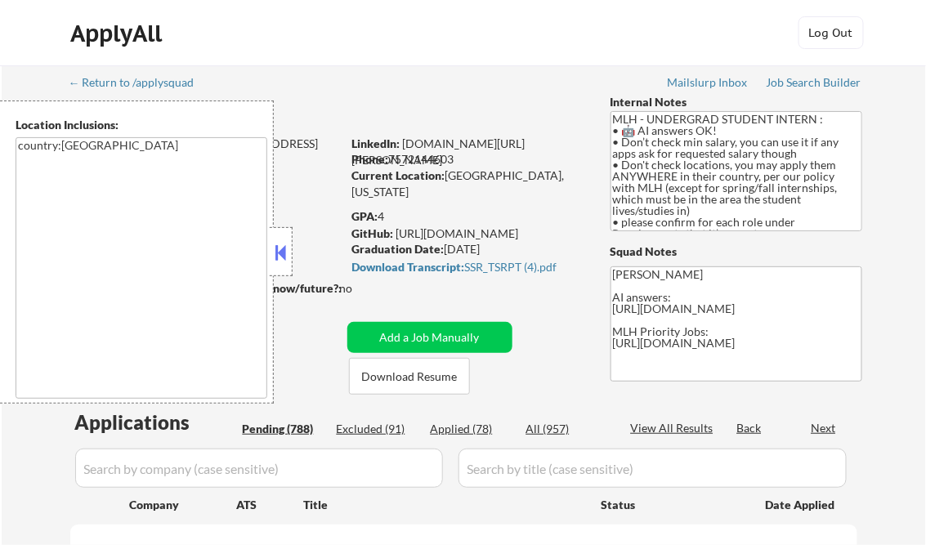
select select ""pending""
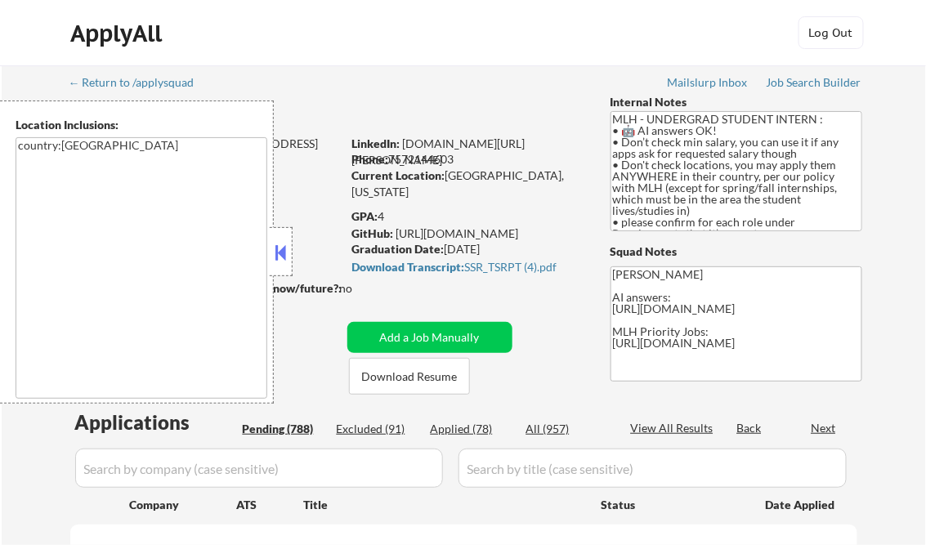
select select ""pending""
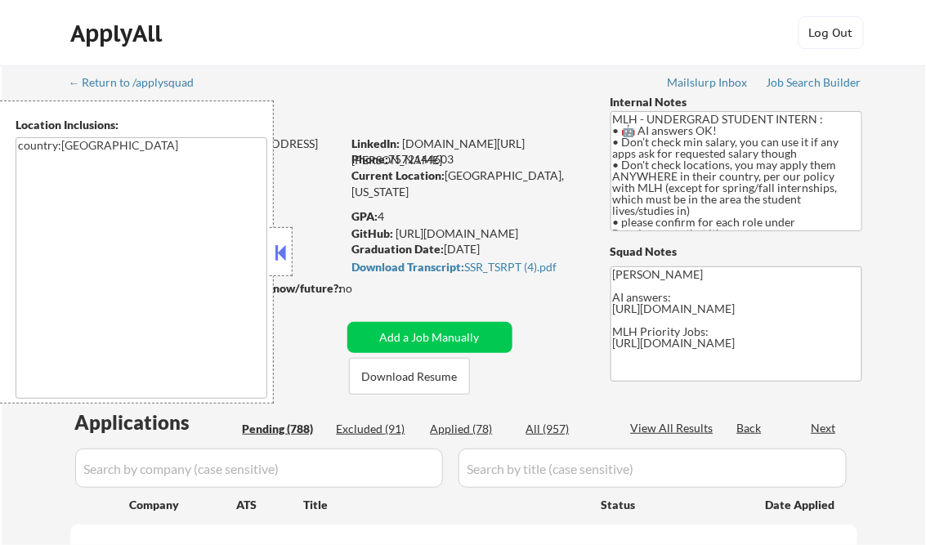
select select ""pending""
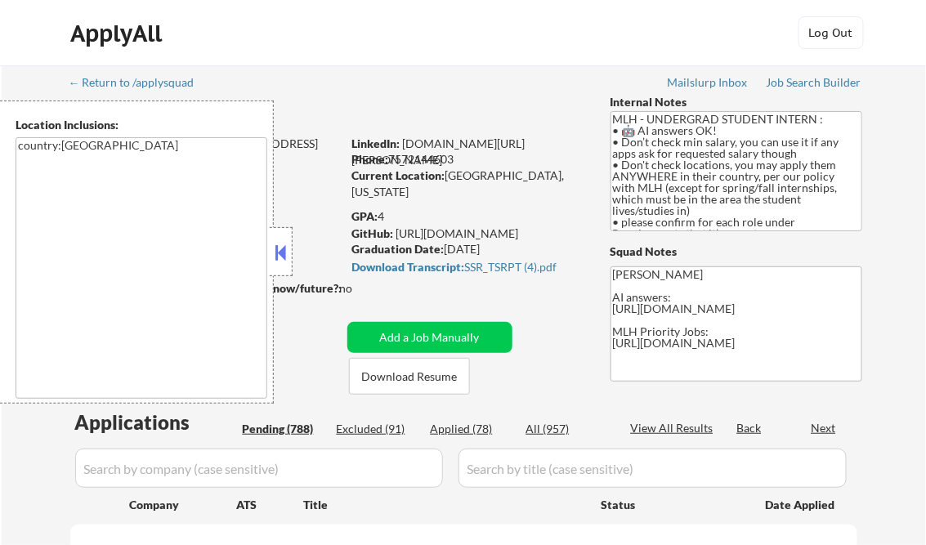
select select ""pending""
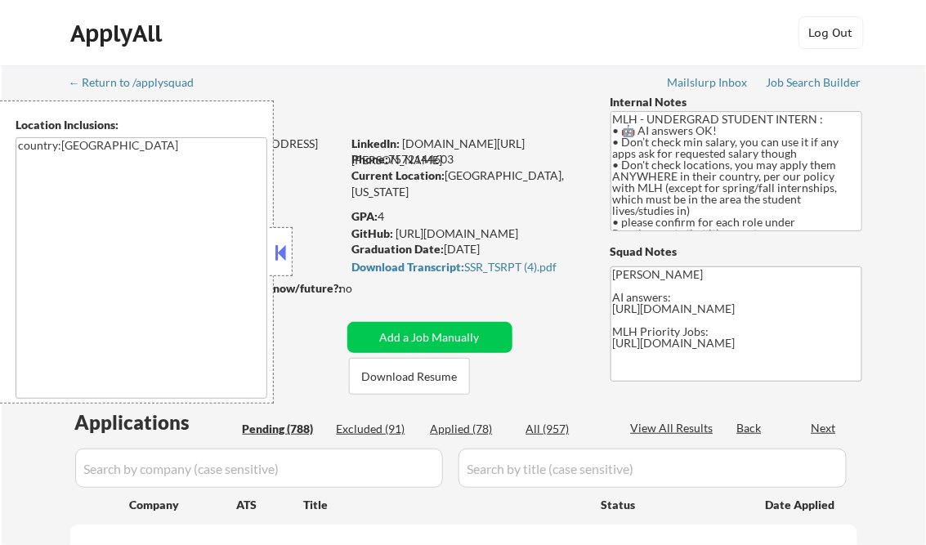
select select ""pending""
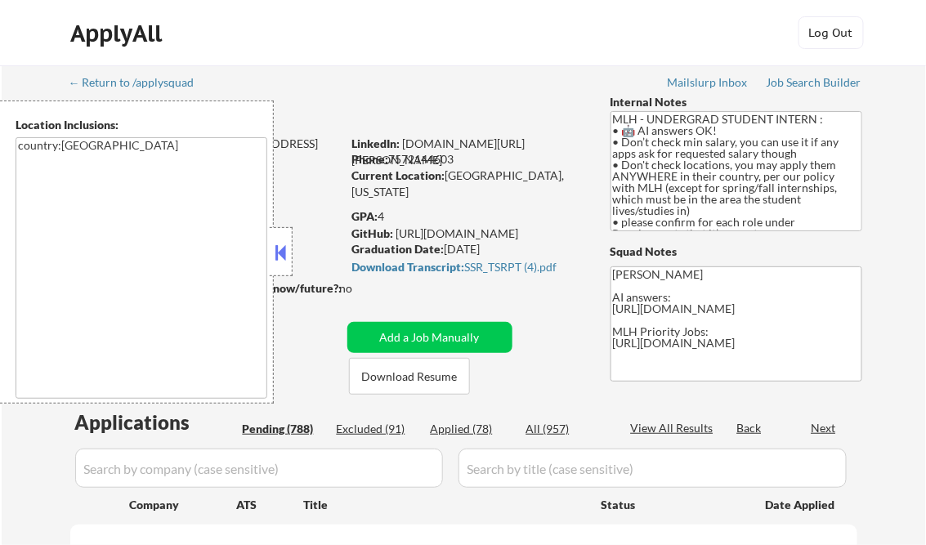
select select ""pending""
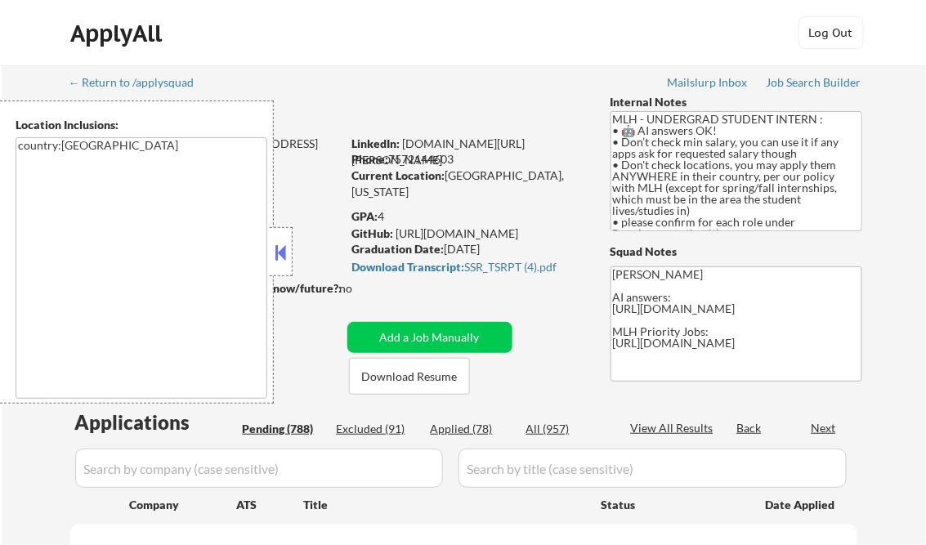
select select ""pending""
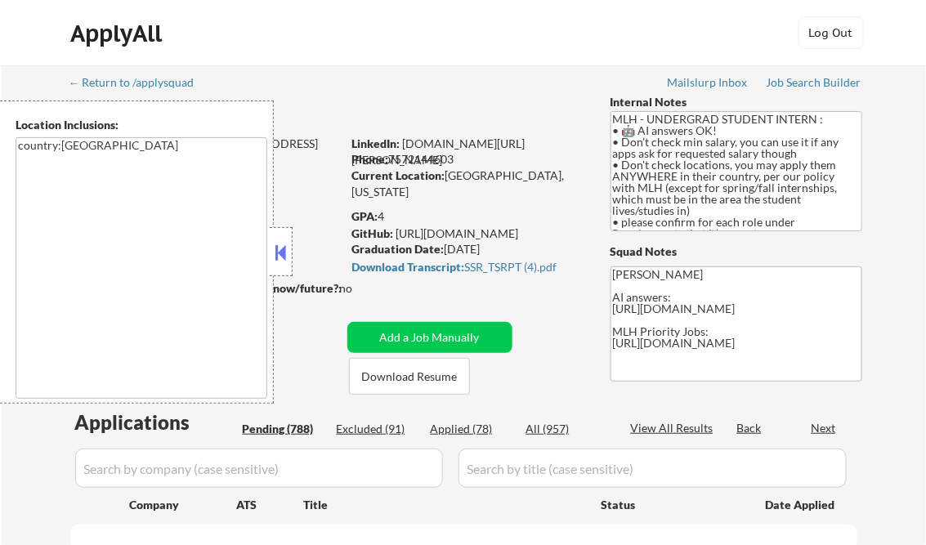
select select ""pending""
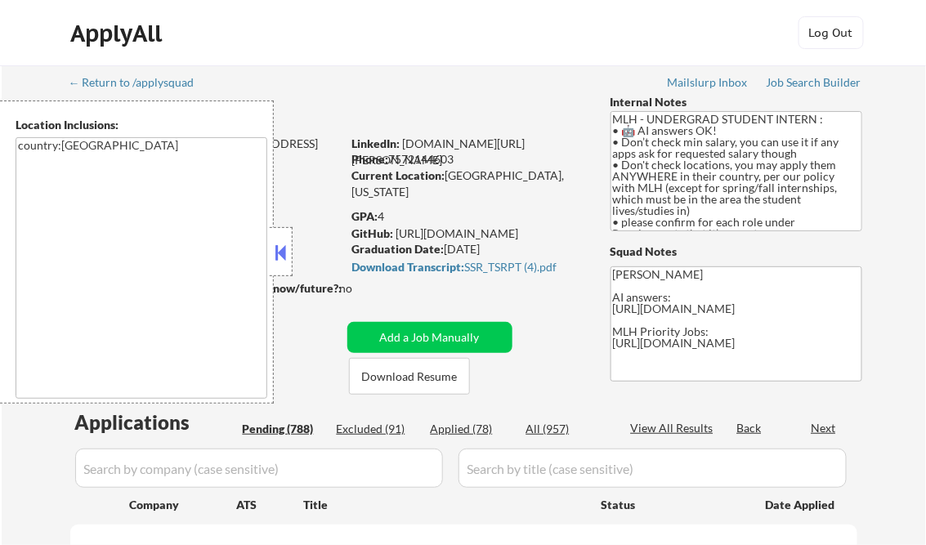
select select ""pending""
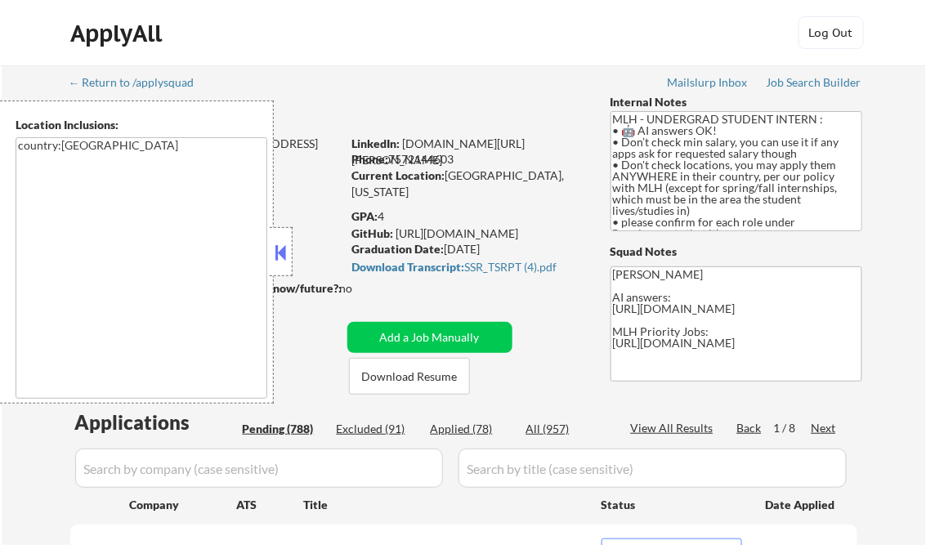
click at [276, 246] on button at bounding box center [281, 252] width 18 height 25
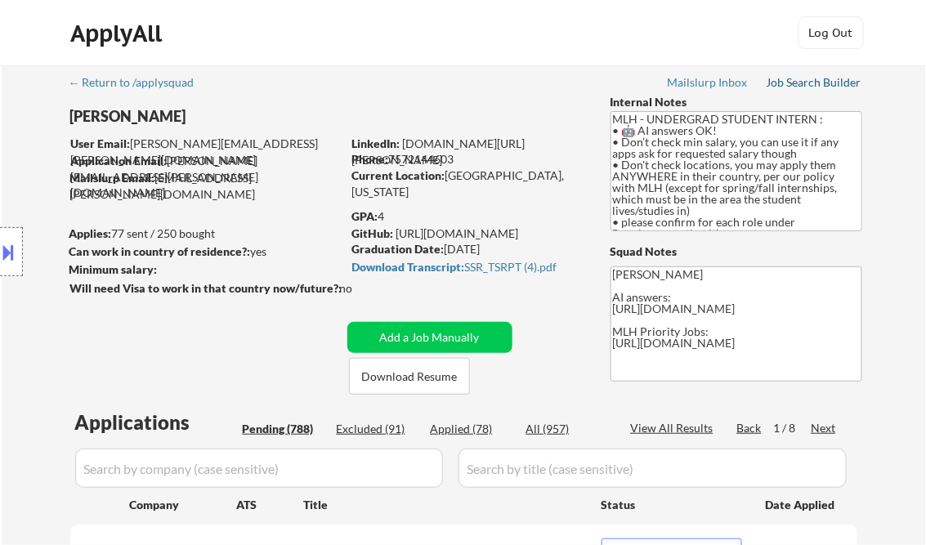
click at [812, 82] on div "Job Search Builder" at bounding box center [814, 82] width 96 height 11
click at [470, 432] on div "Applied (78)" at bounding box center [472, 429] width 82 height 16
select select ""applied""
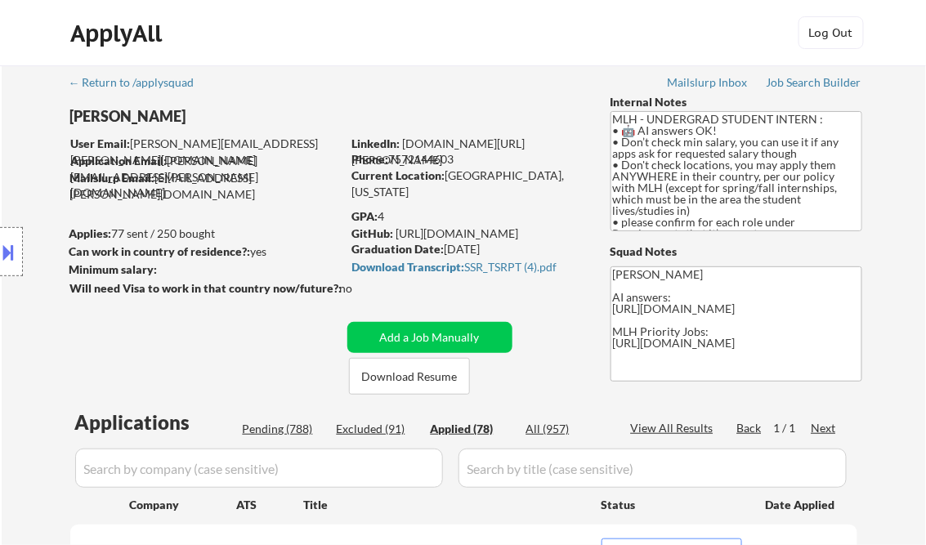
select select ""applied""
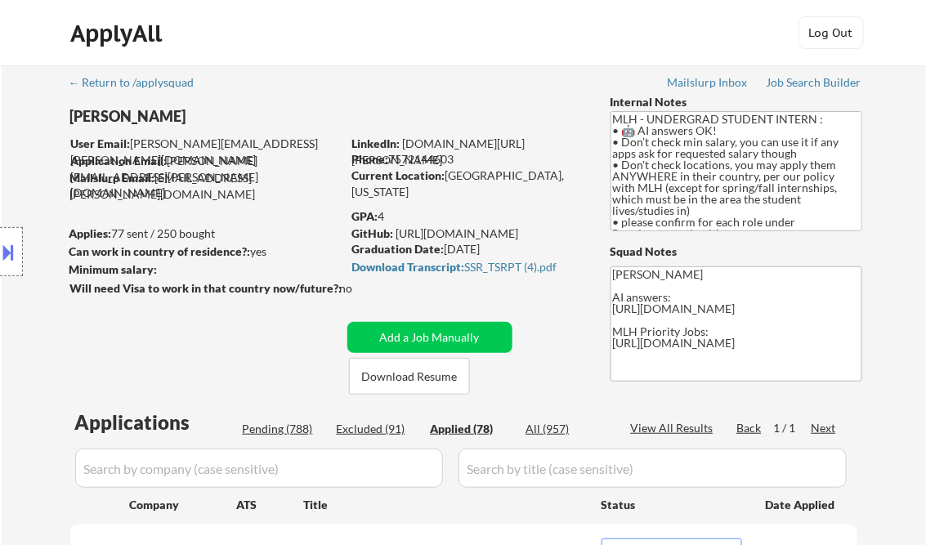
select select ""applied""
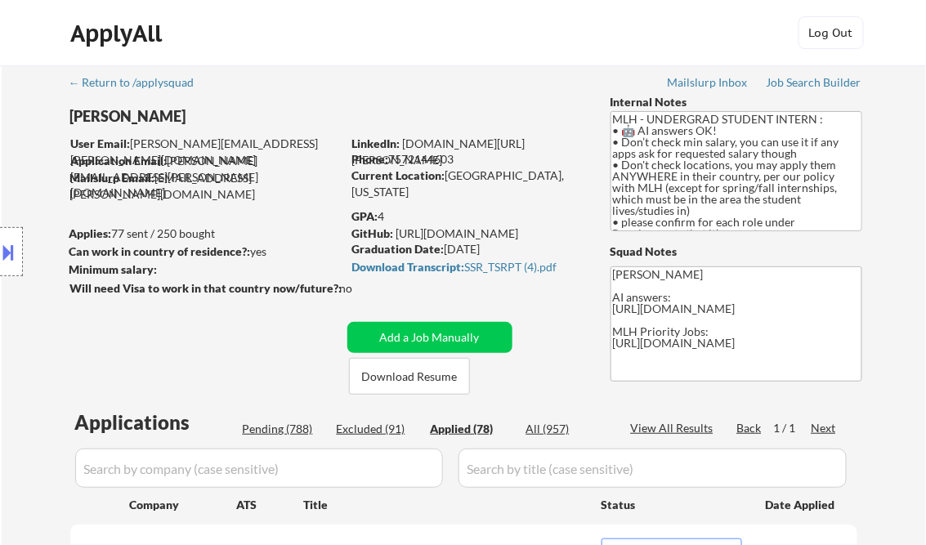
select select ""applied""
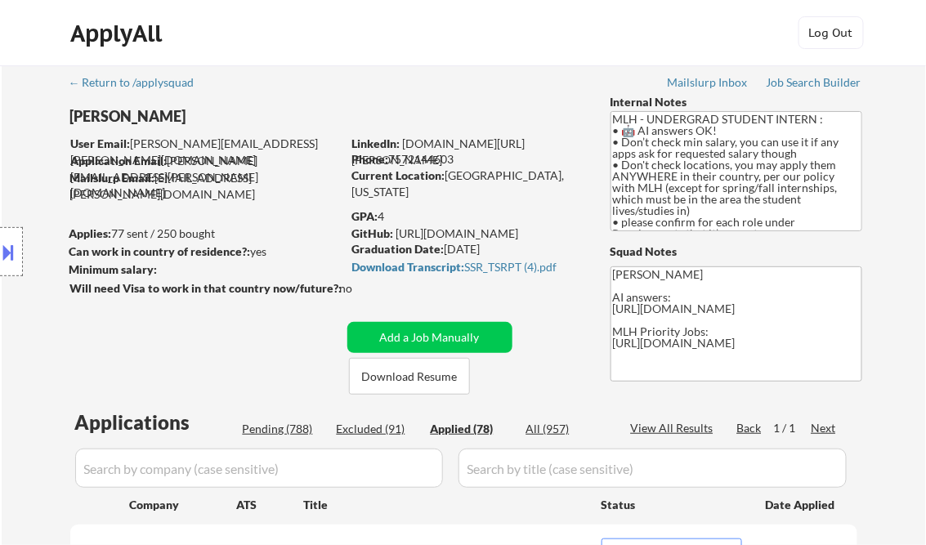
select select ""applied""
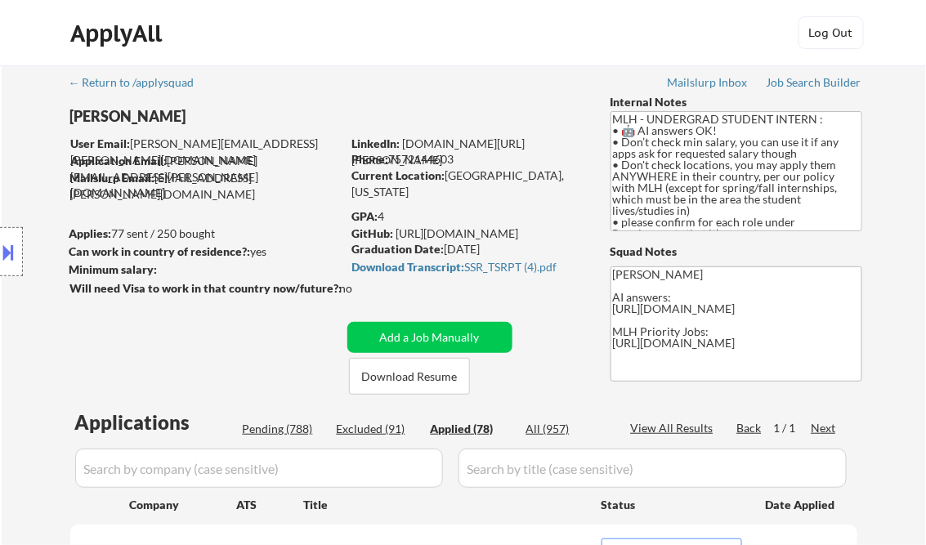
select select ""applied""
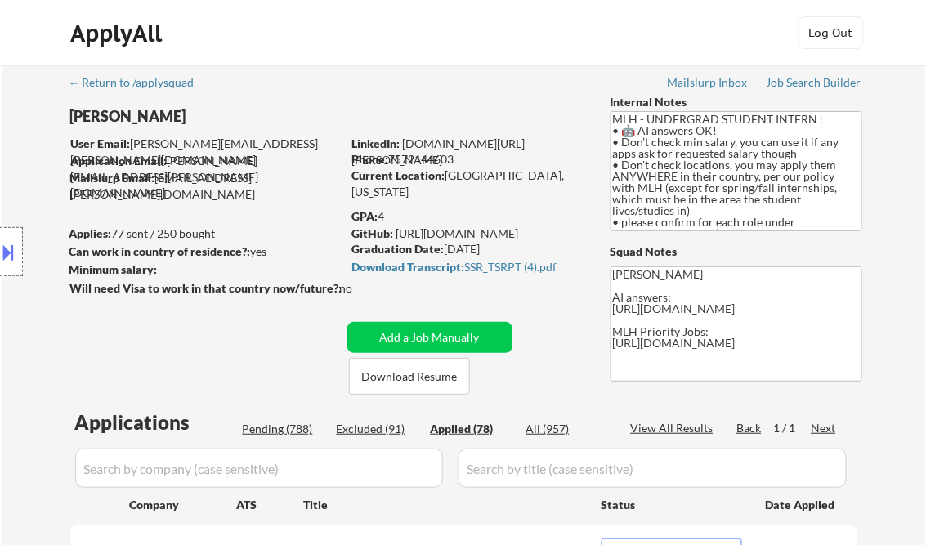
select select ""applied""
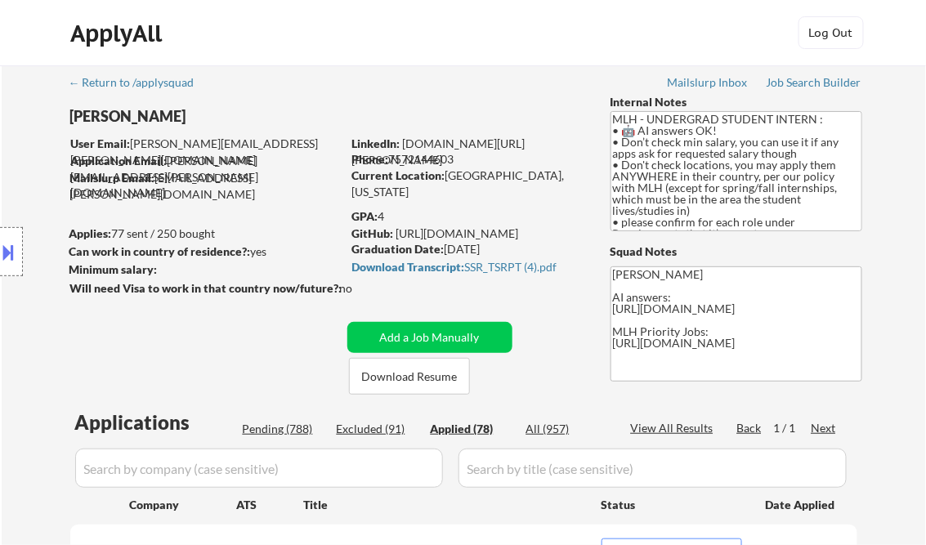
select select ""applied""
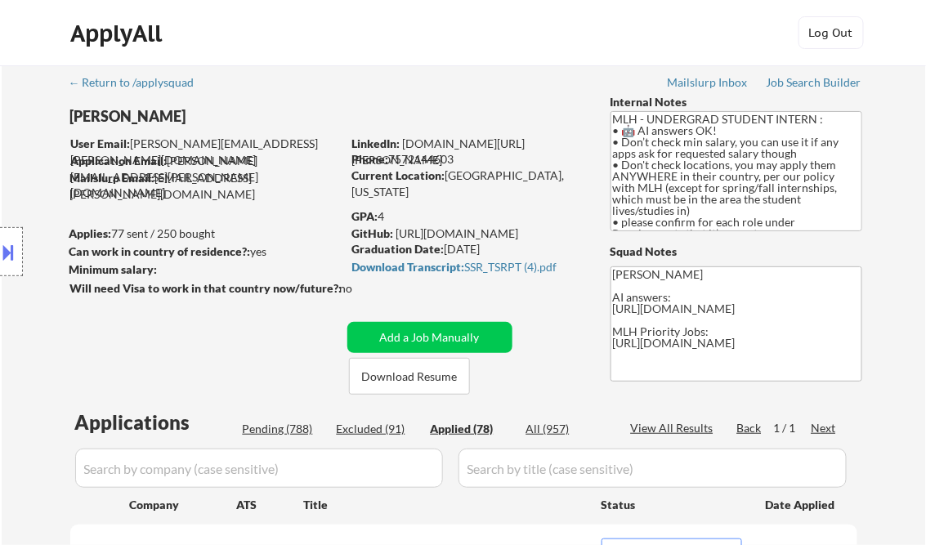
select select ""applied""
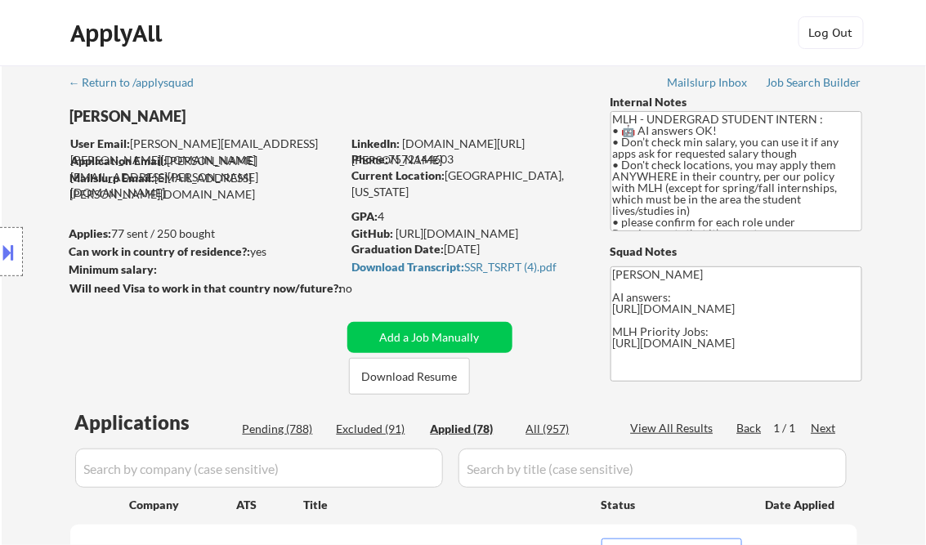
select select ""applied""
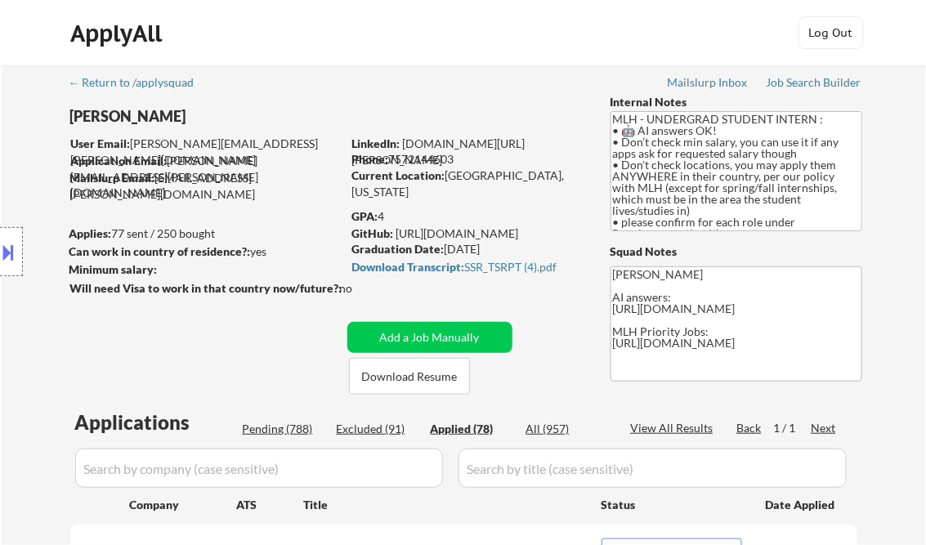
select select ""applied""
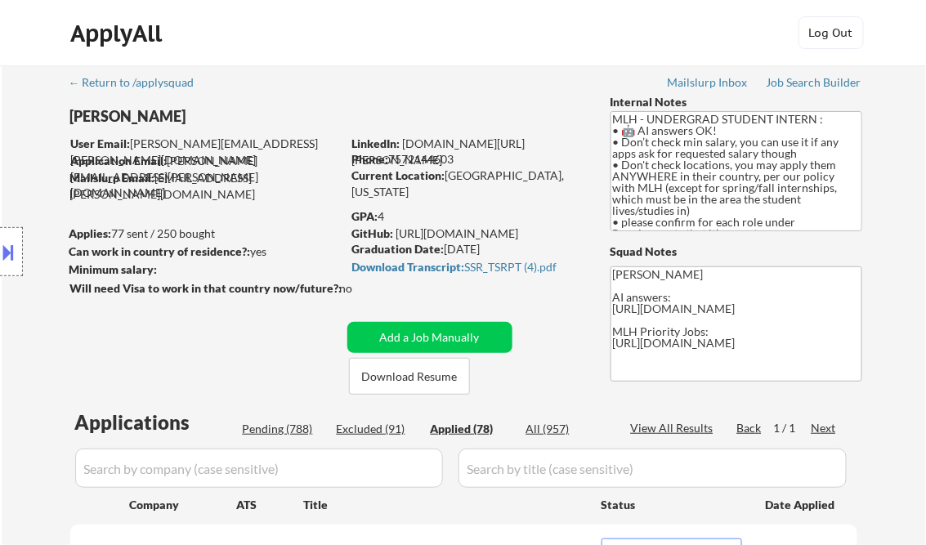
select select ""applied""
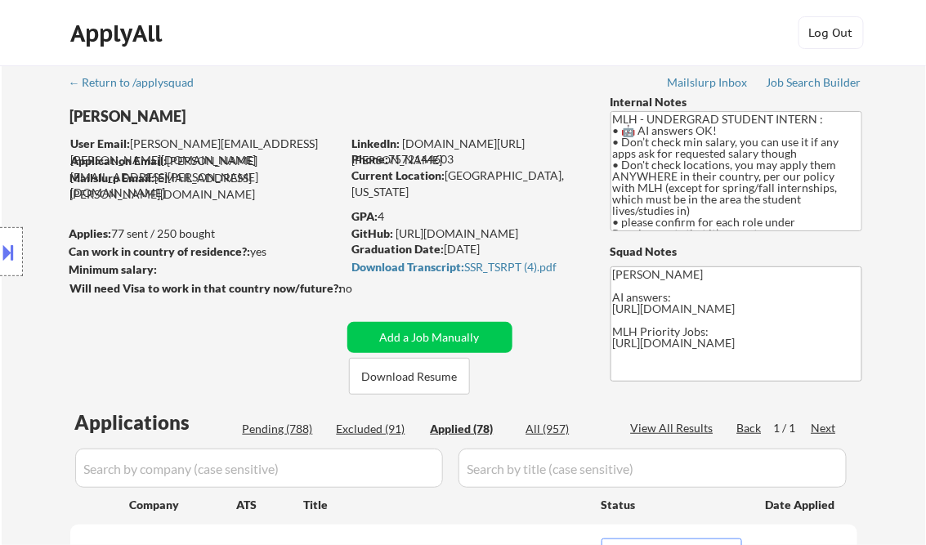
select select ""applied""
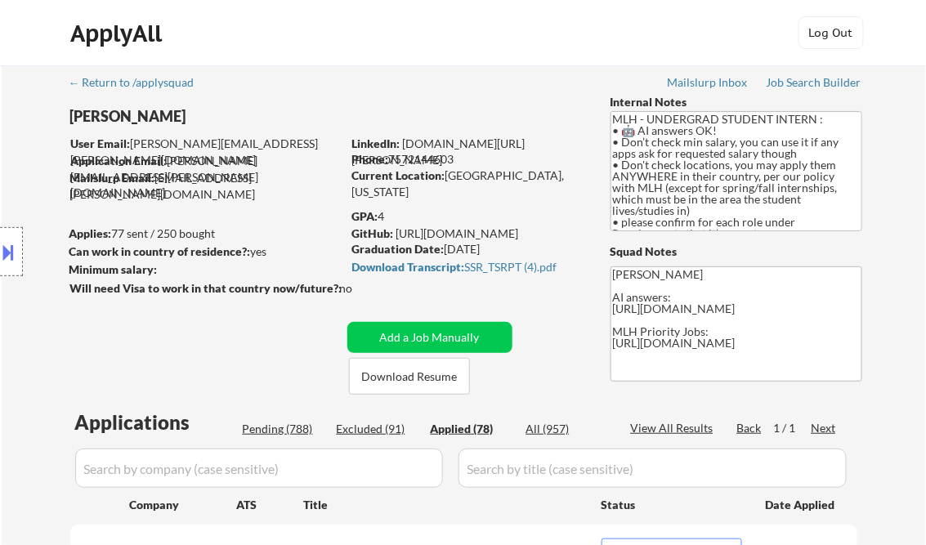
select select ""applied""
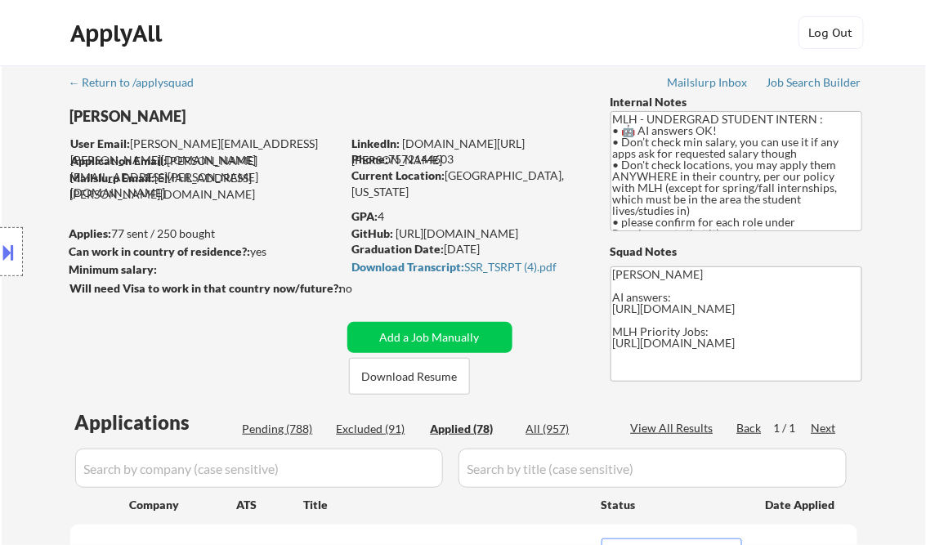
select select ""applied""
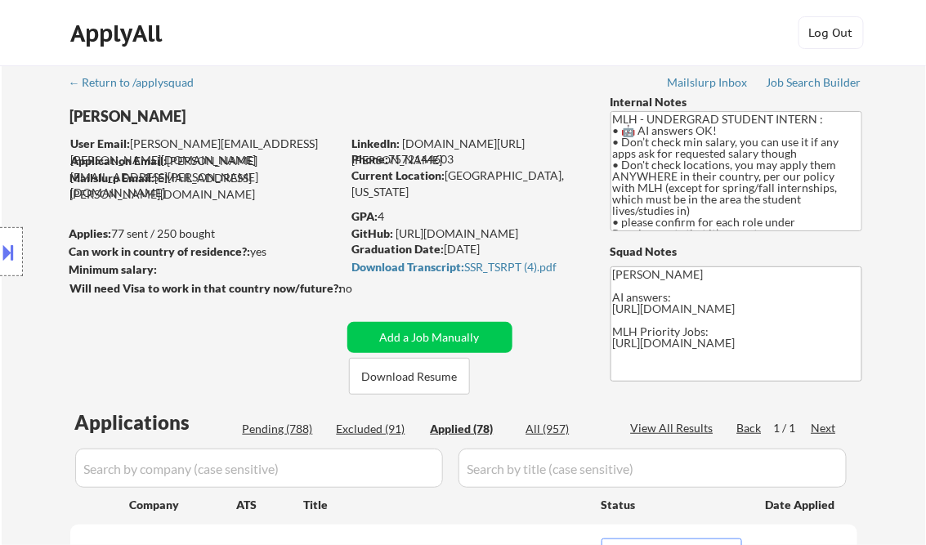
select select ""applied""
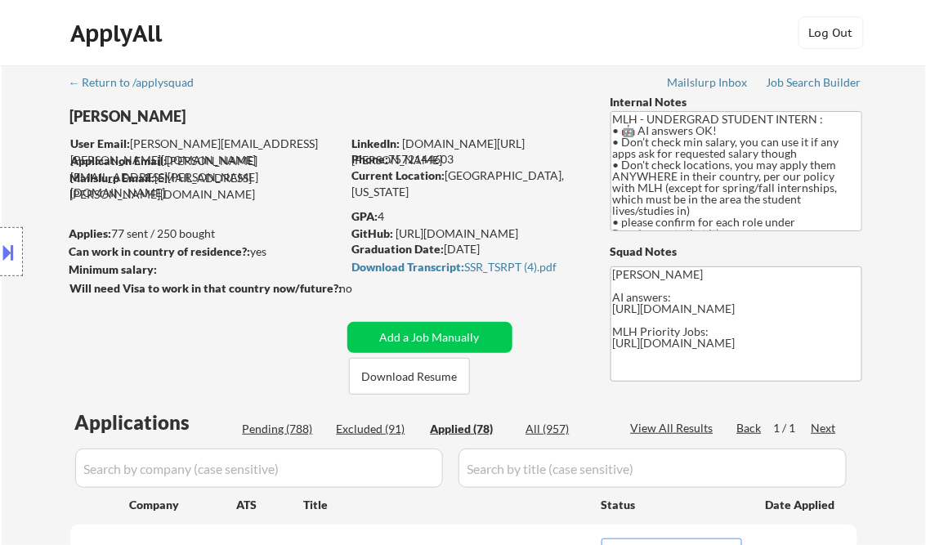
scroll to position [2020, 0]
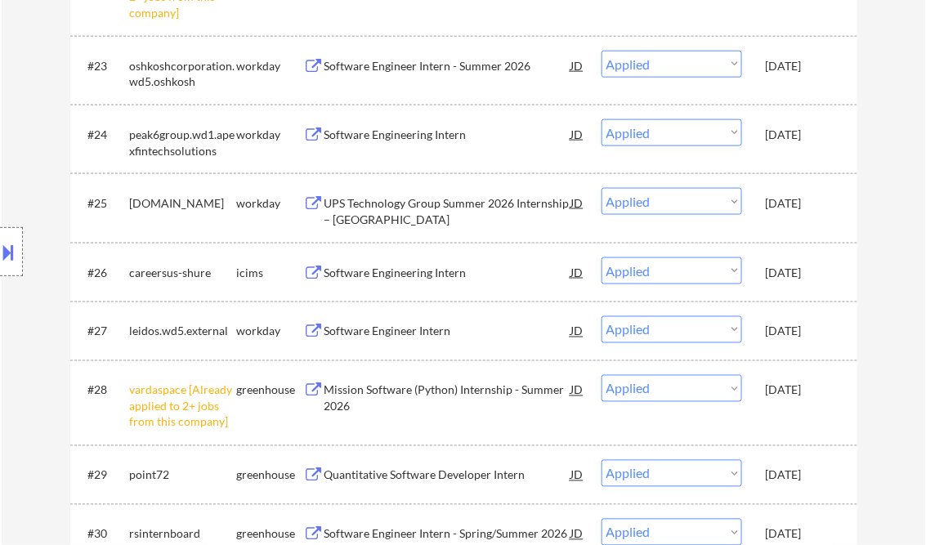
select select ""applied""
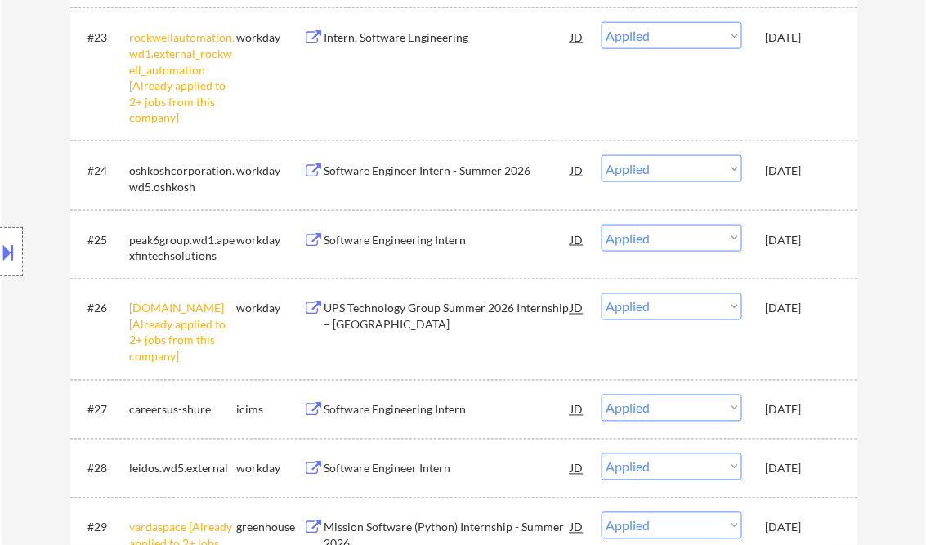
scroll to position [0, 0]
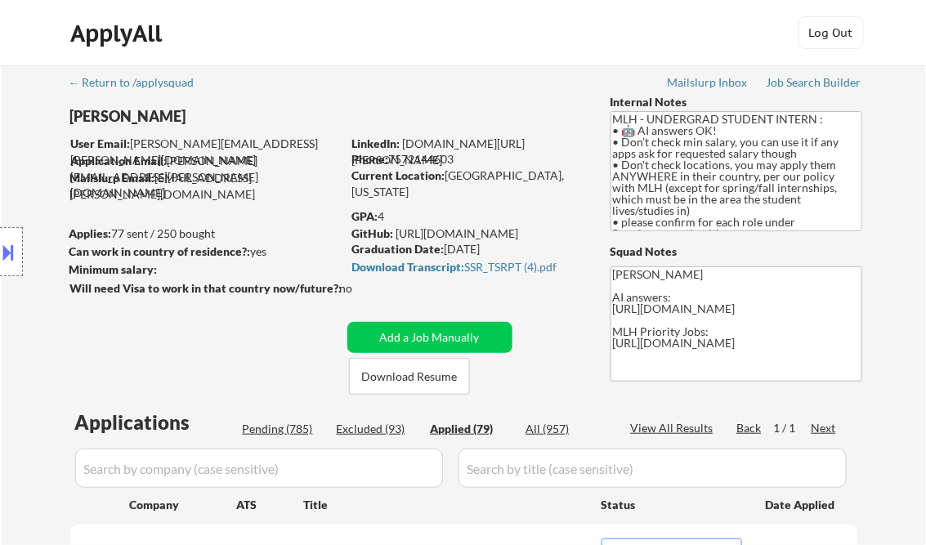
select select ""applied""
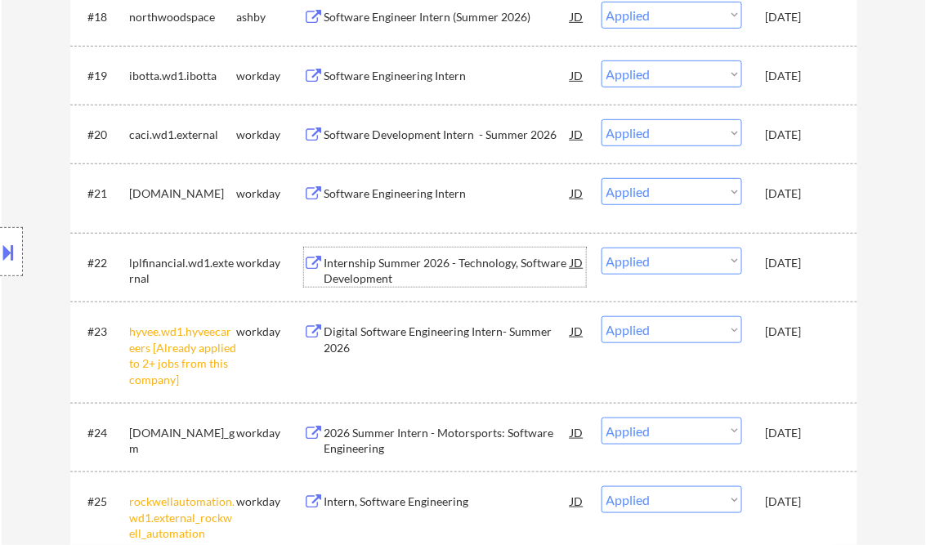
click at [422, 273] on div "Internship Summer 2026 - Technology, Software Development" at bounding box center [447, 271] width 247 height 32
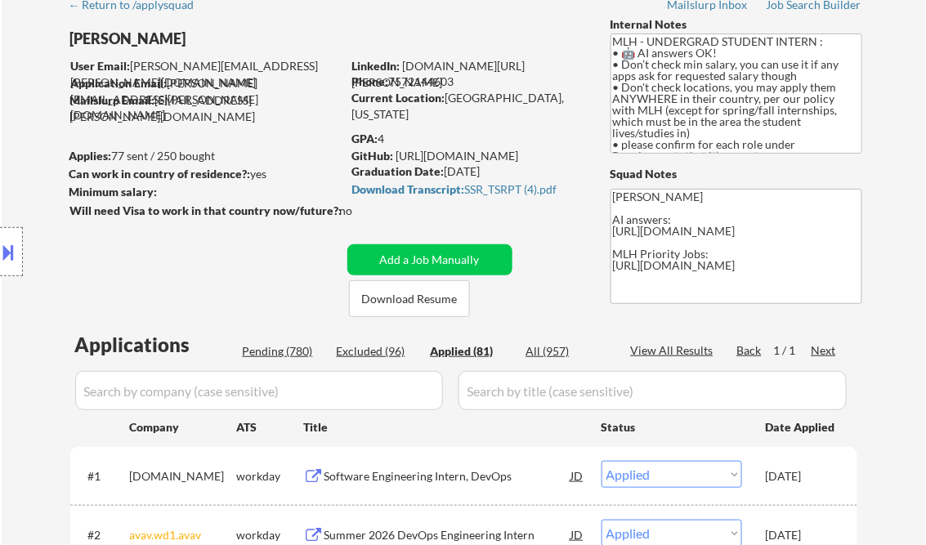
scroll to position [12, 0]
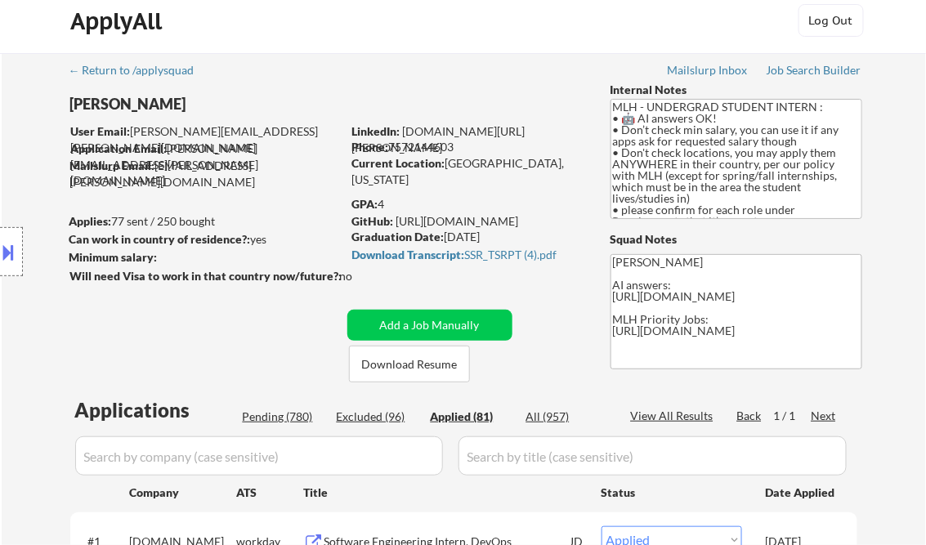
click at [382, 206] on div "GPA: 4" at bounding box center [469, 204] width 234 height 16
copy div "4"
select select ""applied""
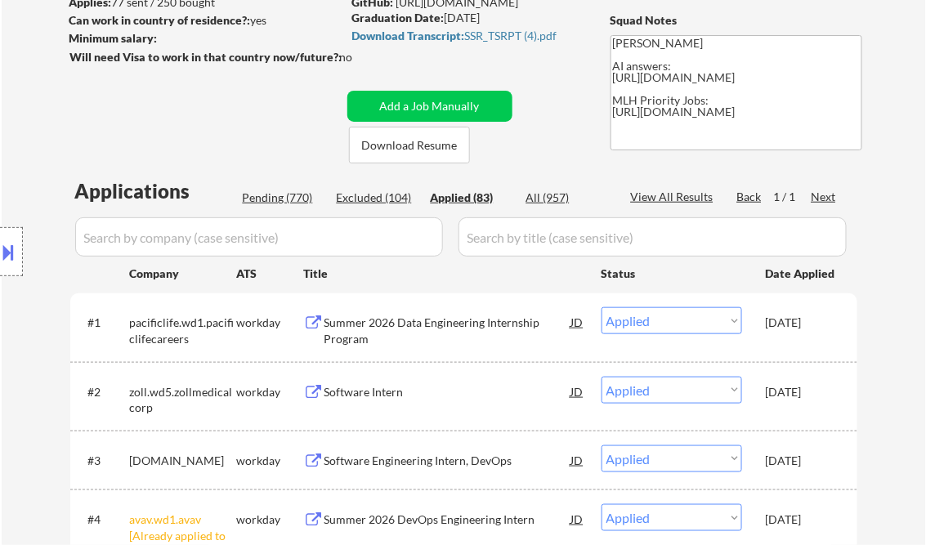
scroll to position [208, 0]
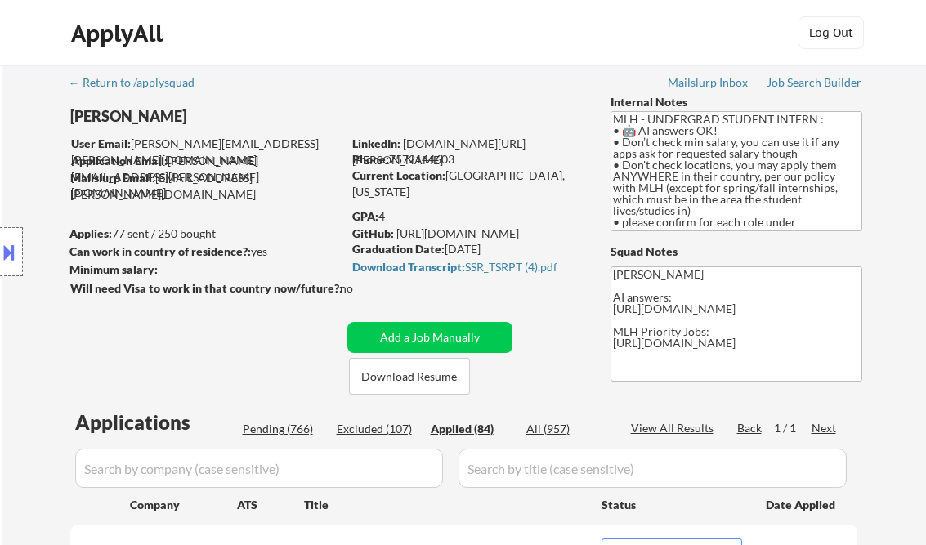
select select ""applied""
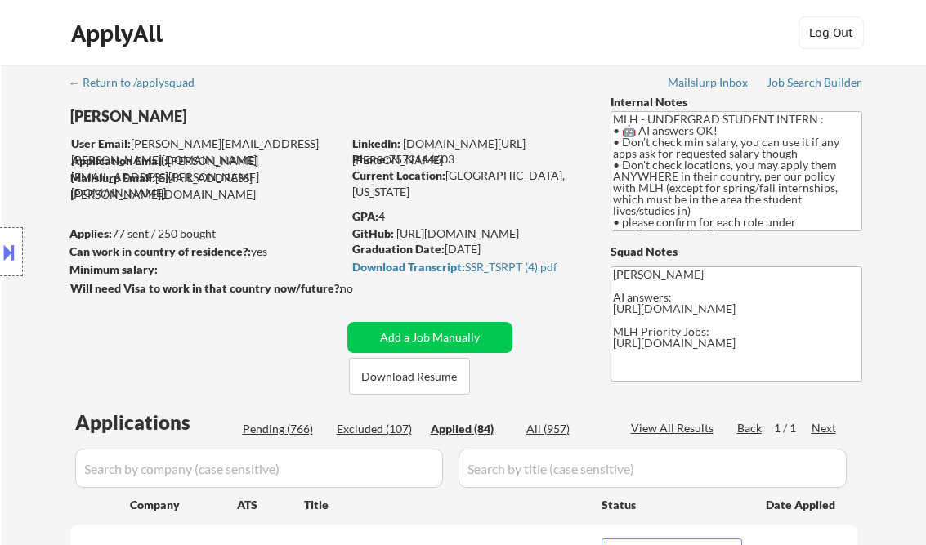
select select ""applied""
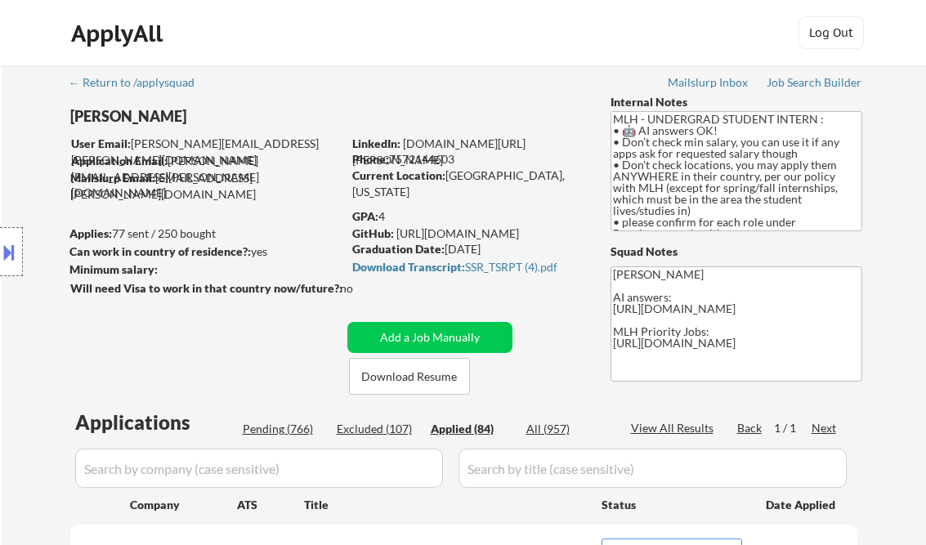
select select ""applied""
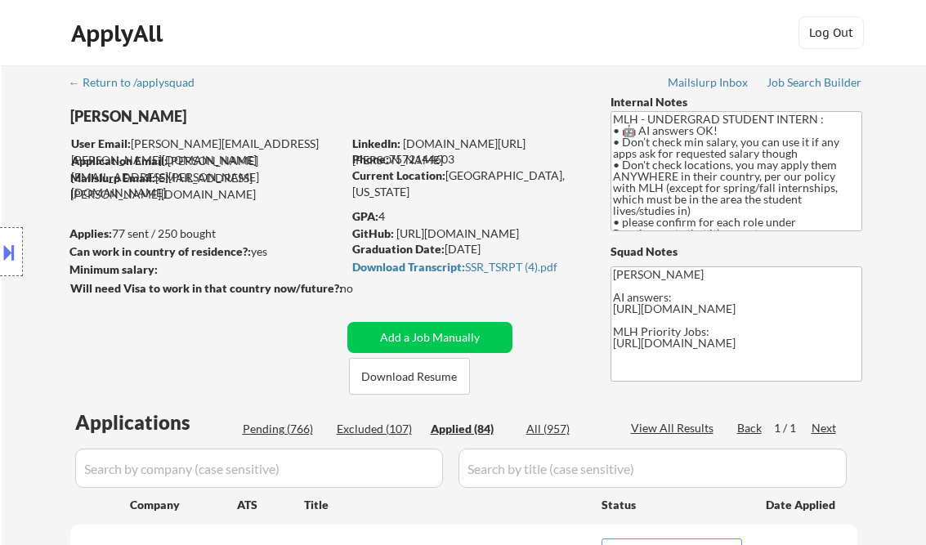
select select ""applied""
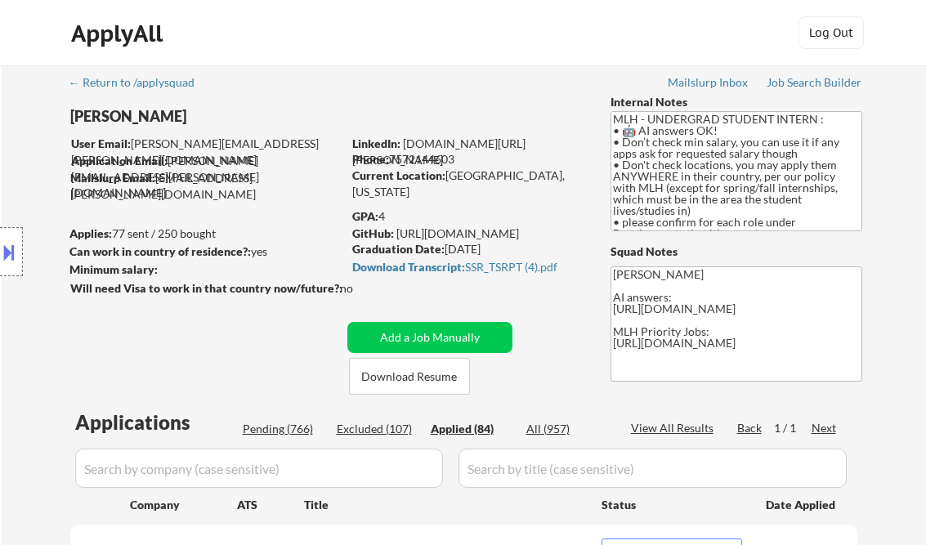
select select ""applied""
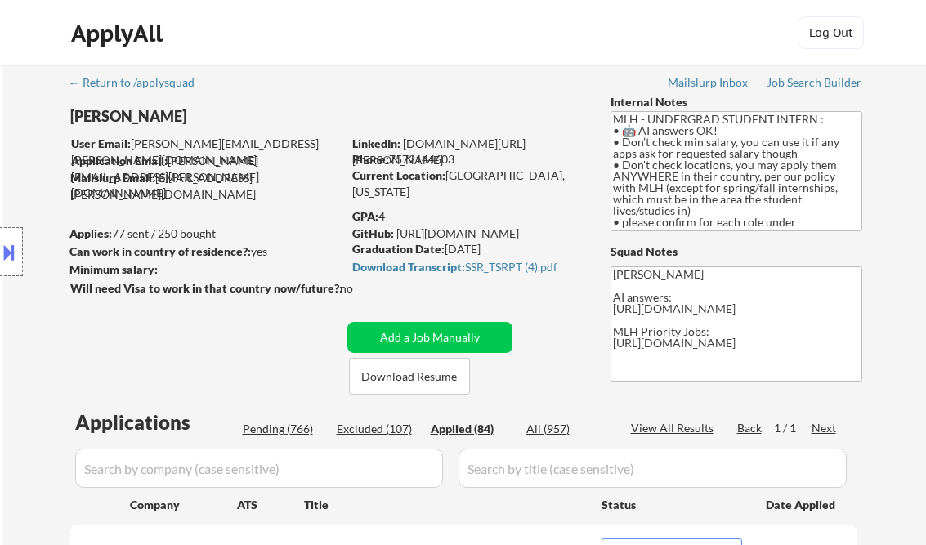
select select ""applied""
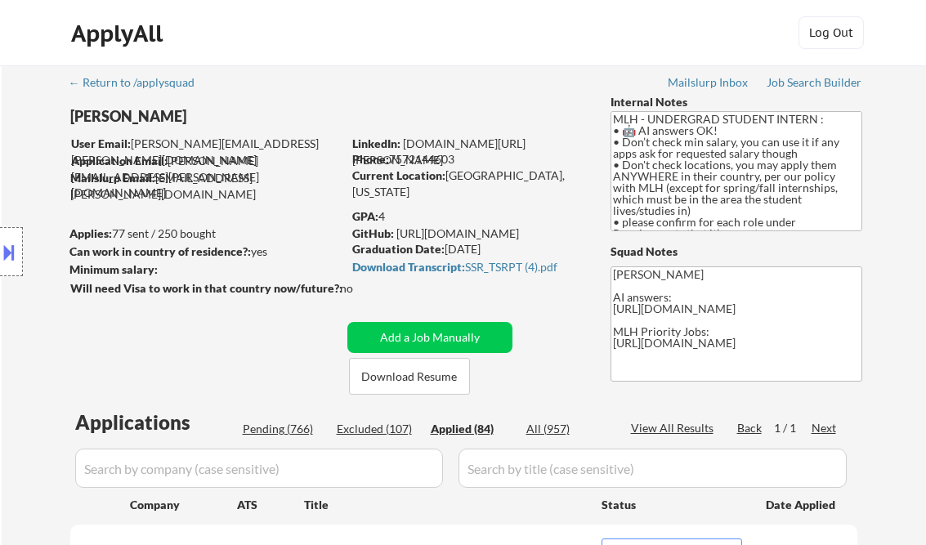
select select ""applied""
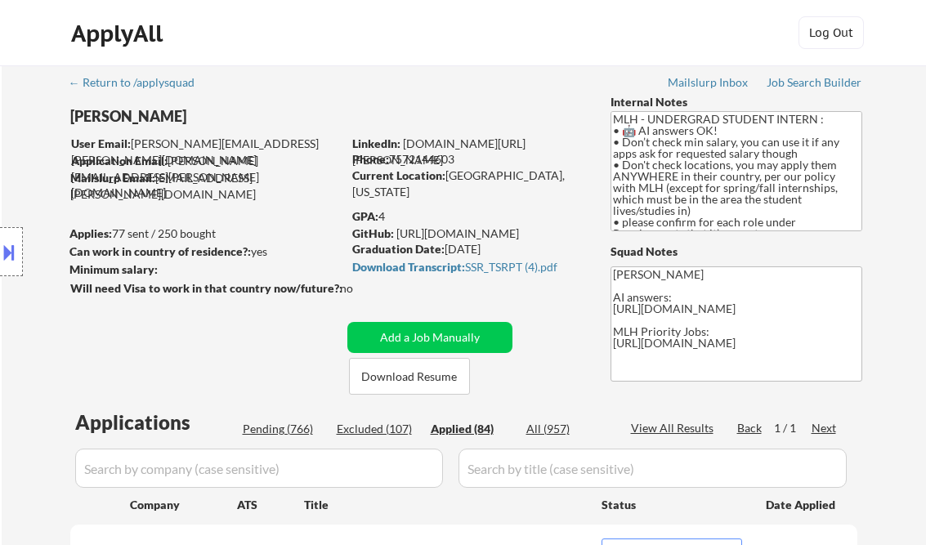
select select ""applied""
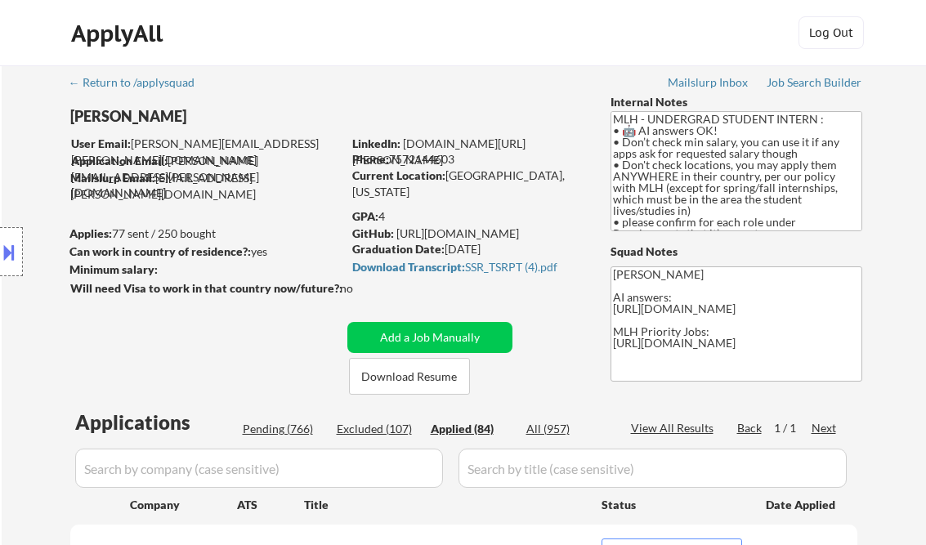
select select ""applied""
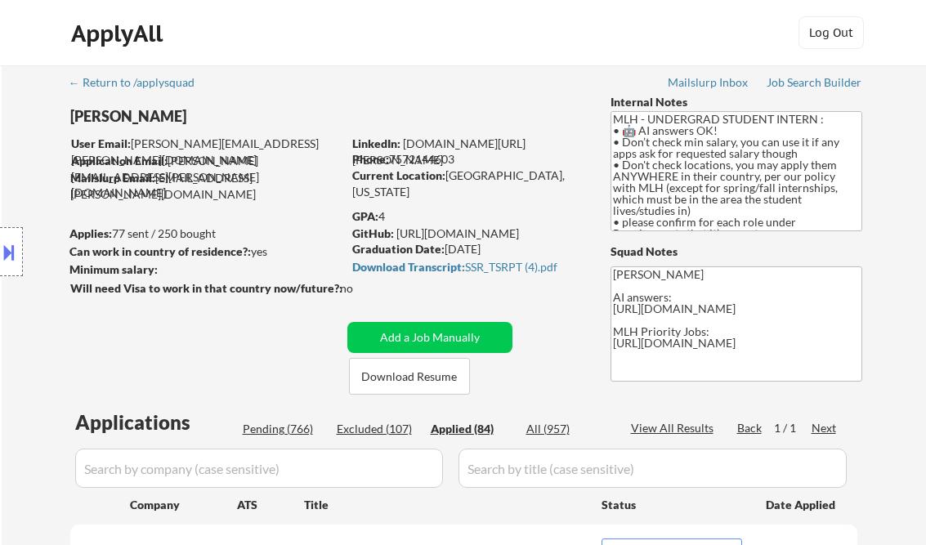
select select ""applied""
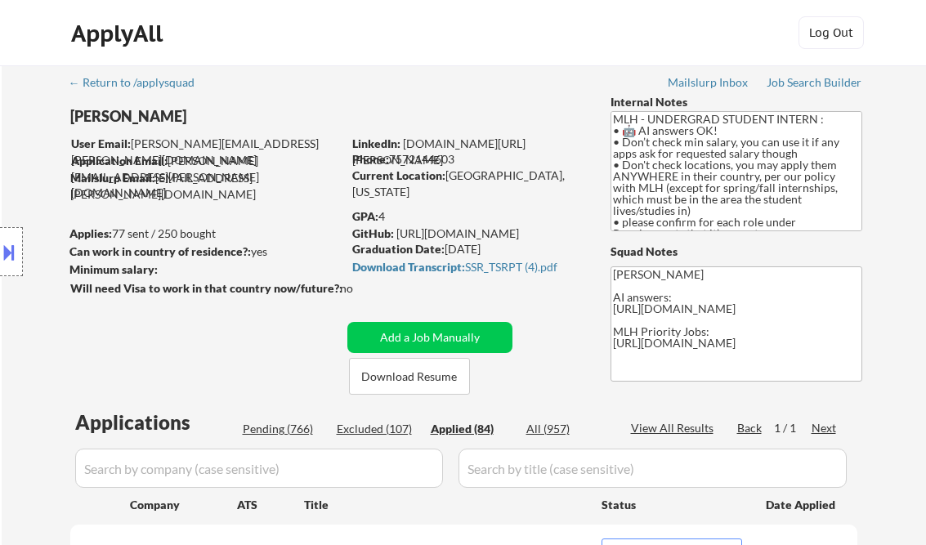
select select ""applied""
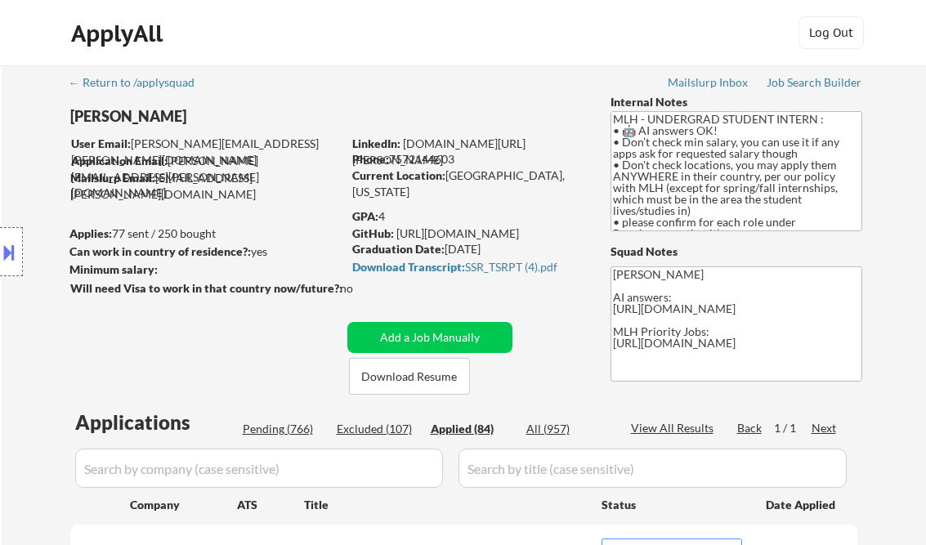
select select ""applied""
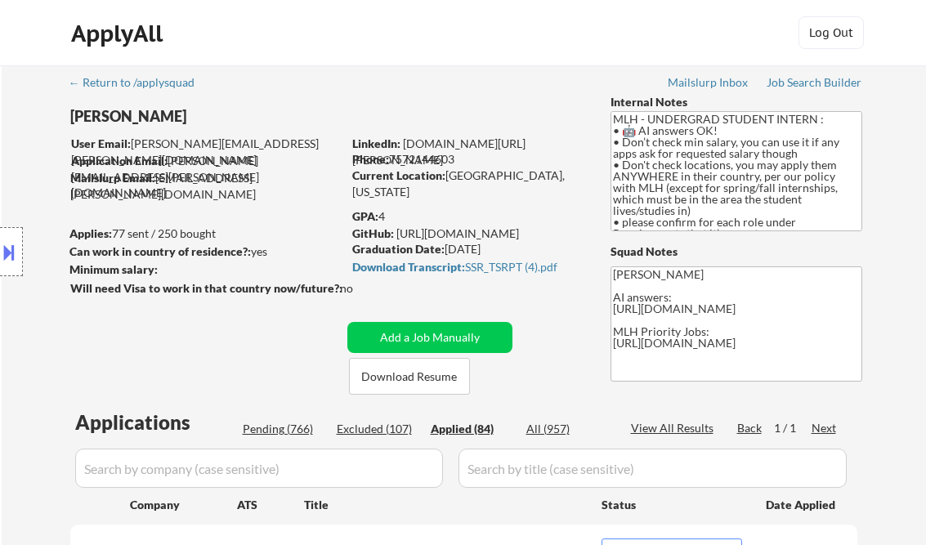
select select ""applied""
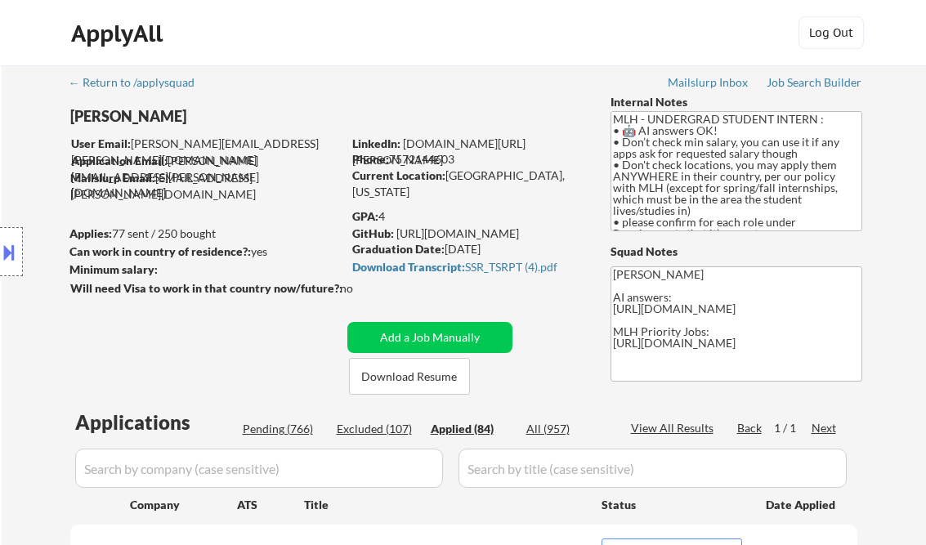
select select ""applied""
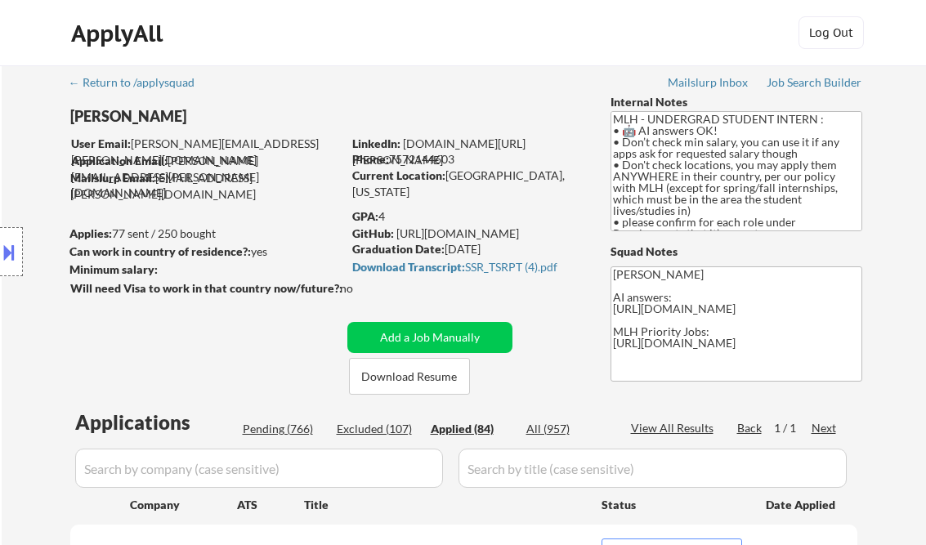
select select ""applied""
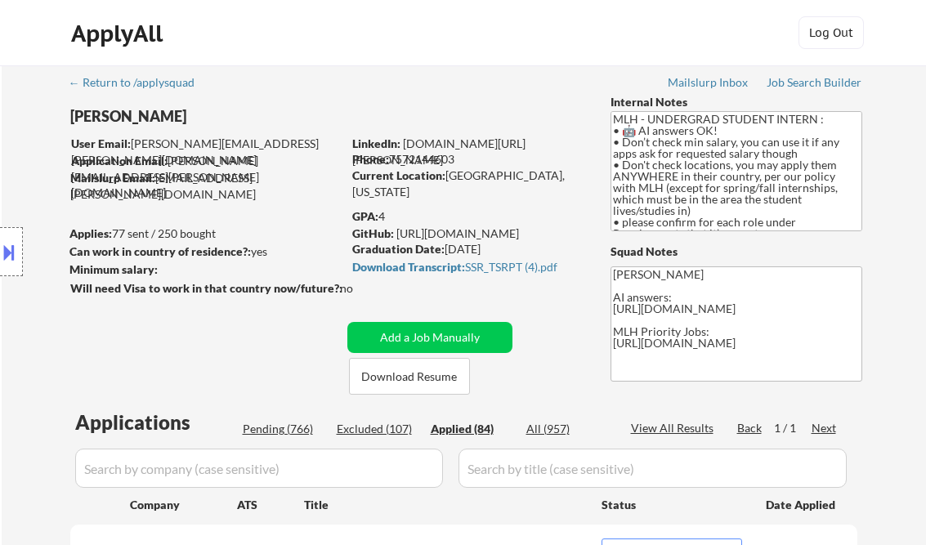
select select ""applied""
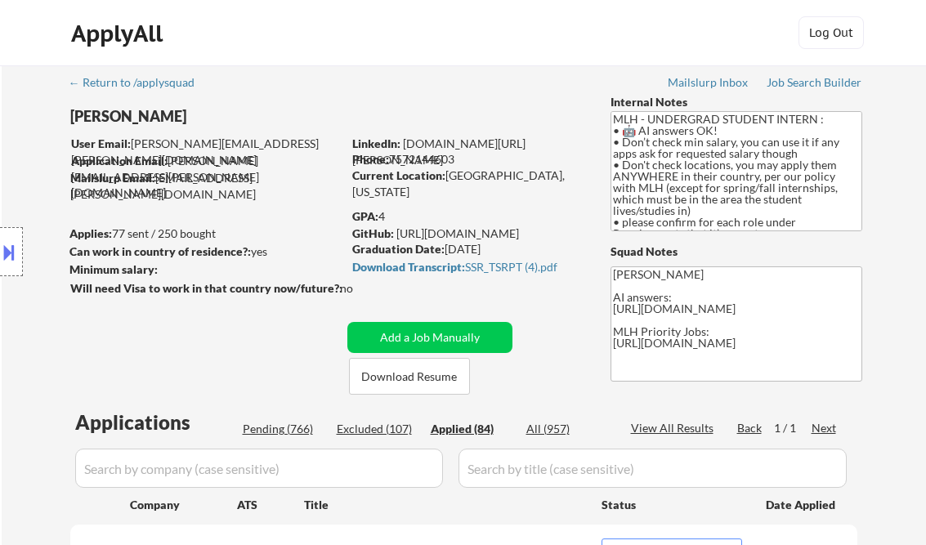
select select ""applied""
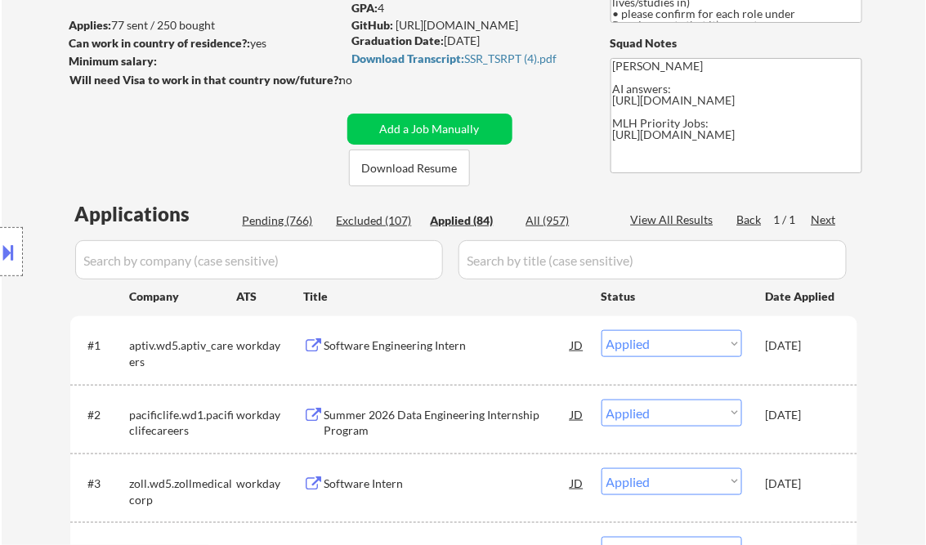
select select ""applied""
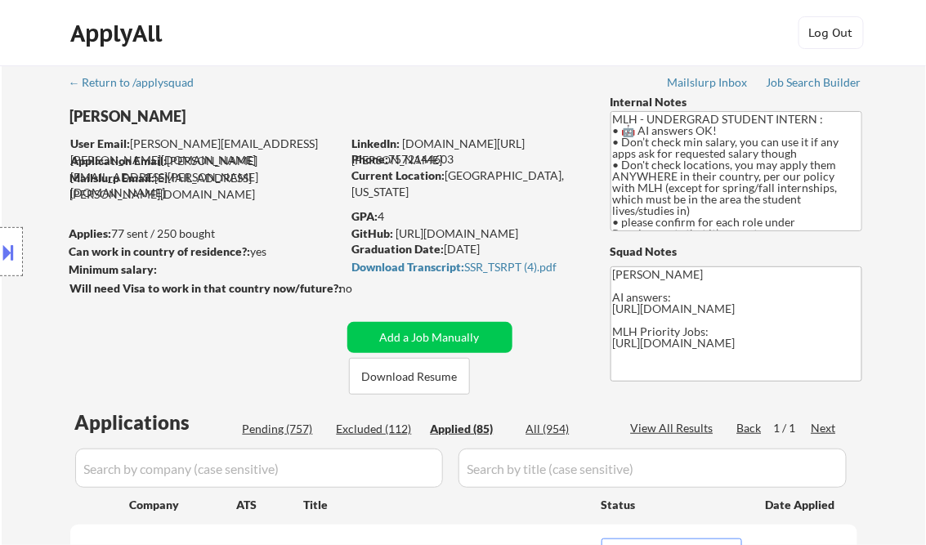
scroll to position [261, 0]
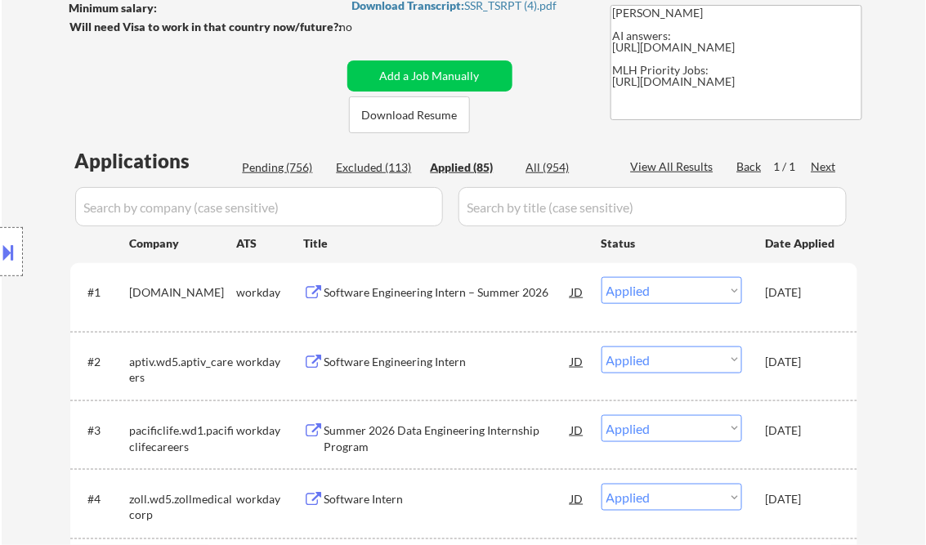
select select ""applied""
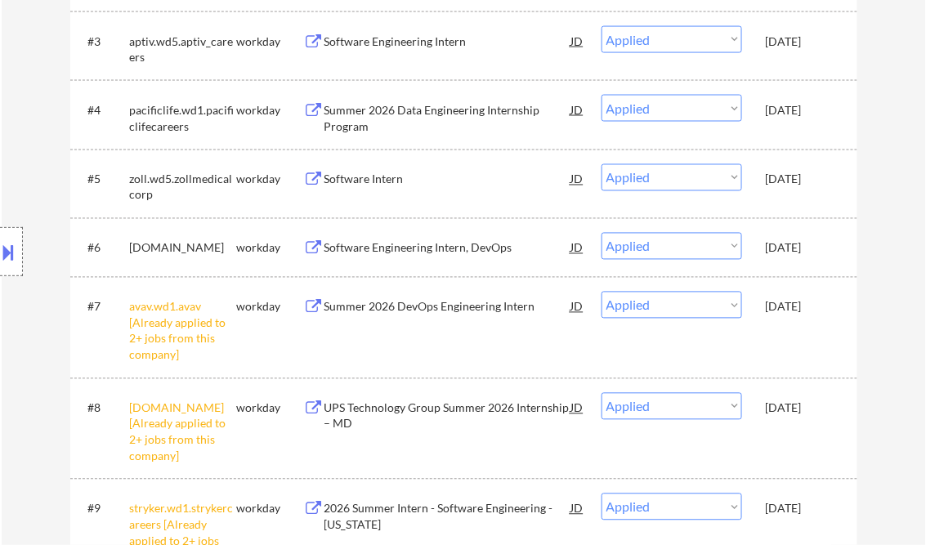
scroll to position [654, 0]
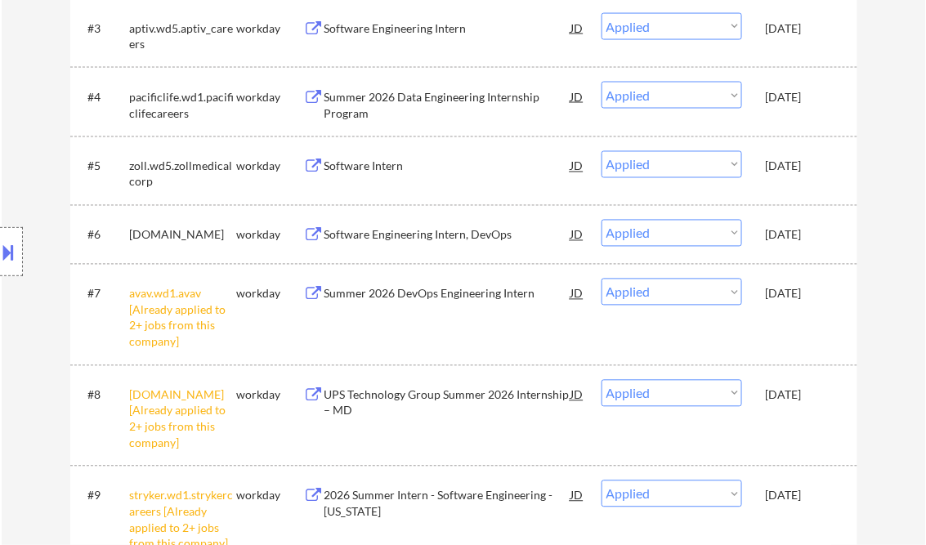
select select ""applied""
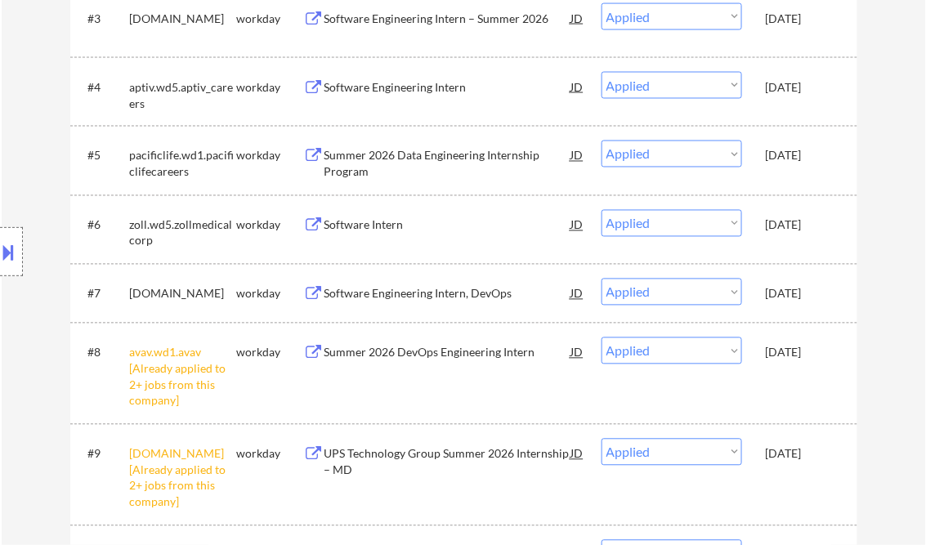
select select ""applied""
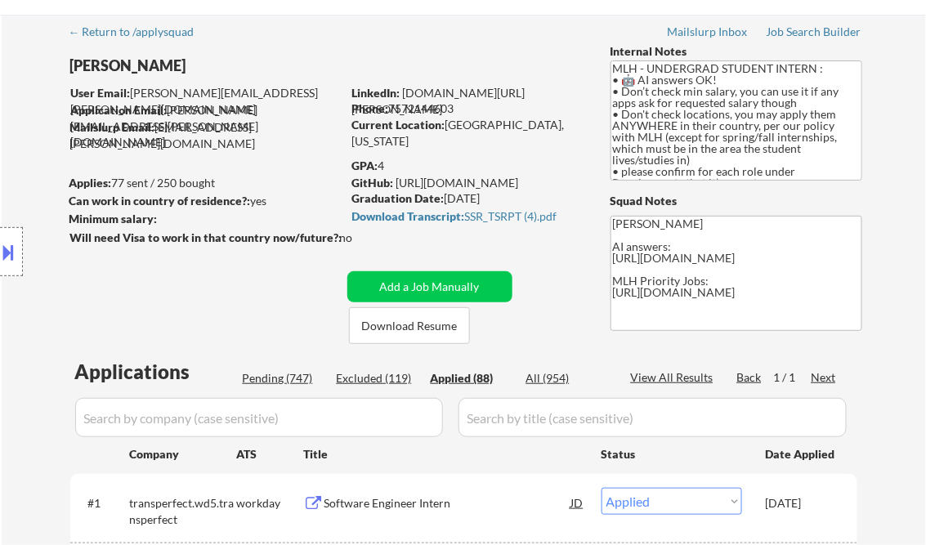
scroll to position [65, 0]
